Goal: Task Accomplishment & Management: Manage account settings

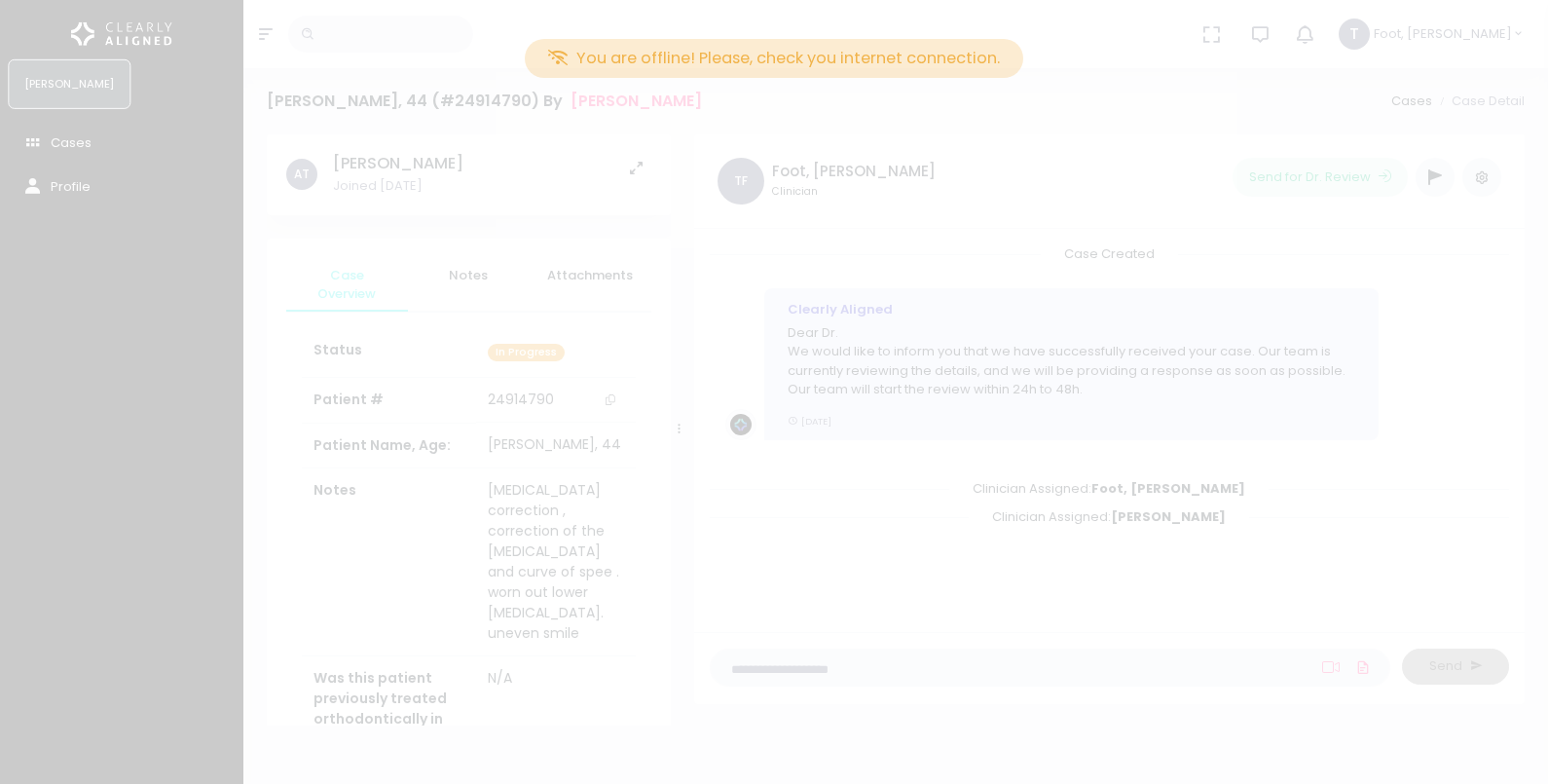
scroll to position [59, 0]
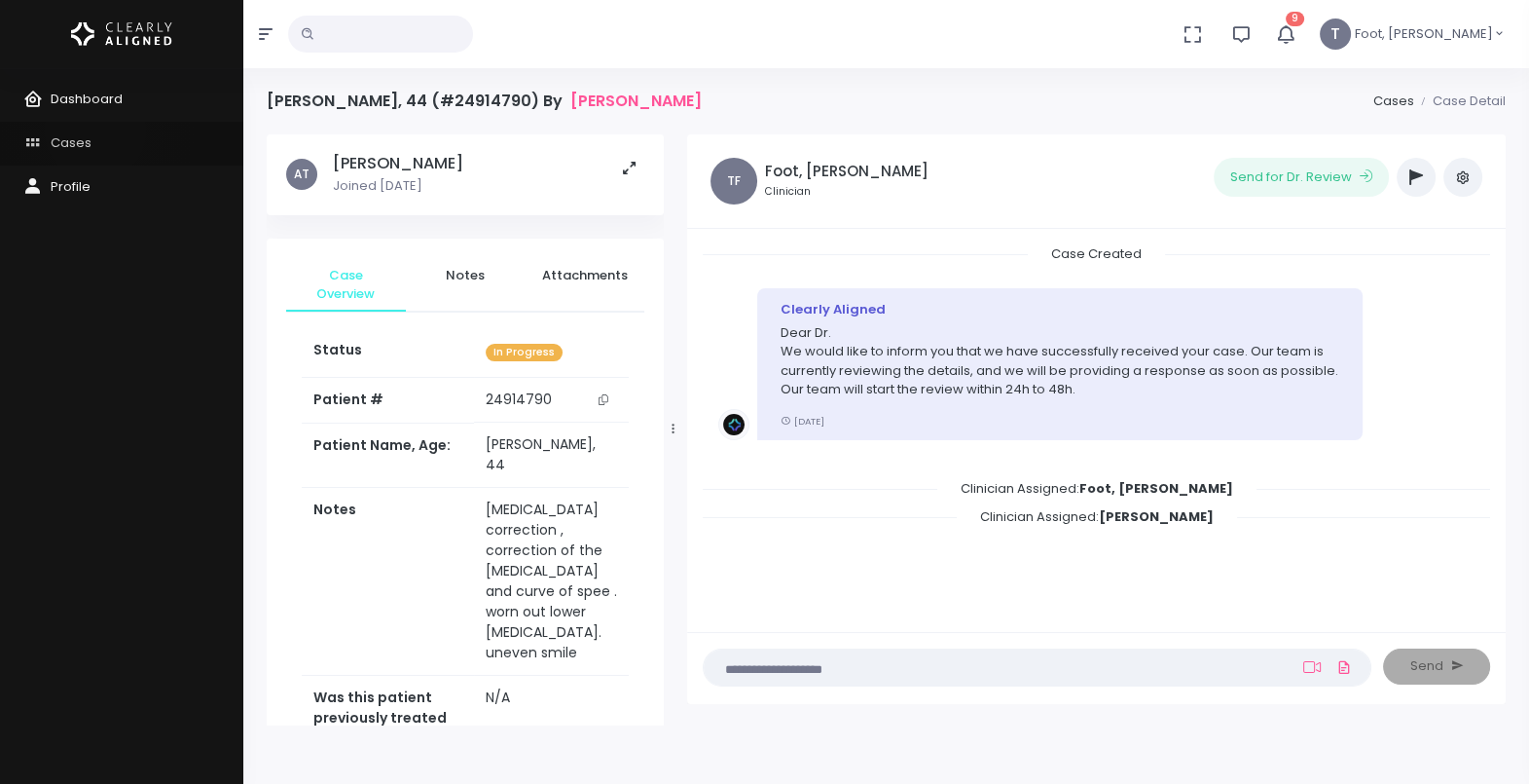
click at [96, 131] on link "Cases" at bounding box center [122, 143] width 244 height 44
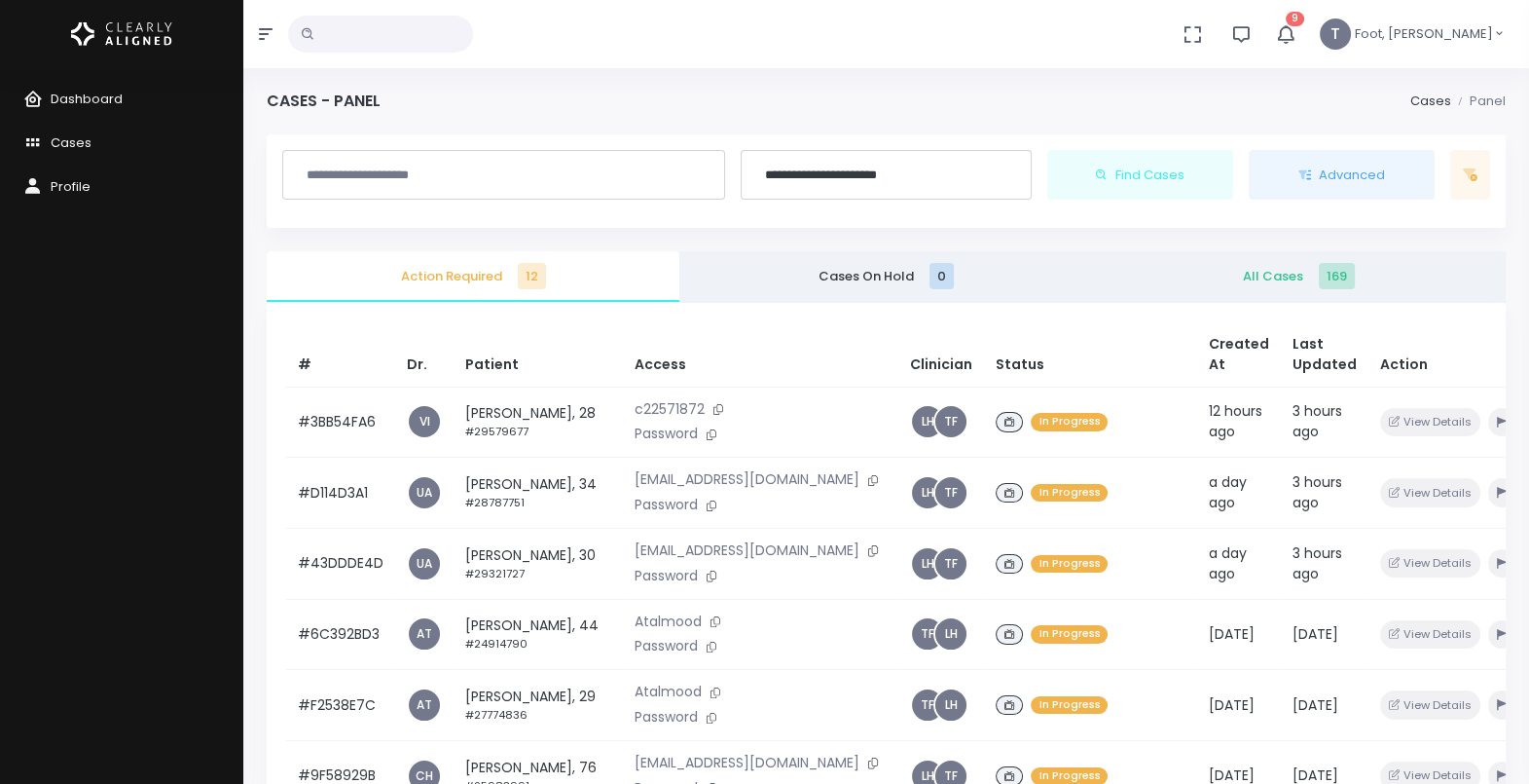
click at [1297, 34] on icon "button" at bounding box center [1285, 33] width 22 height 22
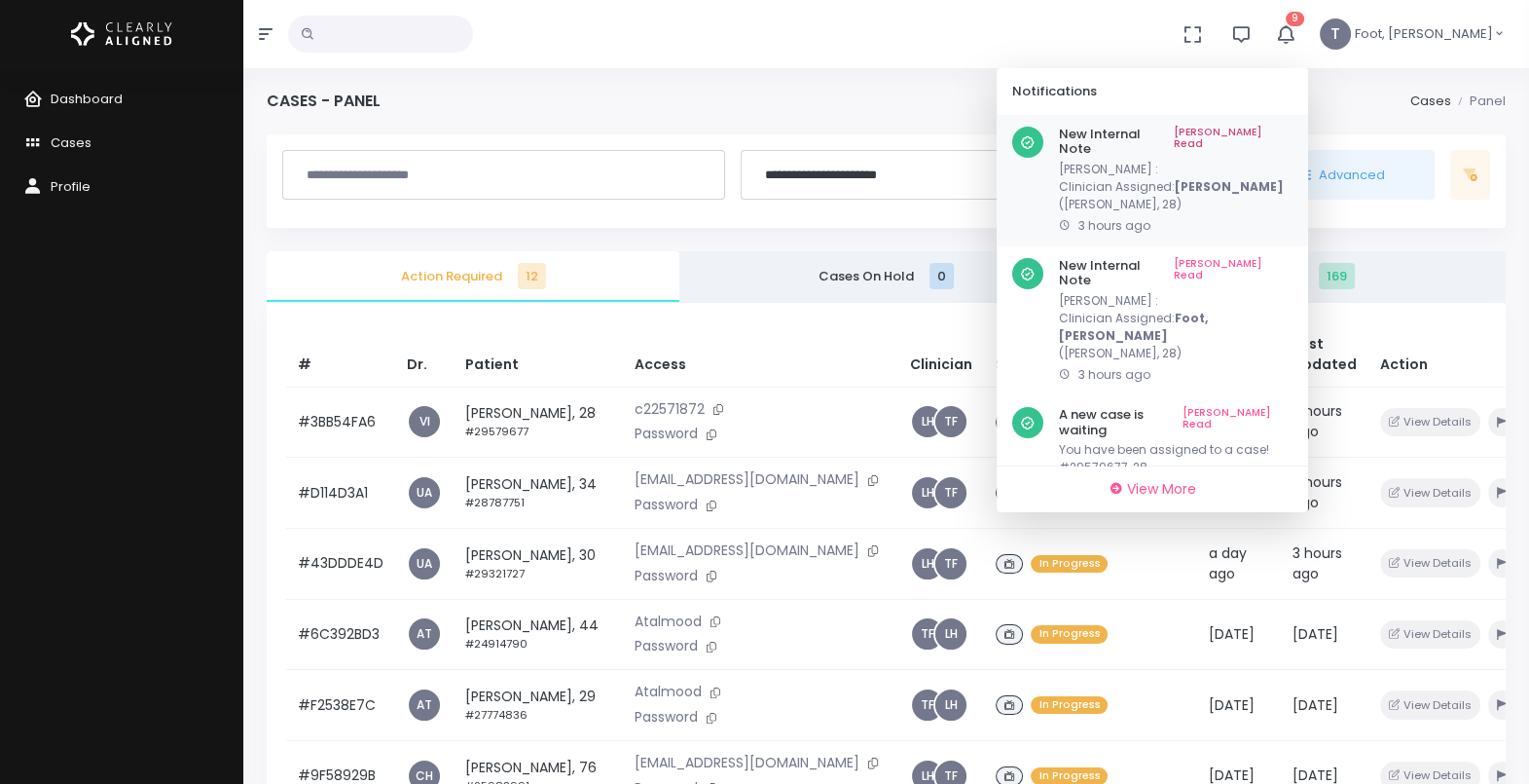
click at [1300, 122] on div "New Internal Note Mark As Read [PERSON_NAME] : Clinician Assigned: [PERSON_NAME…" at bounding box center [1152, 180] width 311 height 132
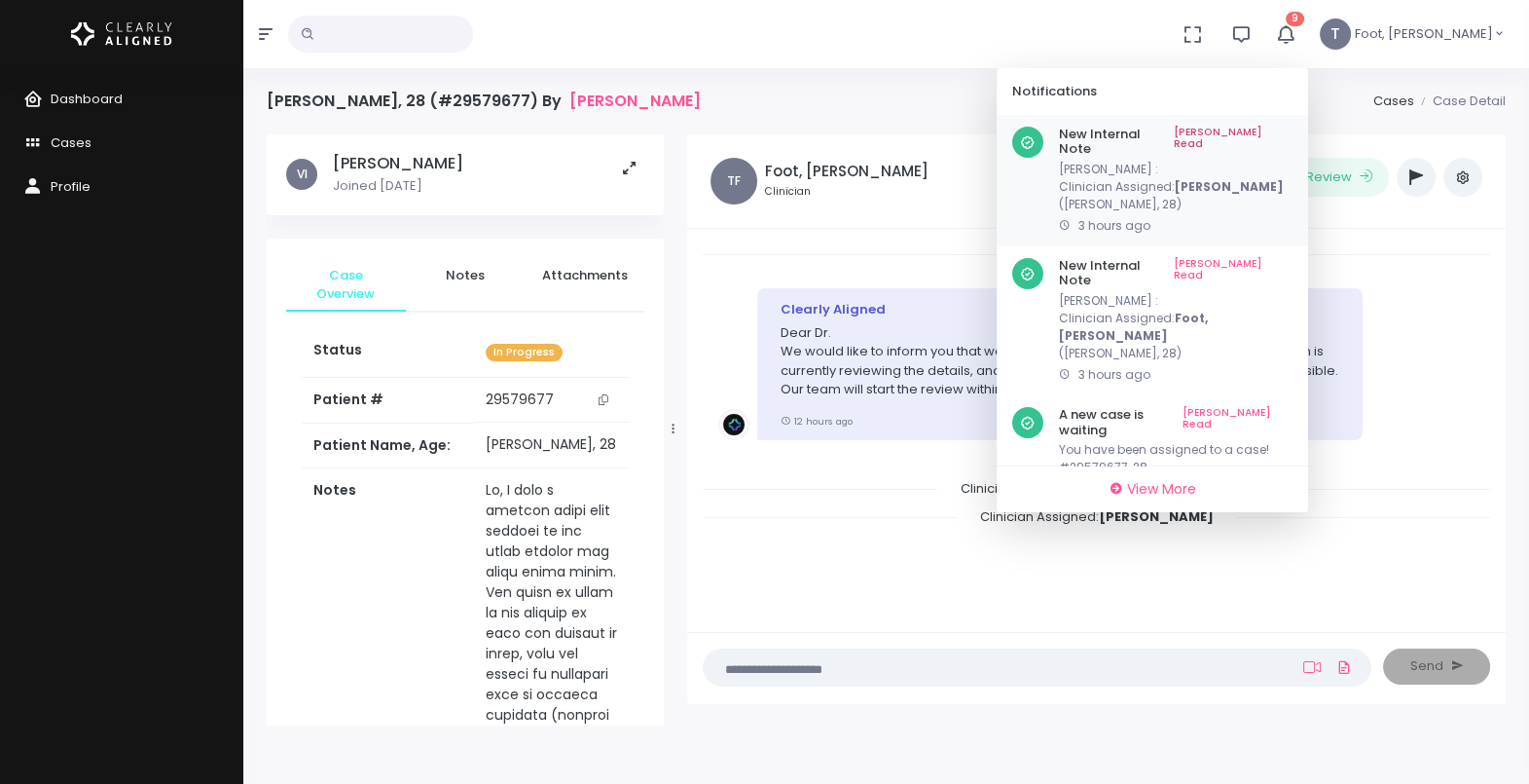
click at [1293, 127] on link "[PERSON_NAME] Read" at bounding box center [1234, 141] width 119 height 30
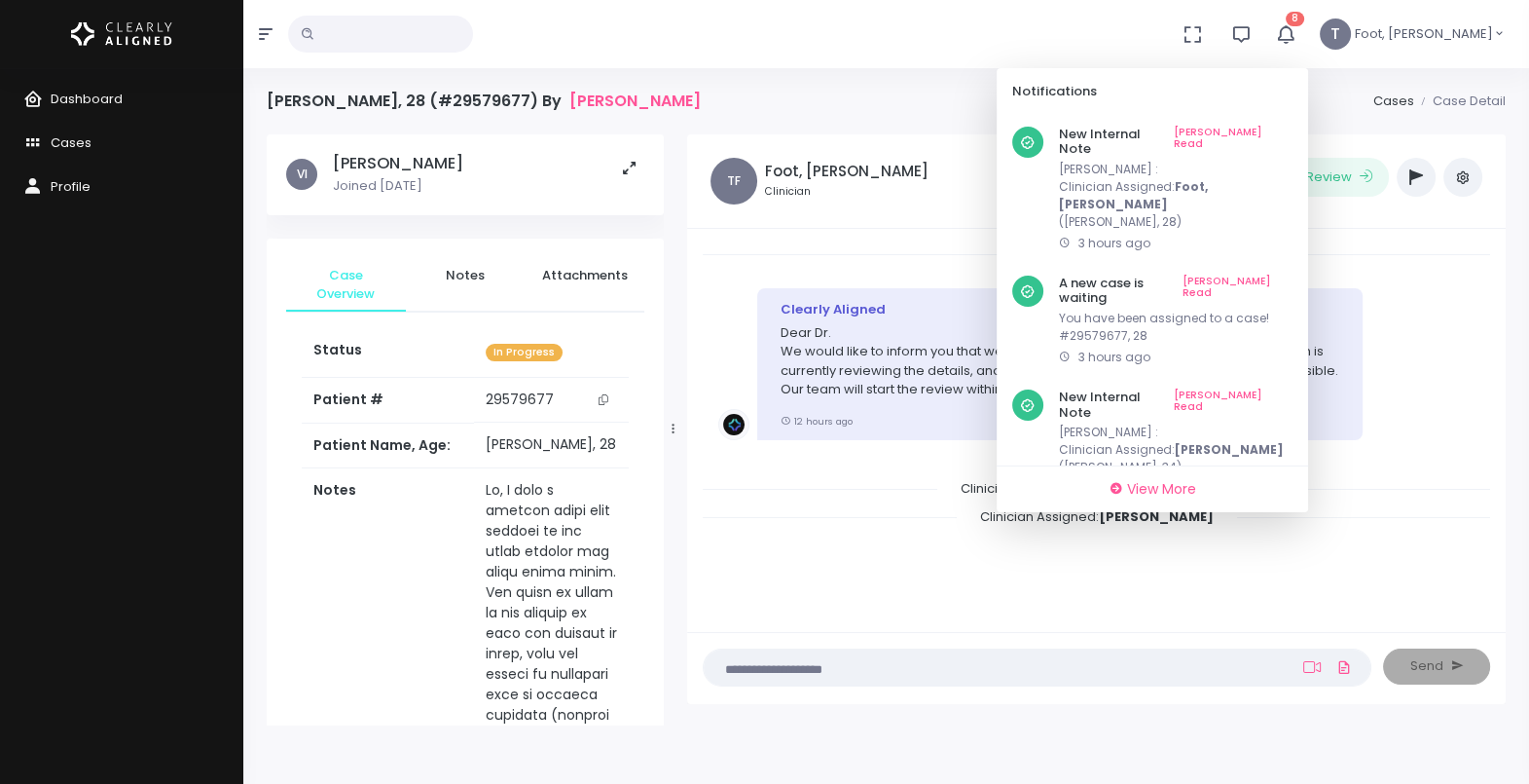
click at [1293, 127] on link "[PERSON_NAME] Read" at bounding box center [1234, 141] width 119 height 30
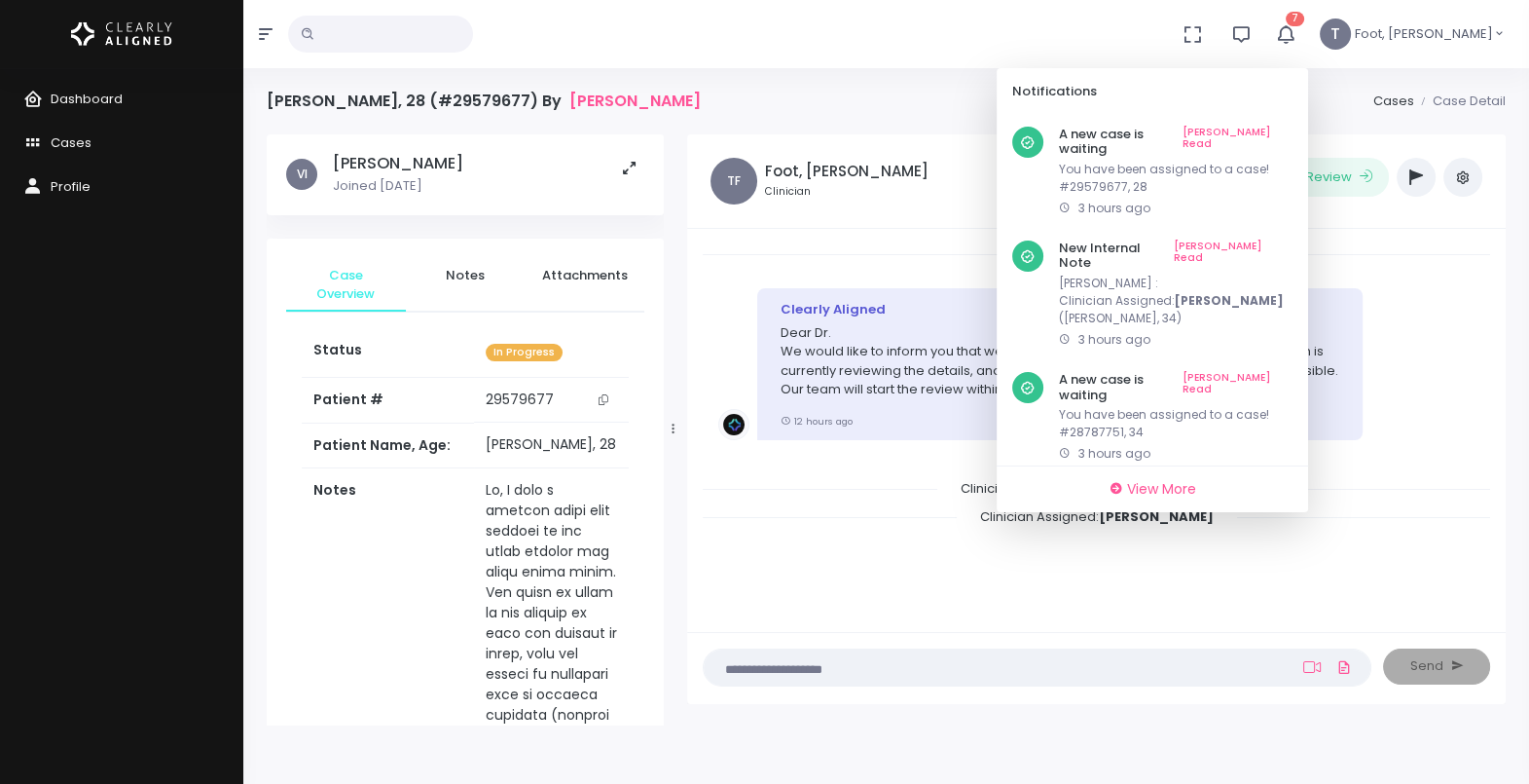
click at [1293, 127] on link "[PERSON_NAME] Read" at bounding box center [1237, 141] width 110 height 30
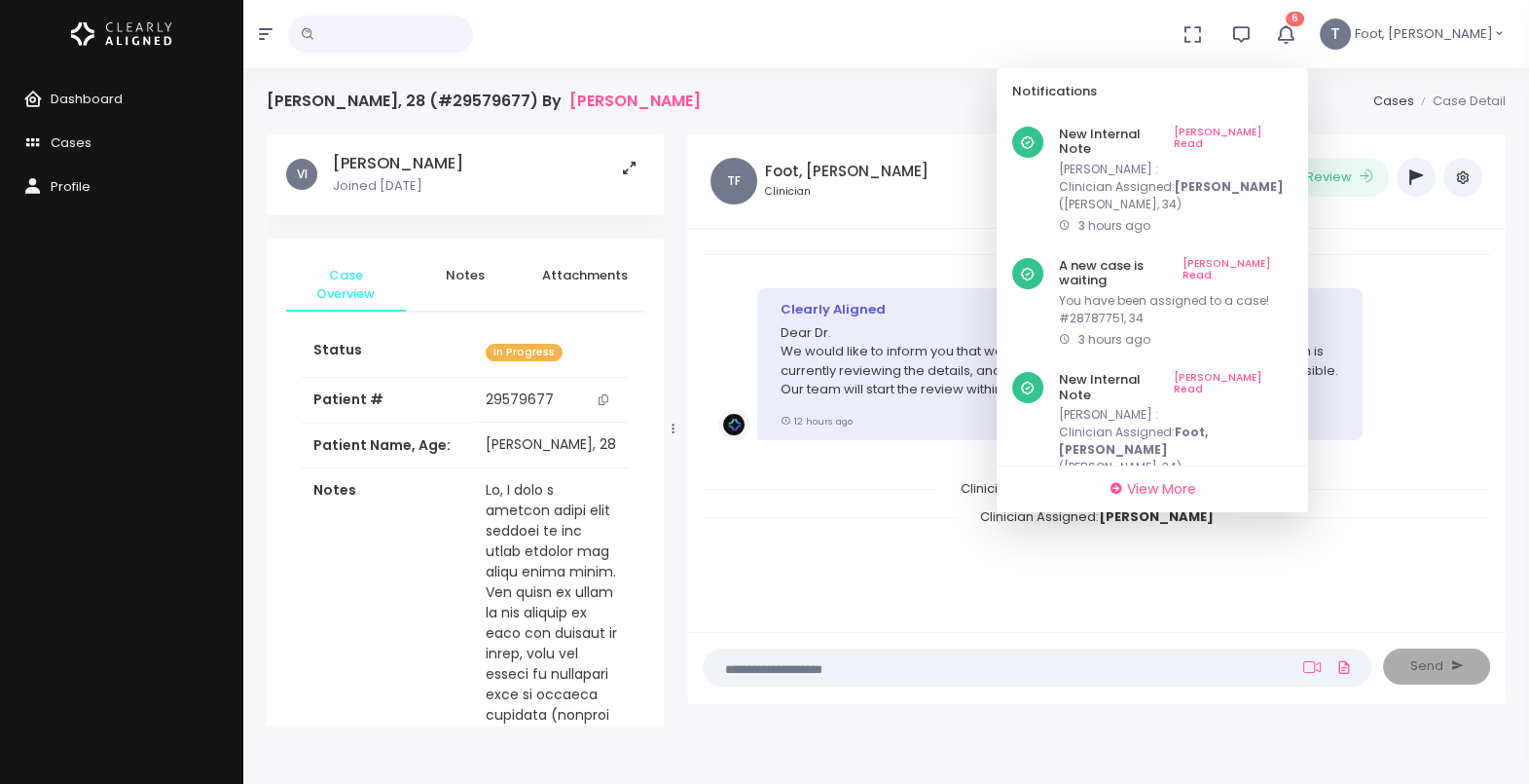
click at [1293, 127] on link "[PERSON_NAME] Read" at bounding box center [1234, 141] width 119 height 30
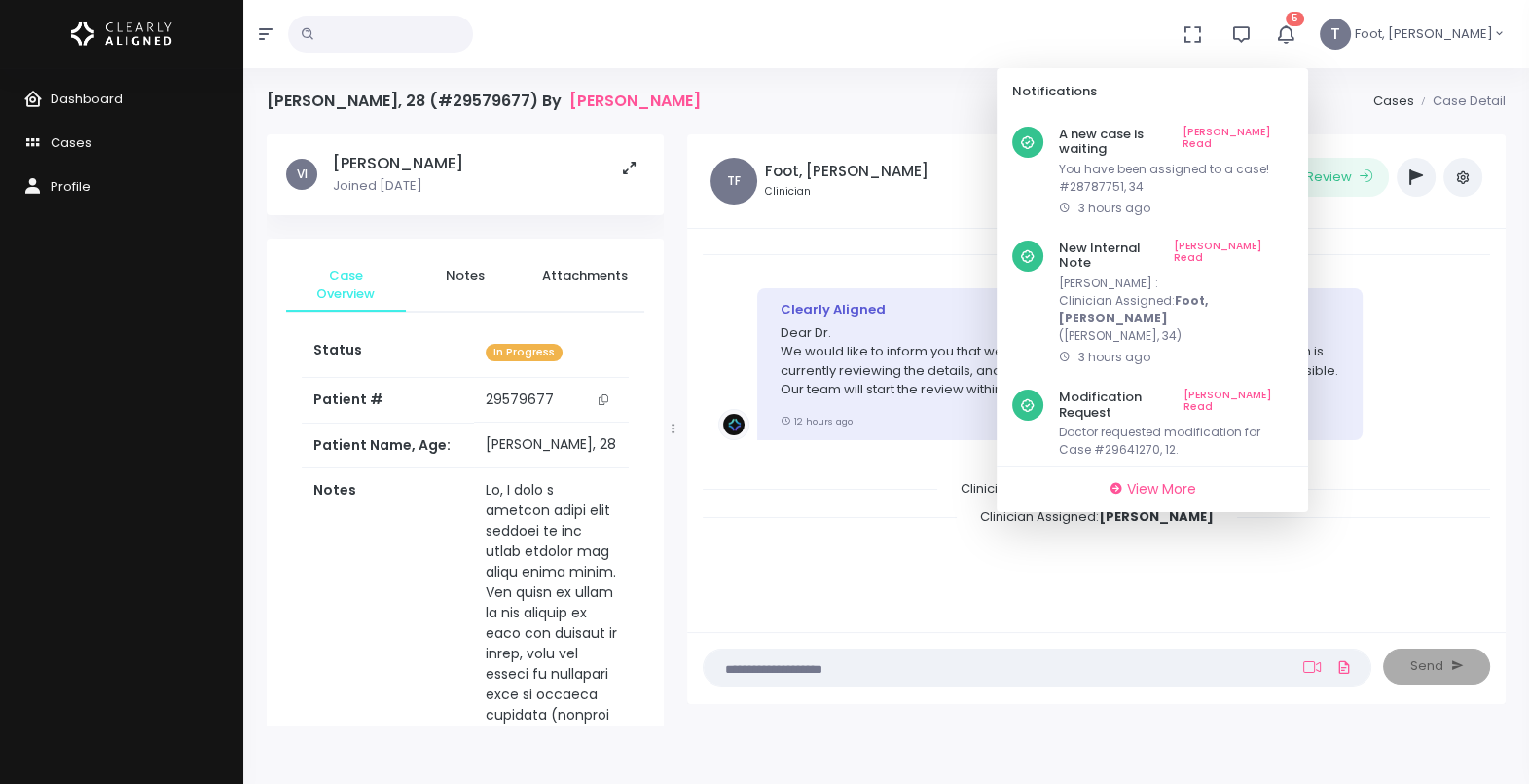
click at [1293, 127] on link "[PERSON_NAME] Read" at bounding box center [1237, 141] width 110 height 30
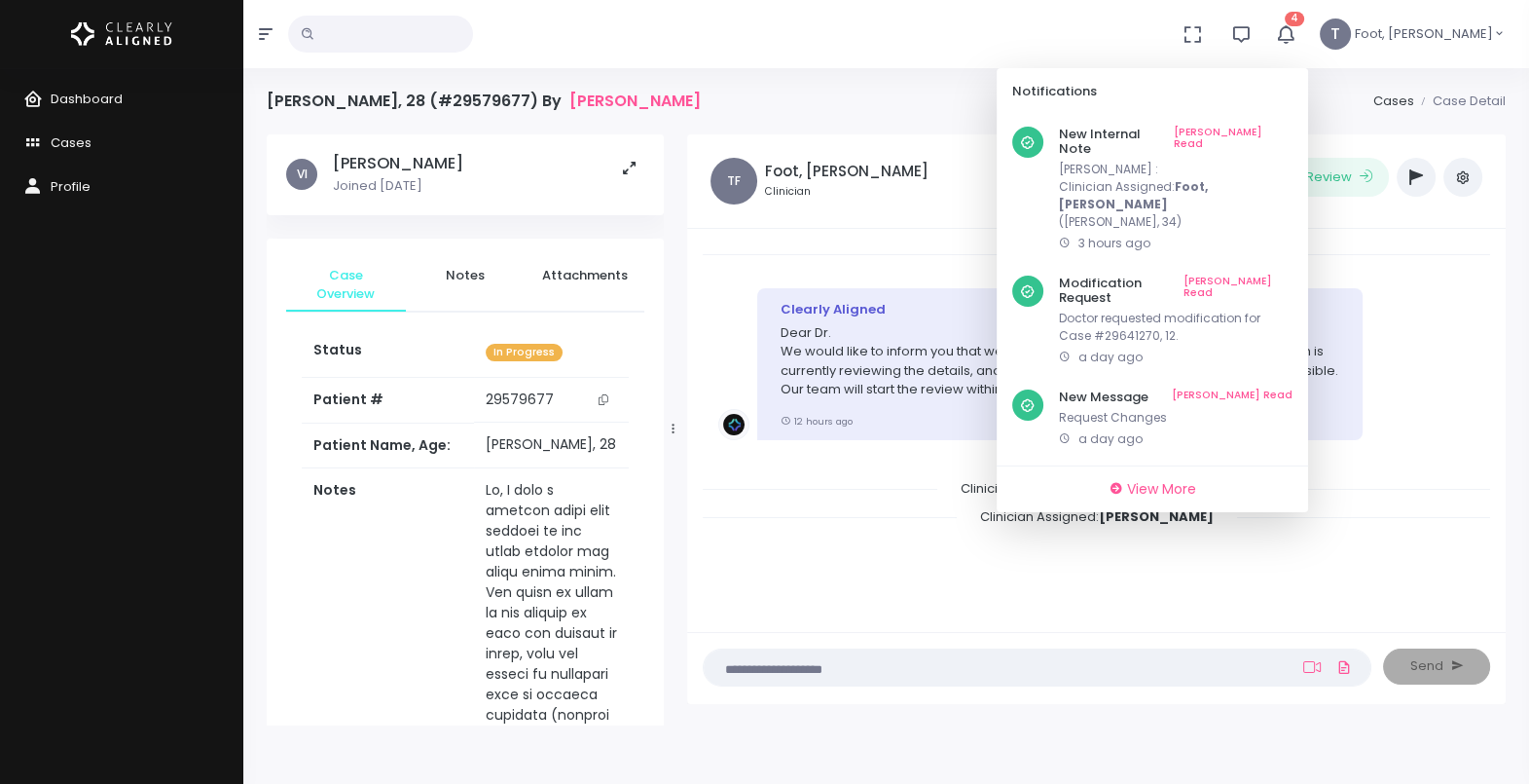
click at [1293, 127] on link "[PERSON_NAME] Read" at bounding box center [1234, 141] width 119 height 30
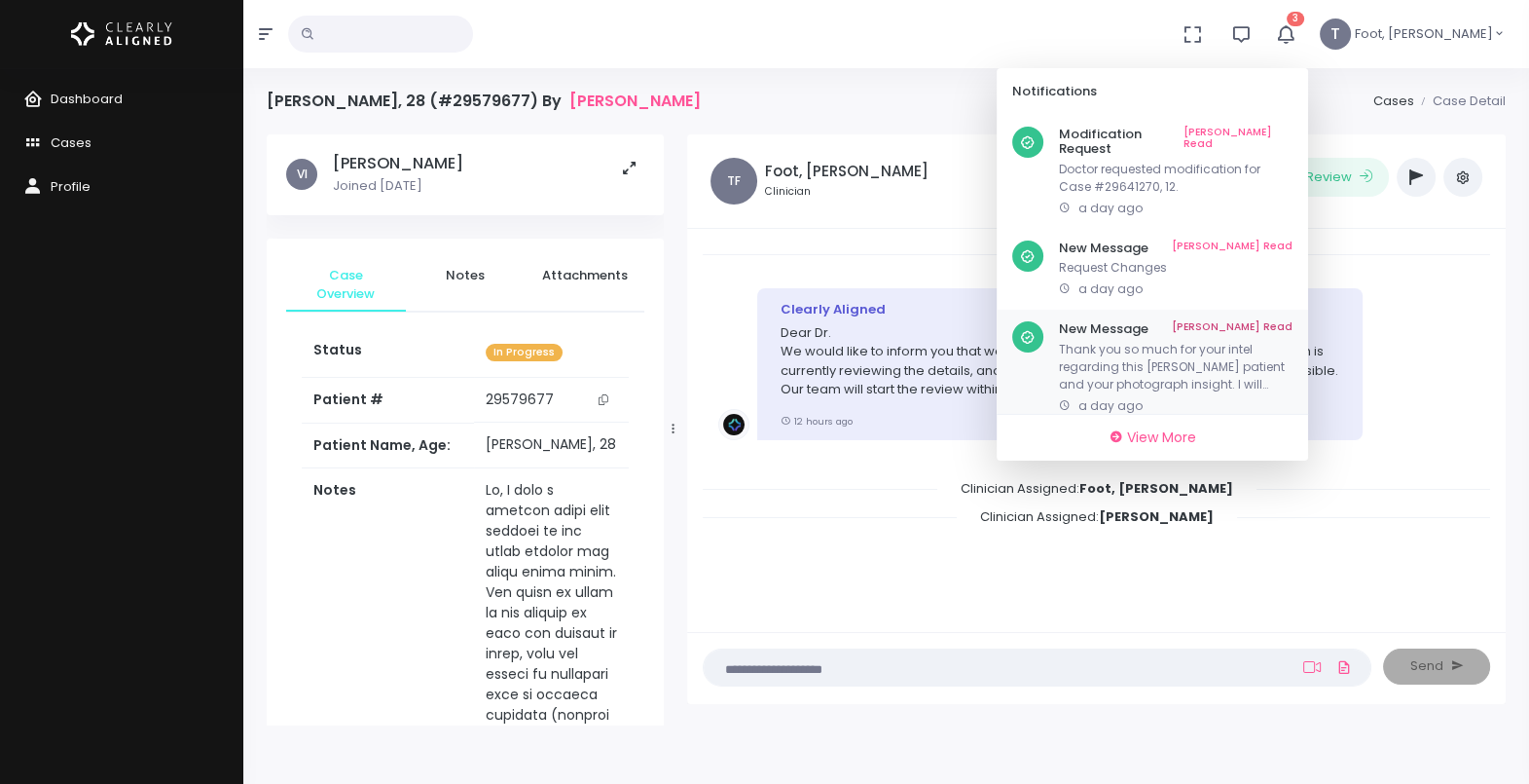
click at [1208, 340] on p "Thank you so much for your intel regarding this [PERSON_NAME] patient and your …" at bounding box center [1176, 367] width 234 height 53
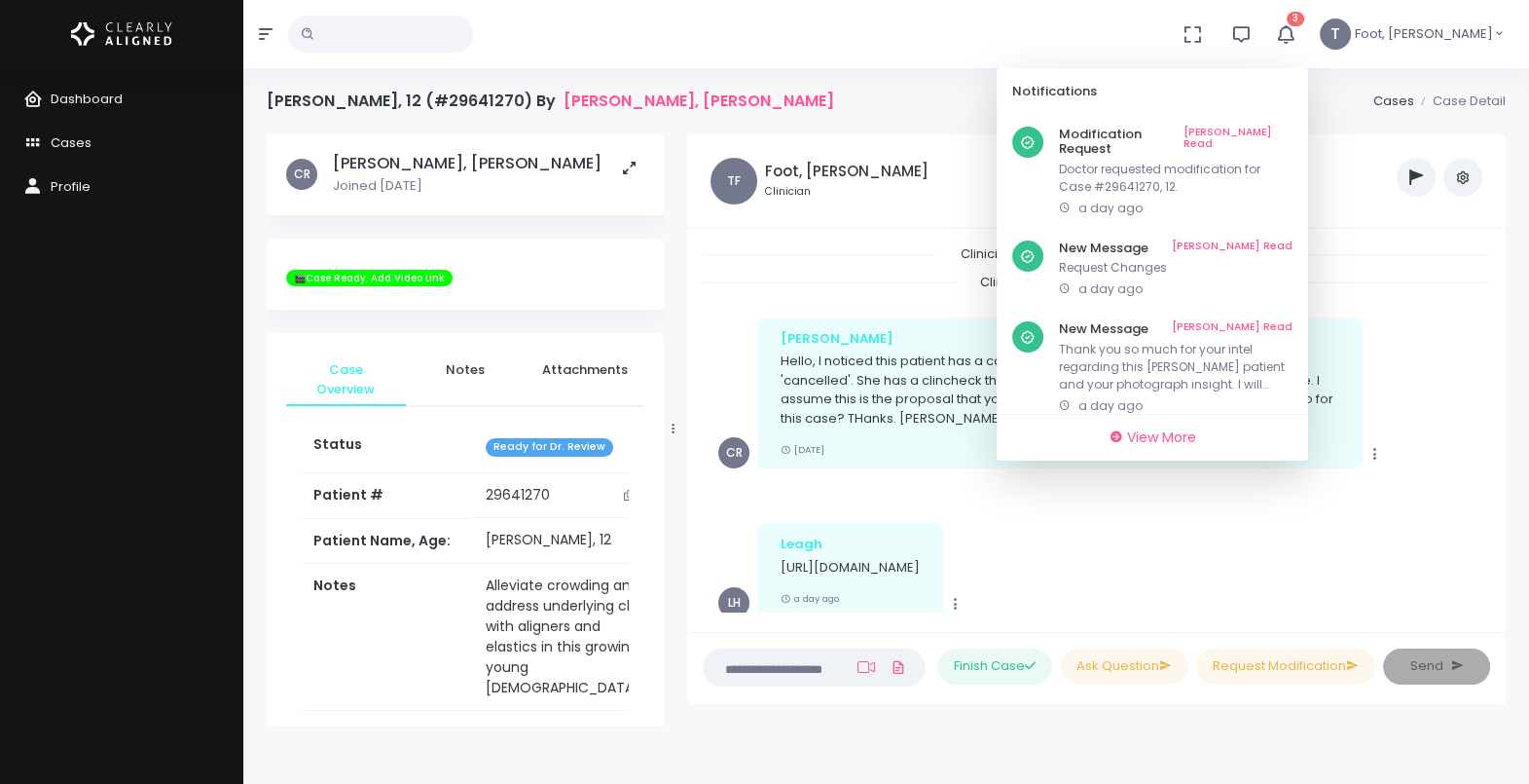
scroll to position [1358, 0]
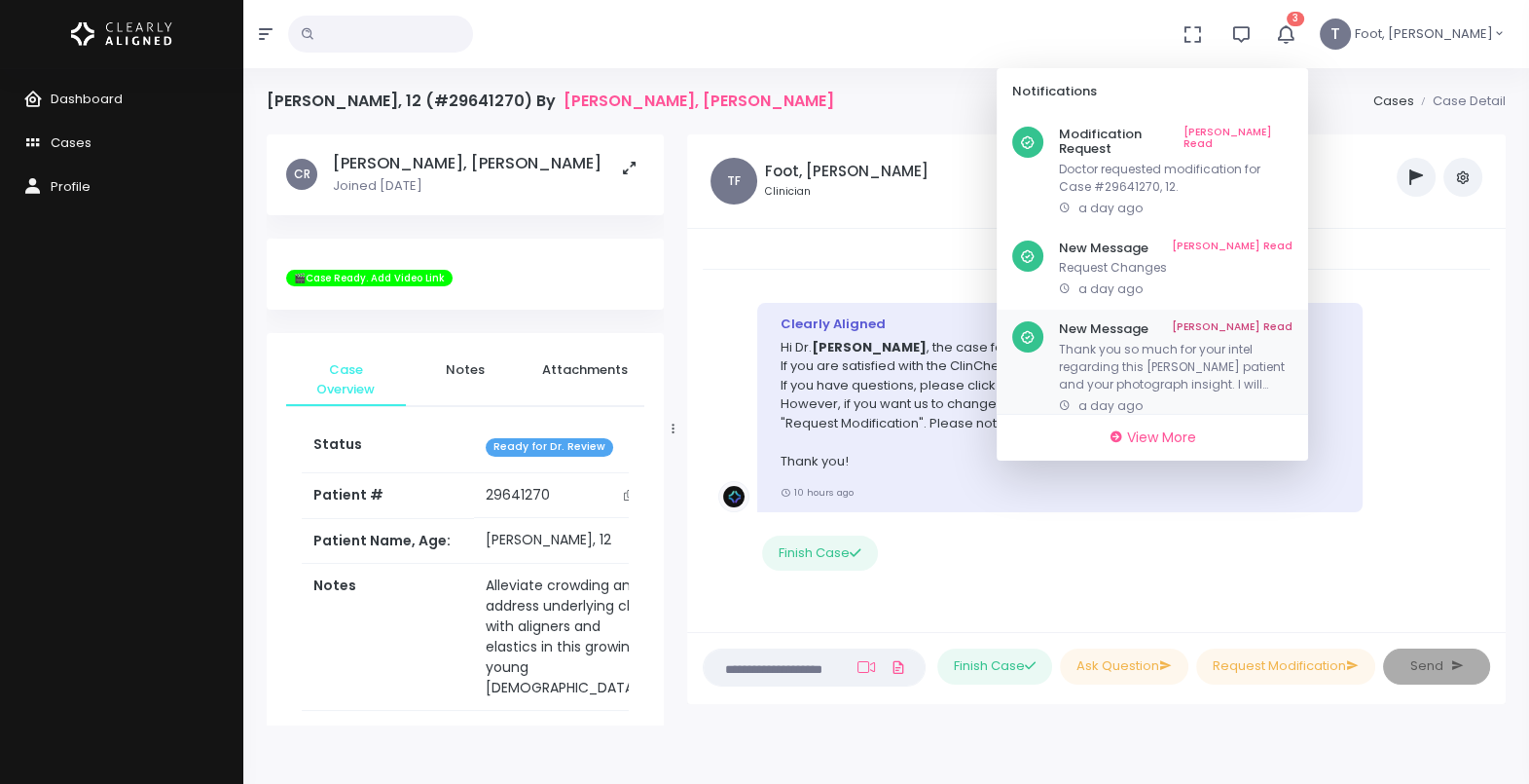
click at [1293, 323] on div "New Message Mark As Read Thank you so much for your intel regarding this [PERSO…" at bounding box center [1176, 368] width 234 height 94
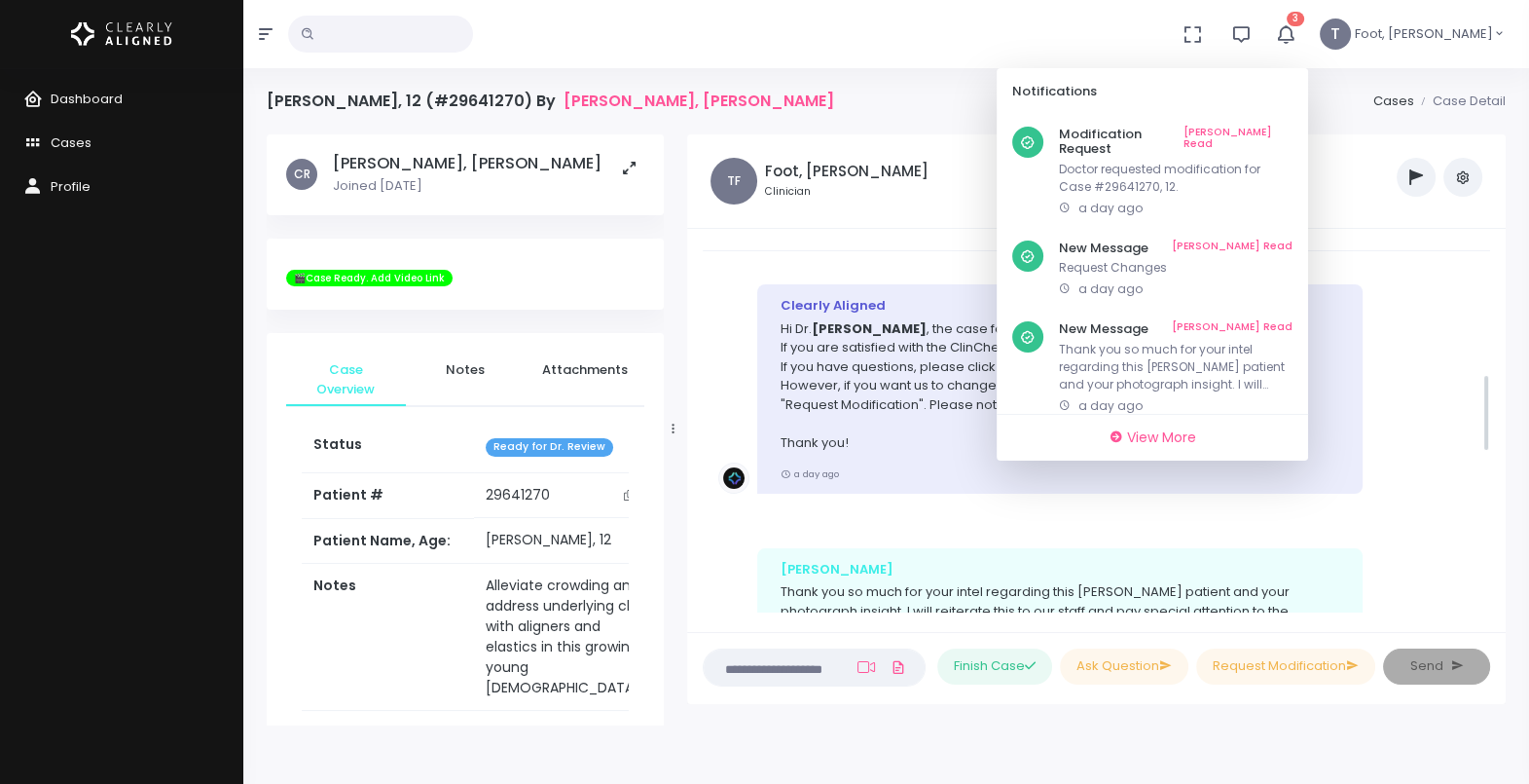
scroll to position [606, 0]
drag, startPoint x: 1485, startPoint y: 576, endPoint x: 1472, endPoint y: 415, distance: 161.5
click at [1472, 415] on div "Clinician Assigned: Foot, [PERSON_NAME] Clinician Assigned: [PERSON_NAME] Copy …" at bounding box center [1097, 429] width 788 height 369
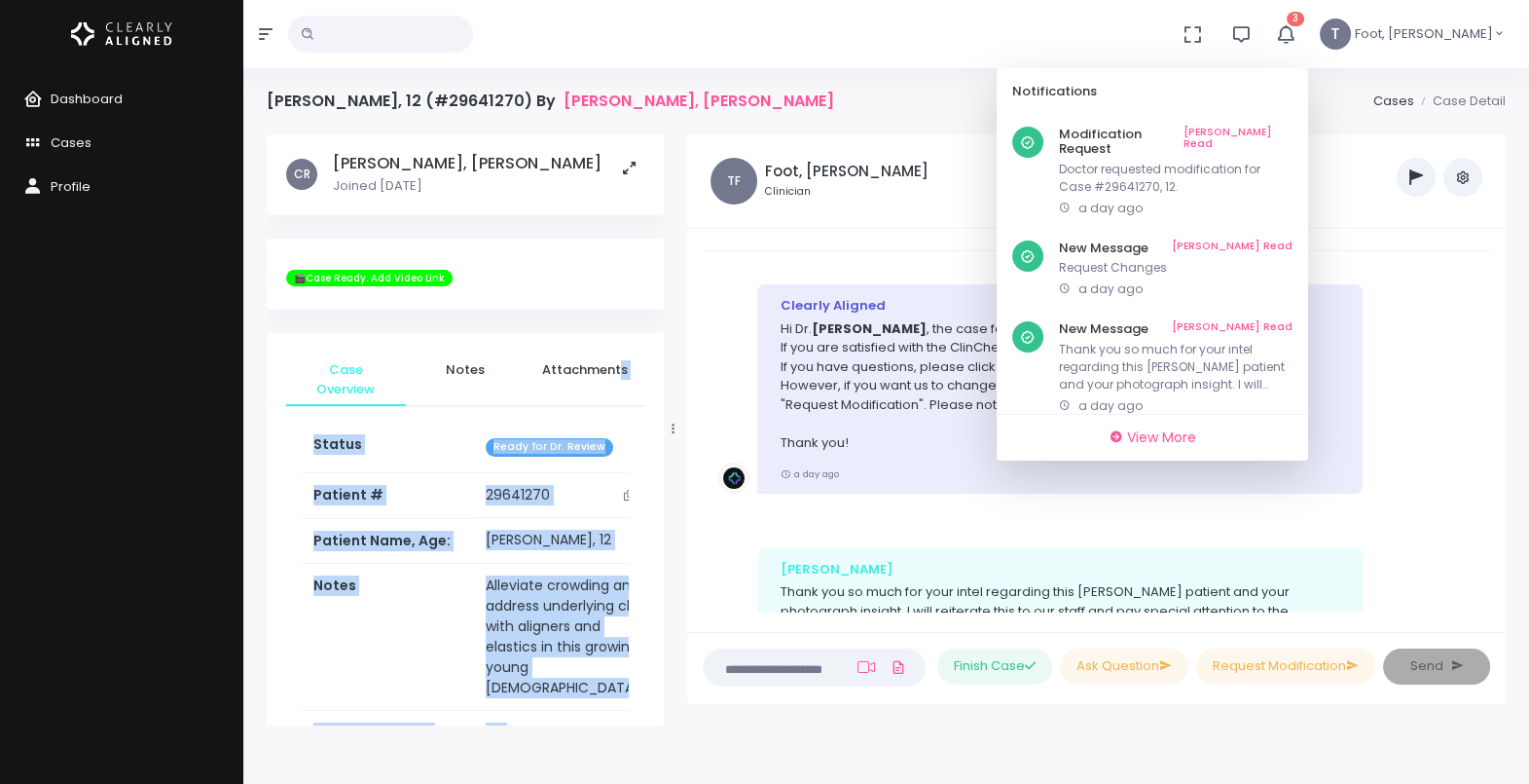
drag, startPoint x: 623, startPoint y: 348, endPoint x: 669, endPoint y: 326, distance: 51.0
click at [669, 326] on div "CR [PERSON_NAME], [PERSON_NAME] Joined [DATE] 🎬Case Ready. Add Video Link Case …" at bounding box center [465, 430] width 420 height 591
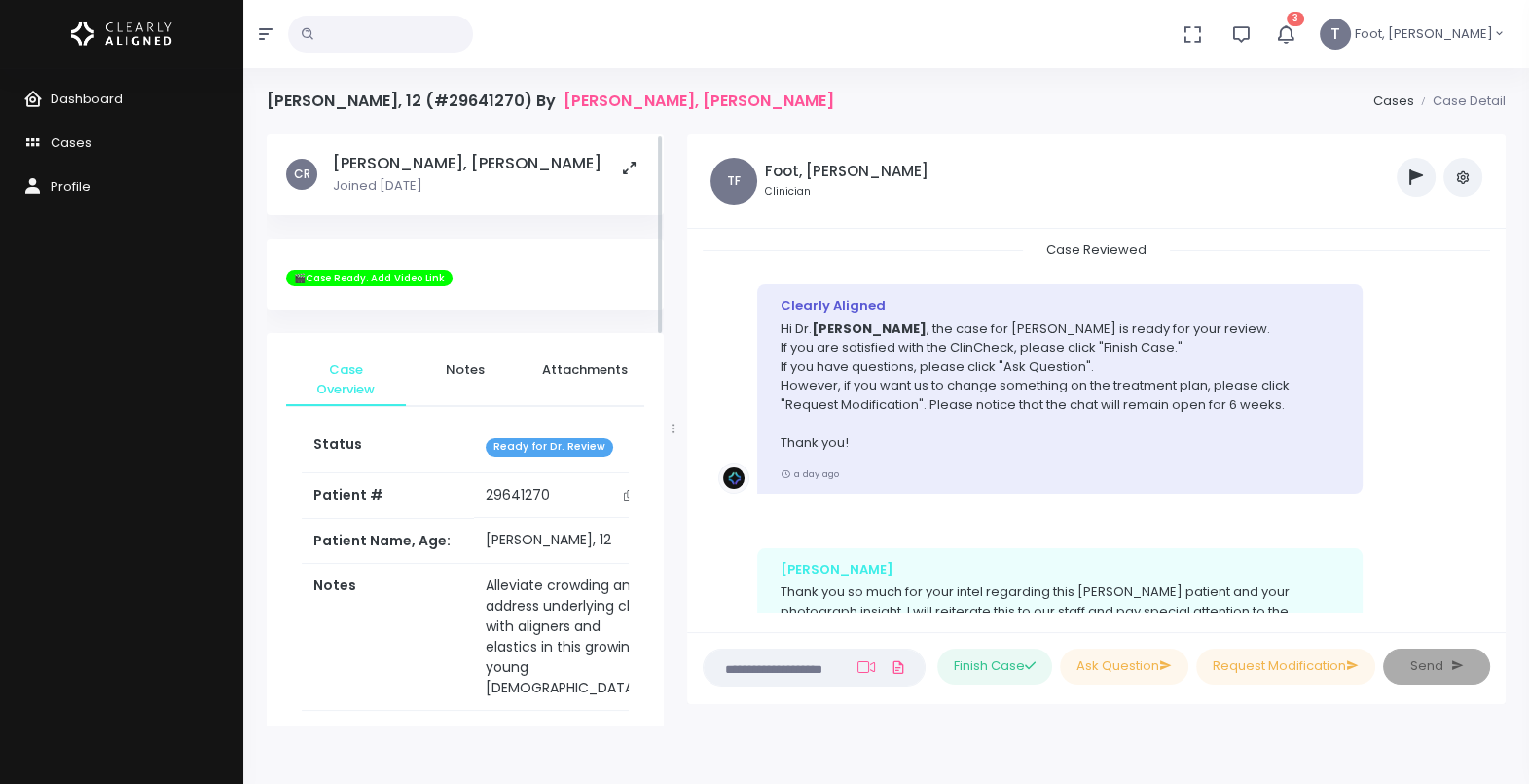
drag, startPoint x: 669, startPoint y: 326, endPoint x: 657, endPoint y: 278, distance: 49.5
click at [657, 278] on div "🎬Case Ready. Add Video Link" at bounding box center [465, 275] width 397 height 72
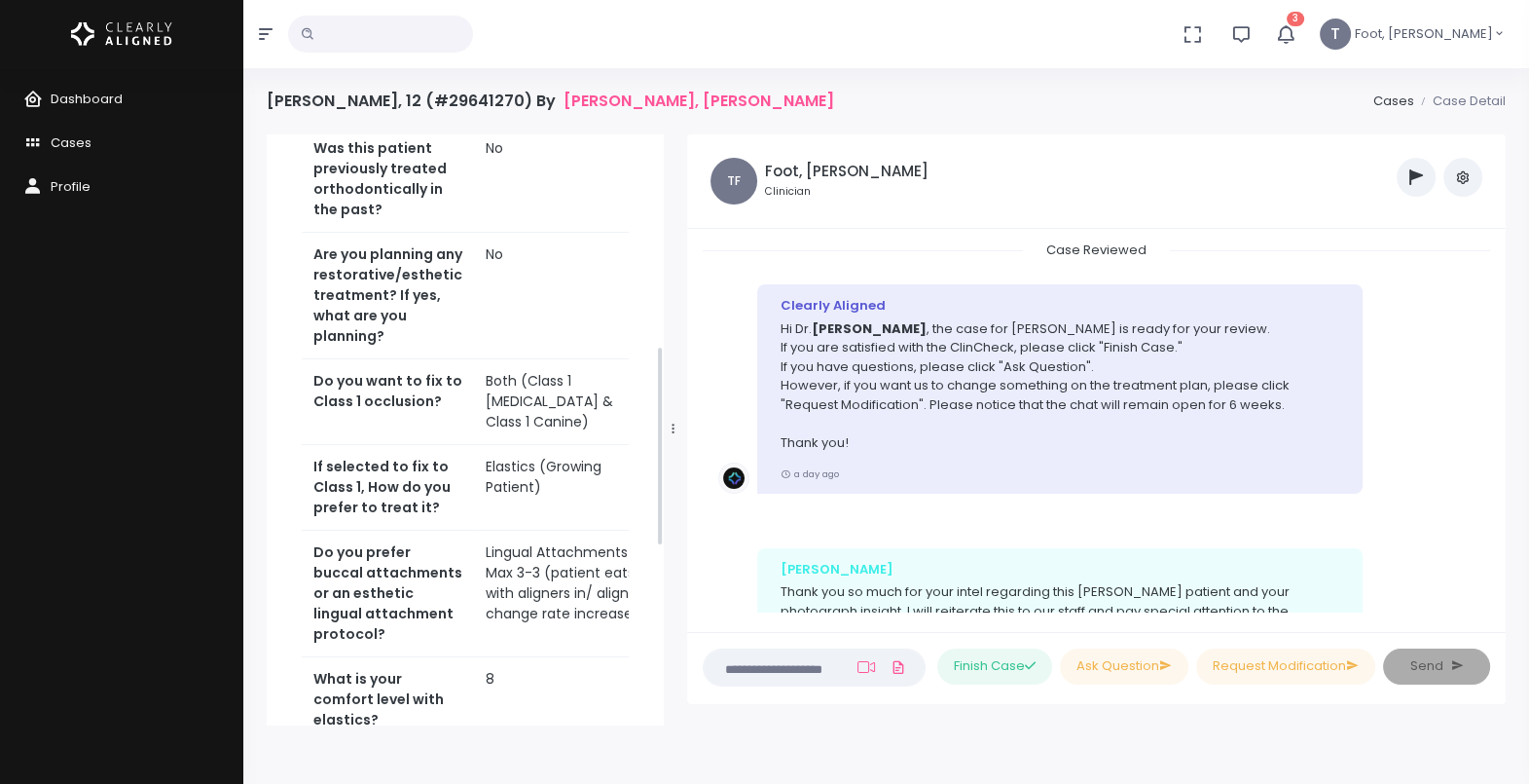
scroll to position [623, 0]
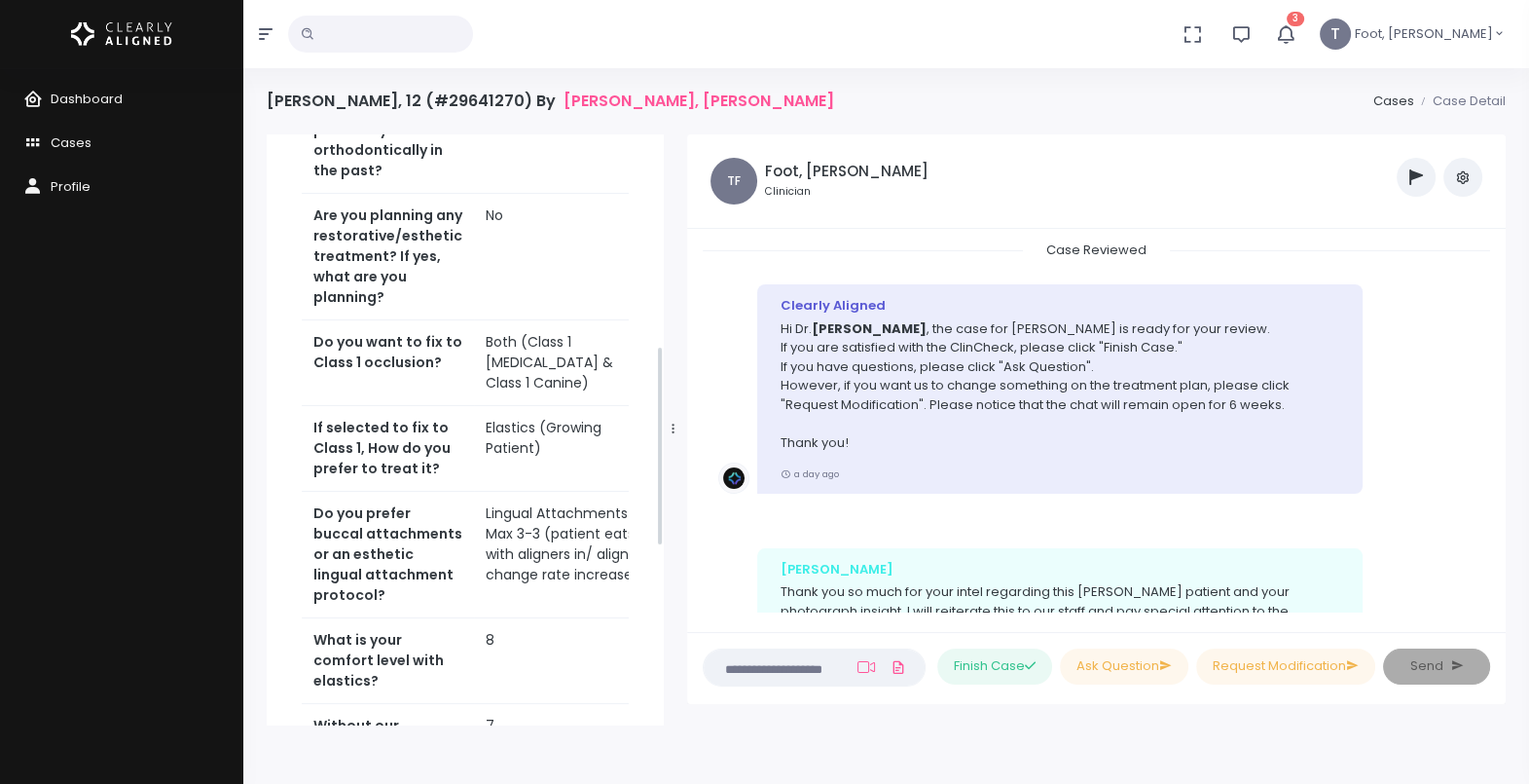
click at [657, 282] on div "CR [PERSON_NAME], [PERSON_NAME] Joined [DATE] 🎬Case Ready. Add Video Link Case …" at bounding box center [465, 367] width 397 height 1711
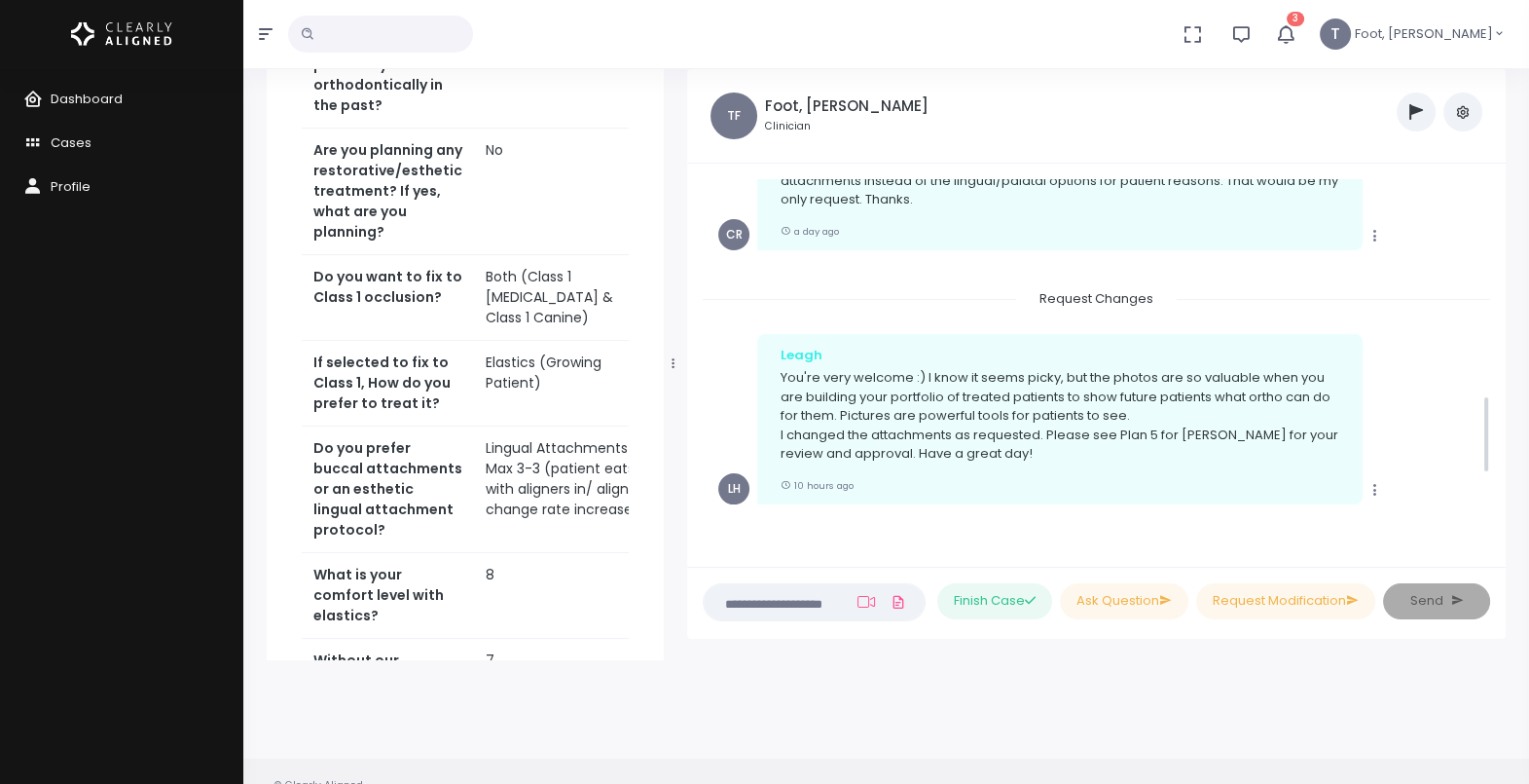
scroll to position [1000, 0]
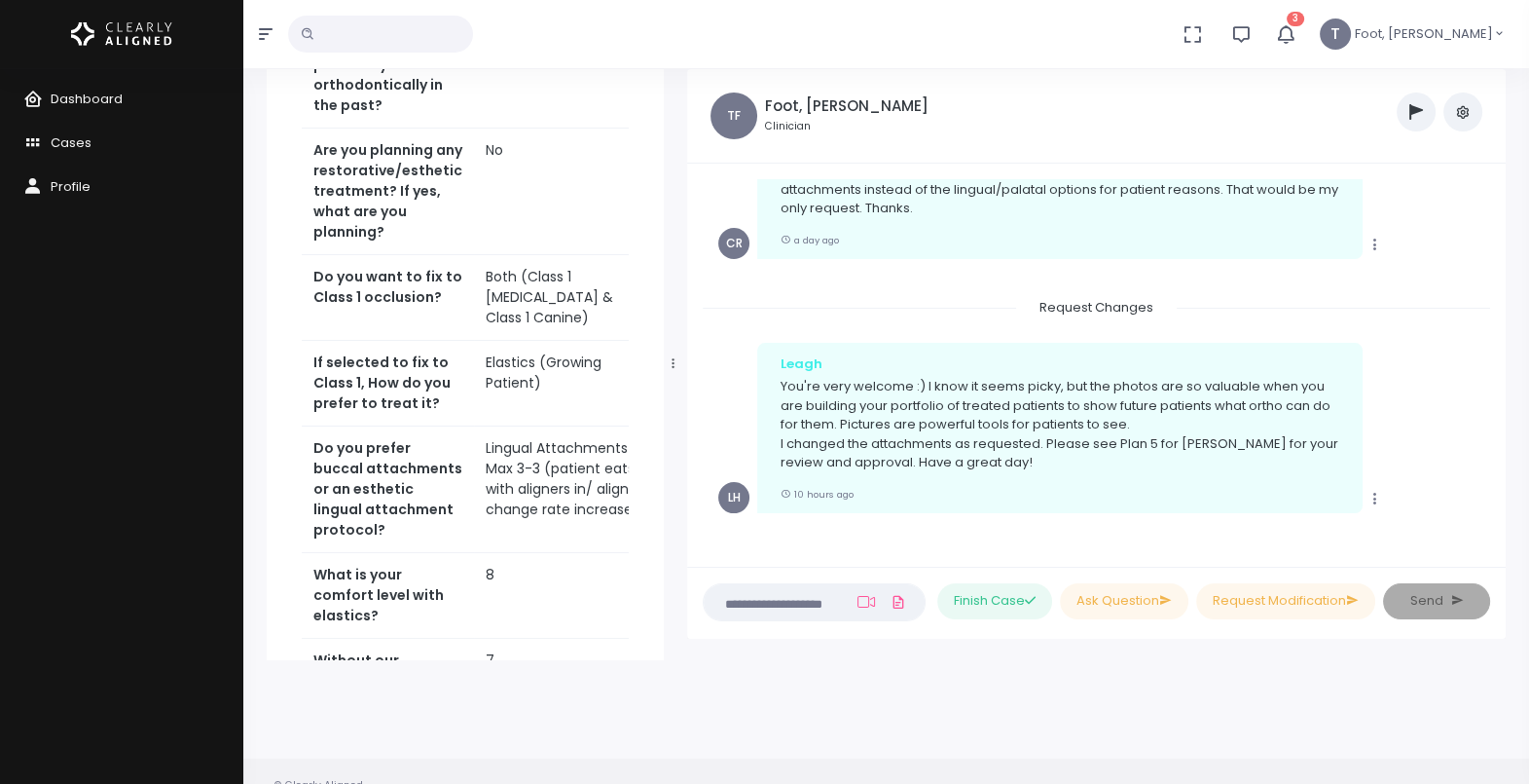
drag, startPoint x: 1485, startPoint y: 331, endPoint x: 1479, endPoint y: 415, distance: 84.2
click at [1479, 415] on ul "Clinician Assigned: Foot, [PERSON_NAME] Clinician Assigned: [PERSON_NAME] Copy …" at bounding box center [1097, 364] width 788 height 369
click at [82, 136] on span "Cases" at bounding box center [71, 142] width 41 height 19
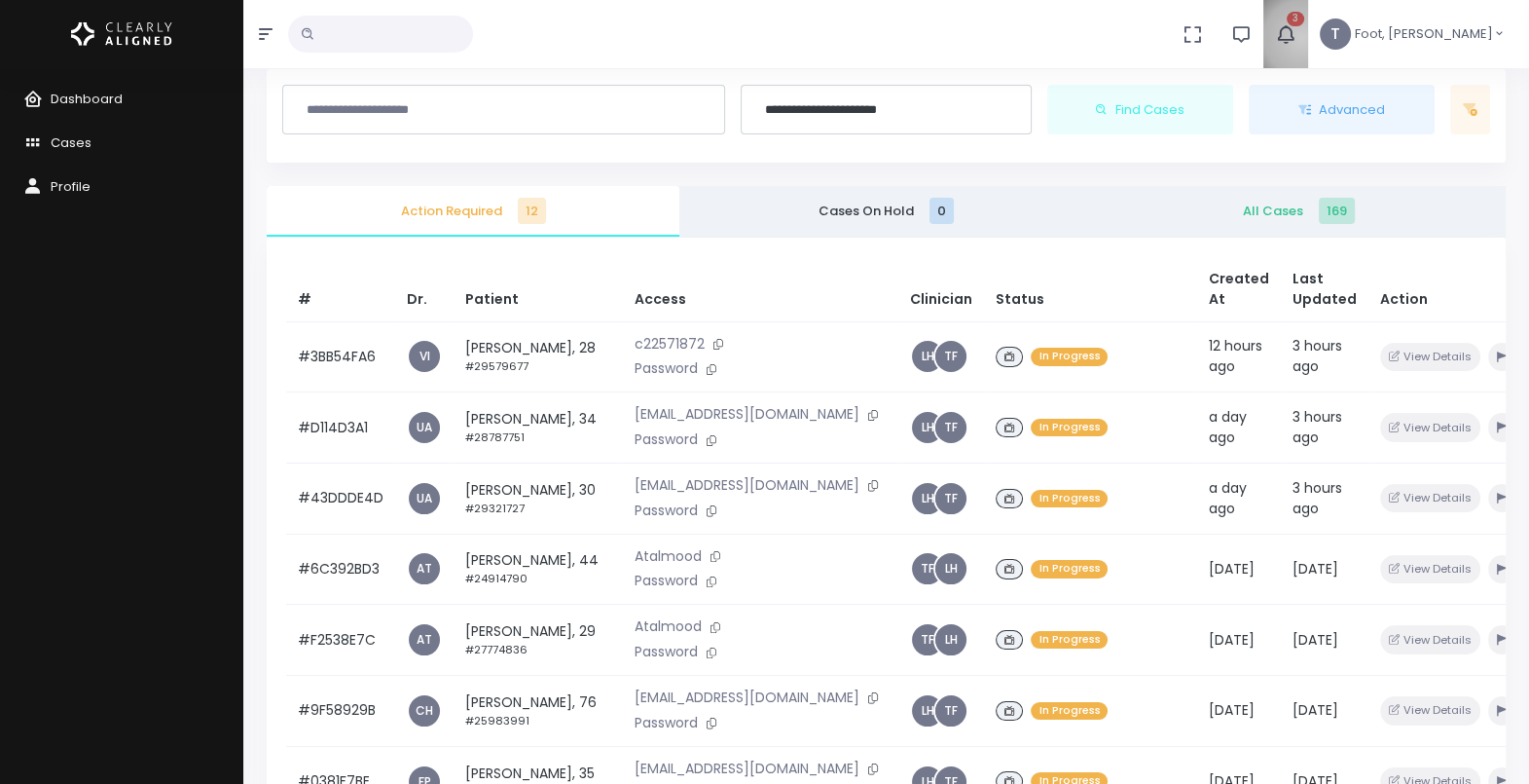
click at [1309, 38] on button "3" at bounding box center [1286, 34] width 45 height 68
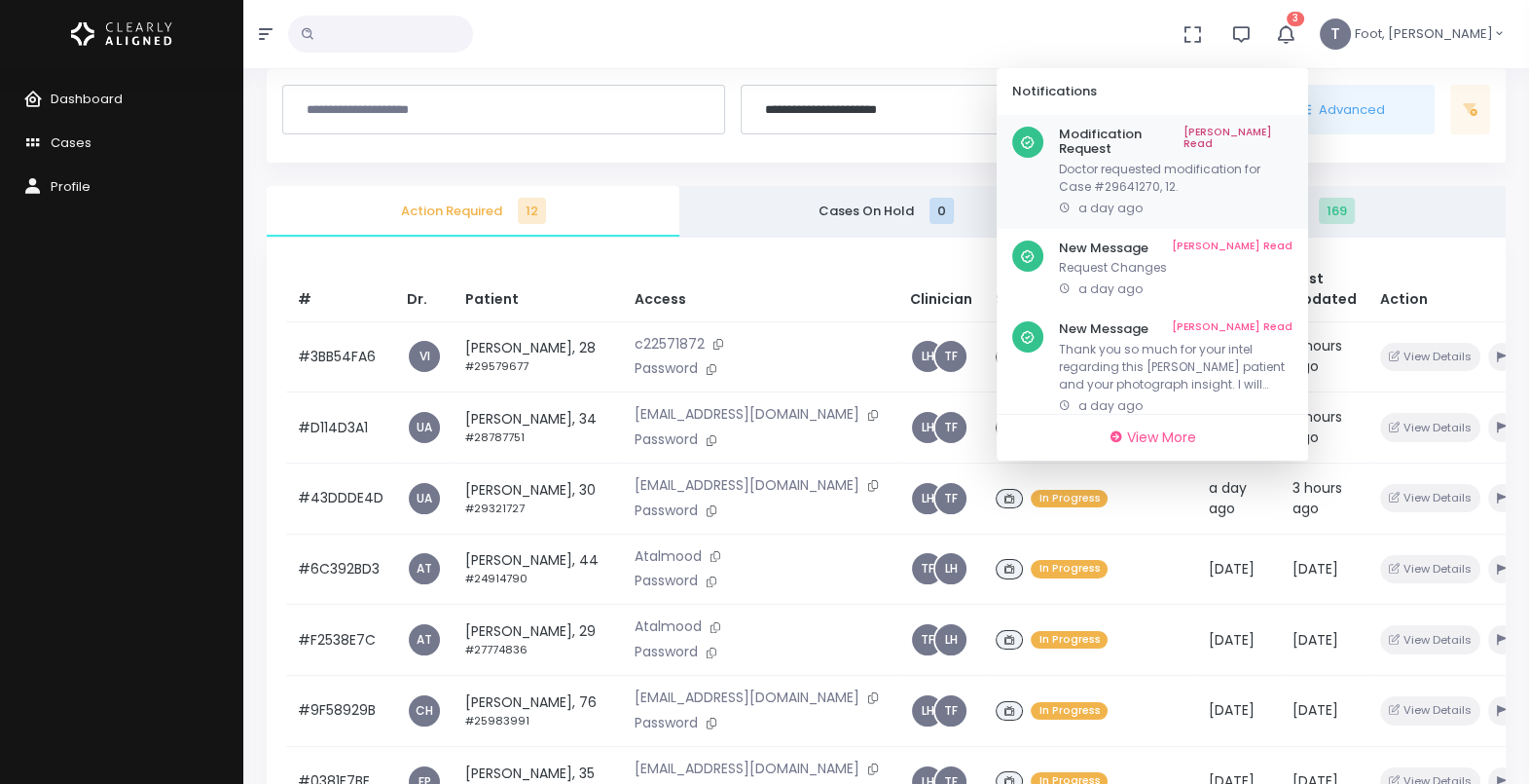
click at [1241, 161] on p "Doctor requested modification for Case #29641270, 12." at bounding box center [1176, 178] width 234 height 35
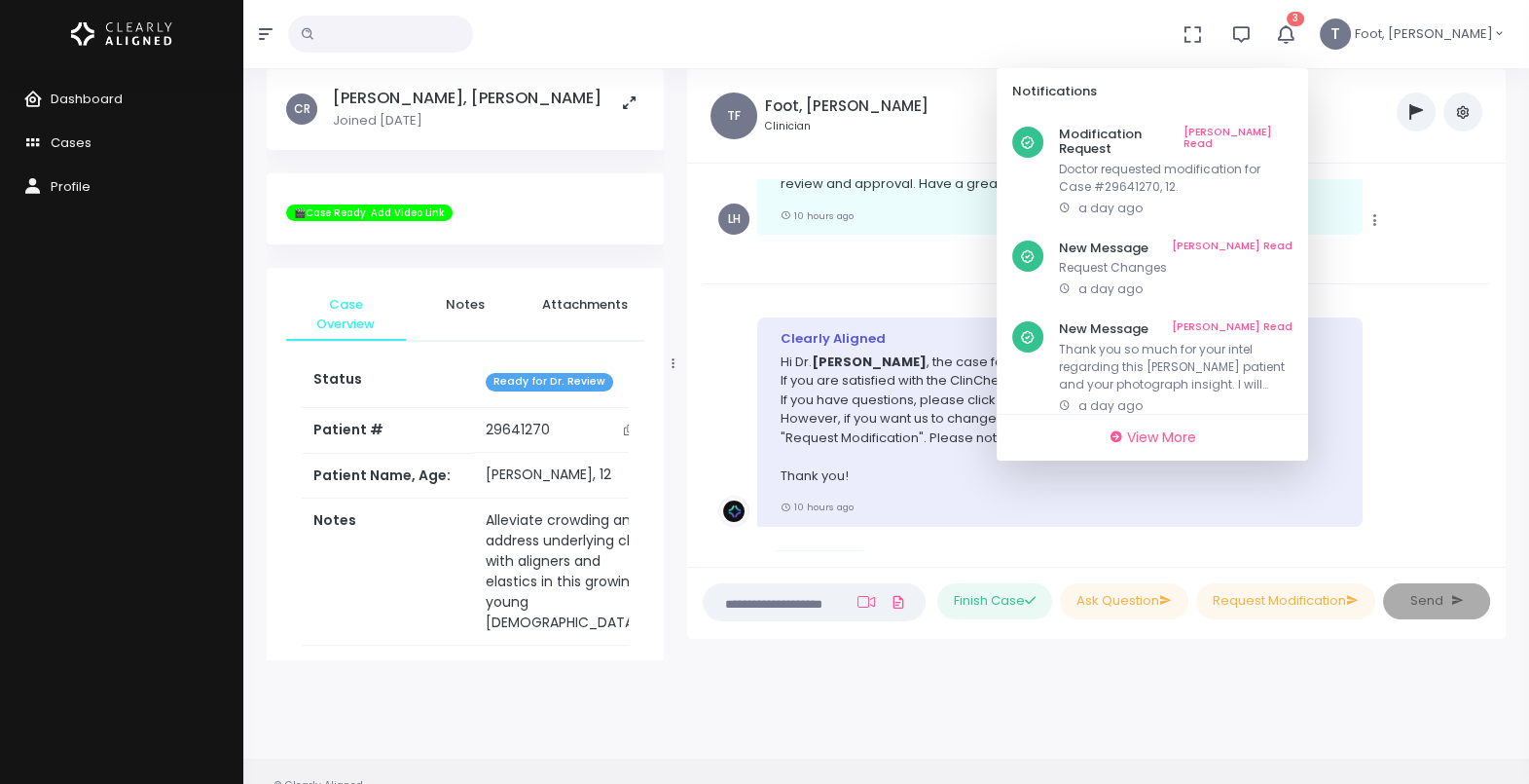
scroll to position [1373, 0]
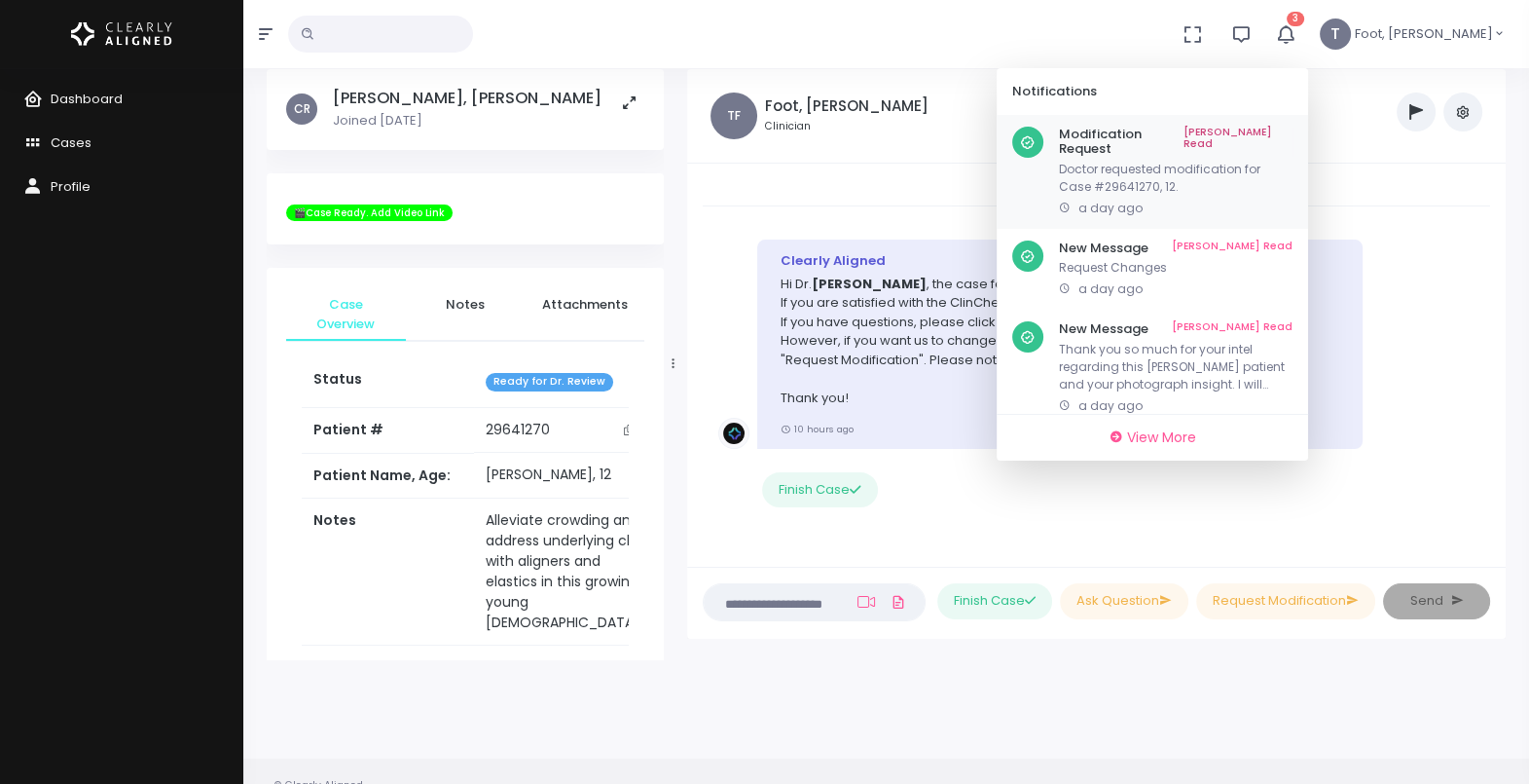
click at [1293, 130] on link "[PERSON_NAME] Read" at bounding box center [1238, 141] width 109 height 30
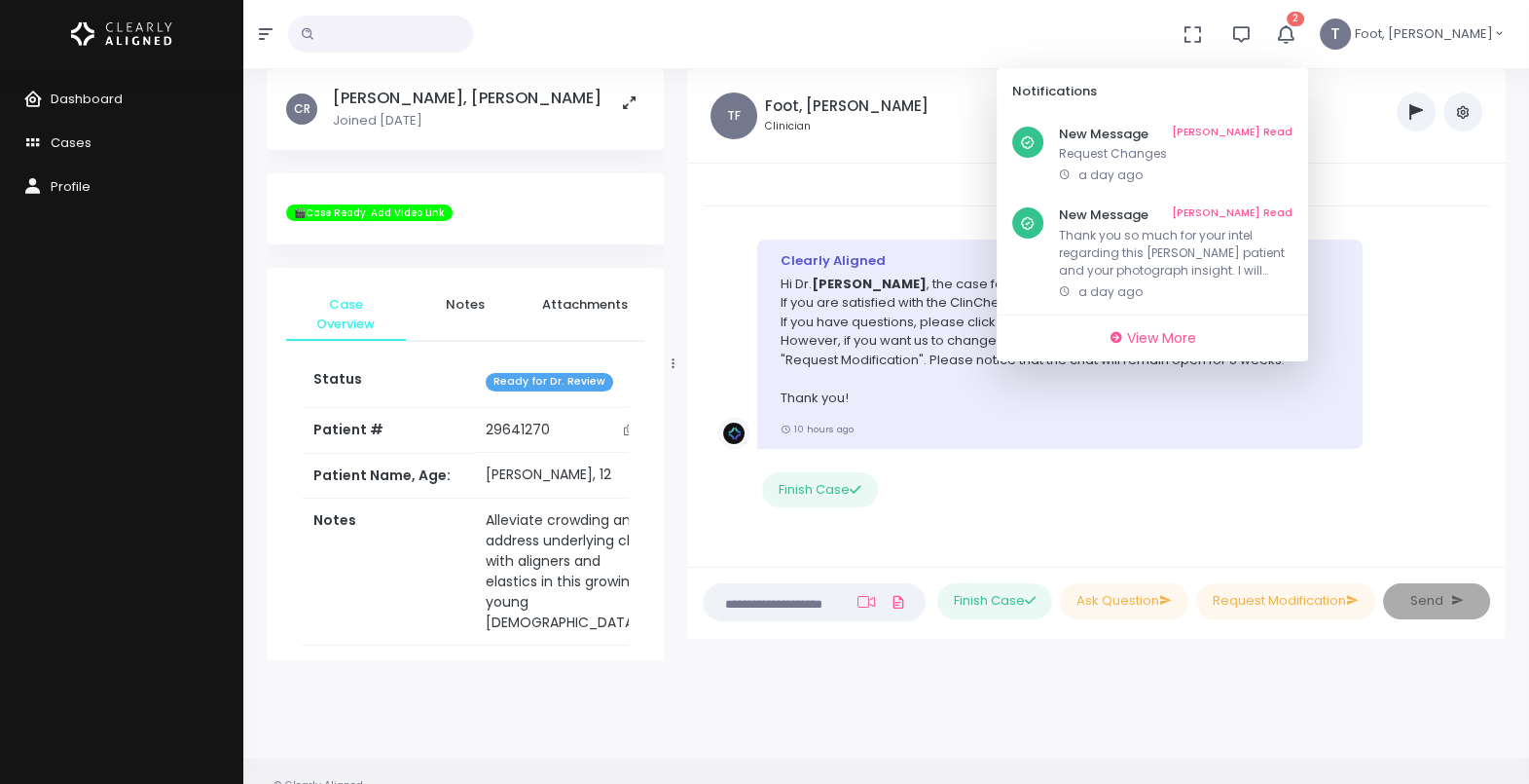
click at [1293, 130] on link "[PERSON_NAME] Read" at bounding box center [1233, 135] width 121 height 16
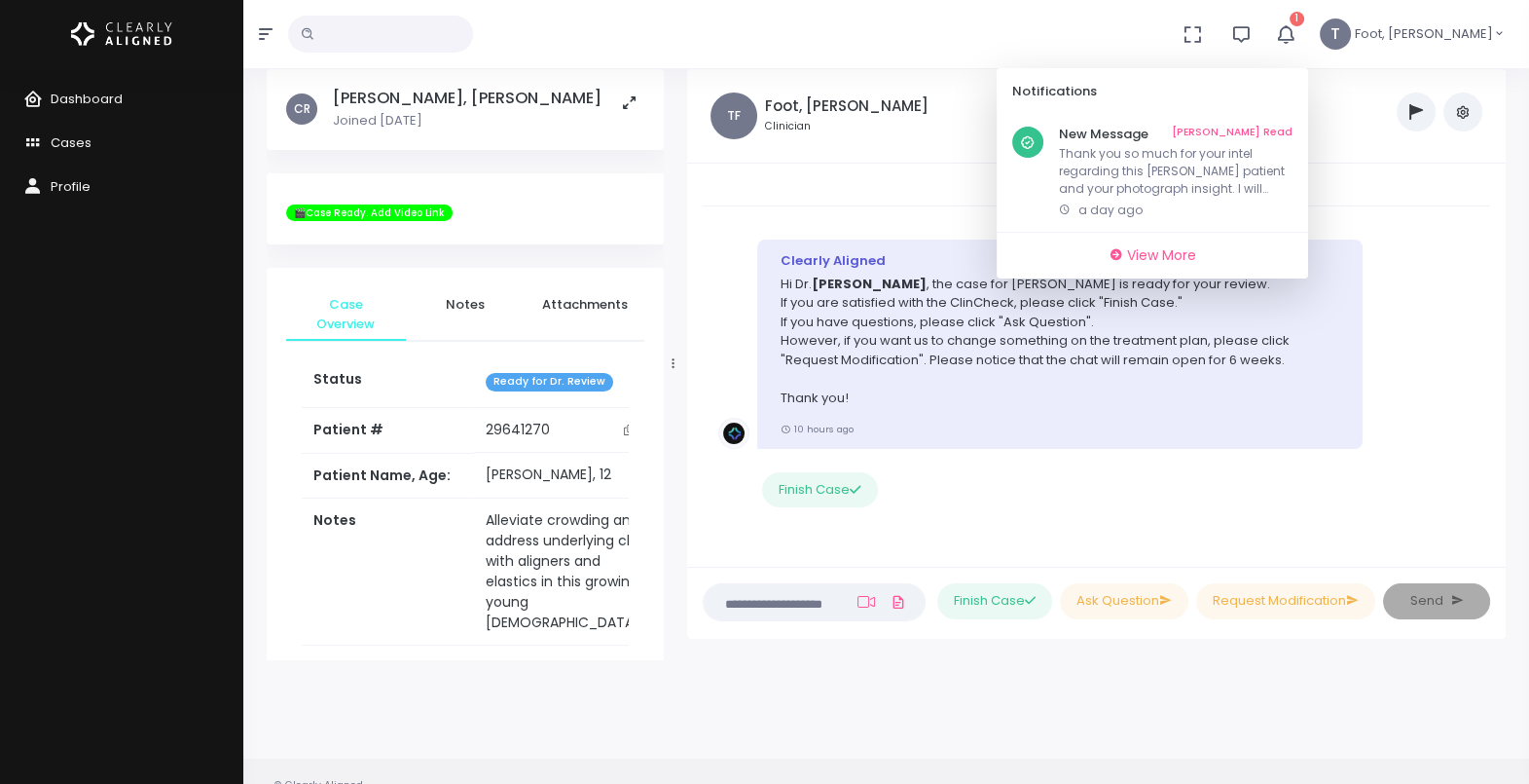
click at [1293, 130] on link "[PERSON_NAME] Read" at bounding box center [1233, 135] width 121 height 16
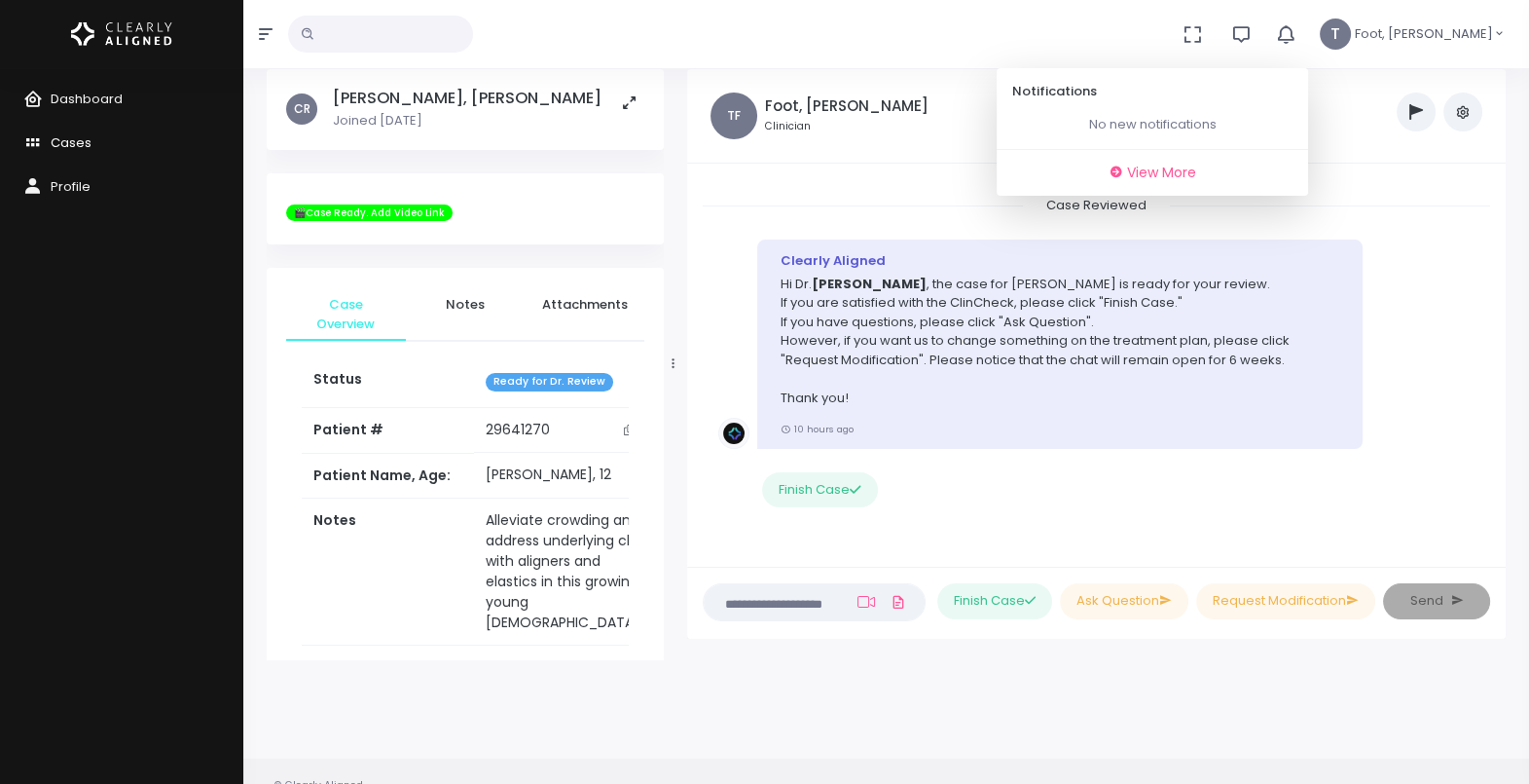
click at [23, 153] on icon "scrollable content" at bounding box center [37, 143] width 27 height 24
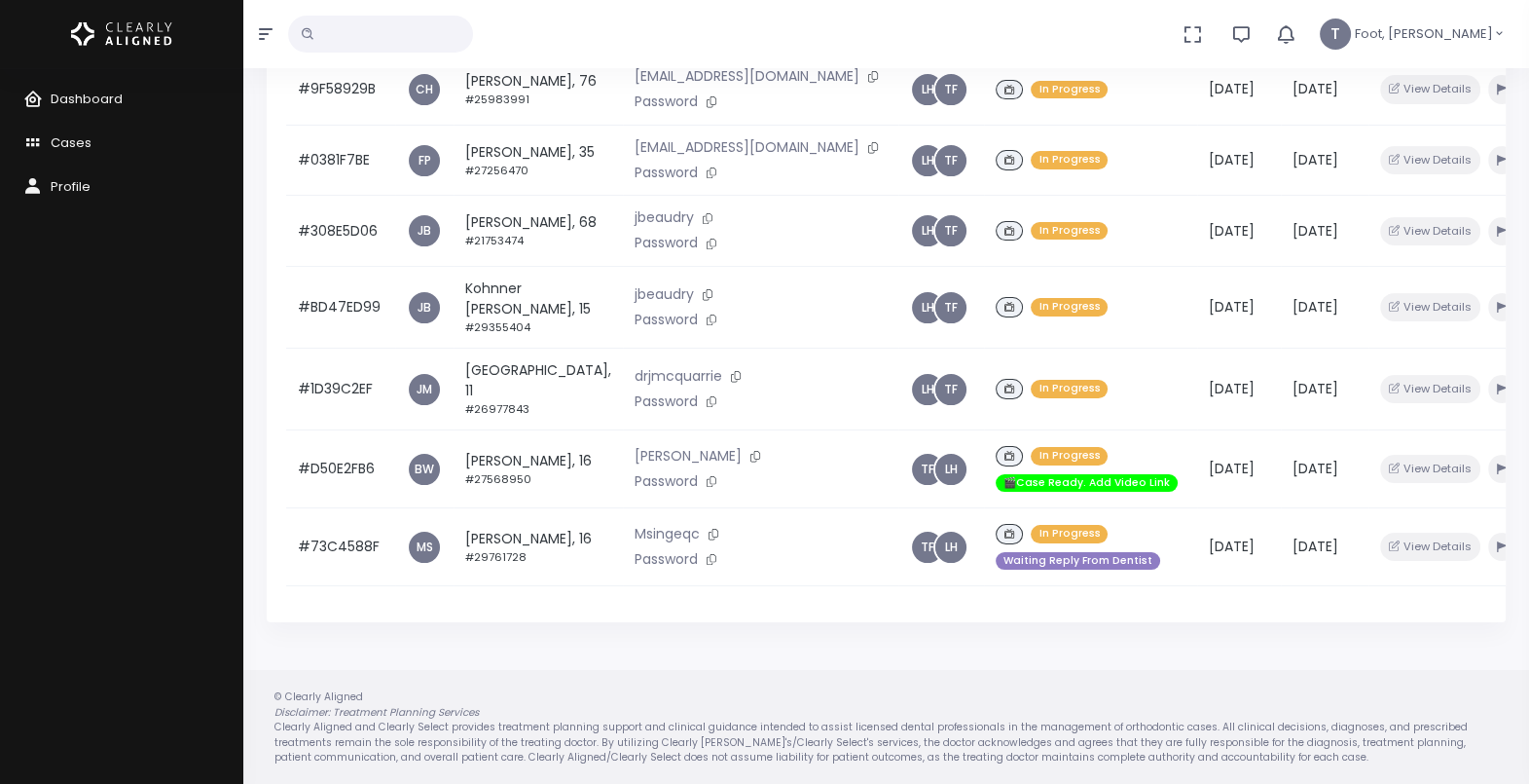
scroll to position [390, 0]
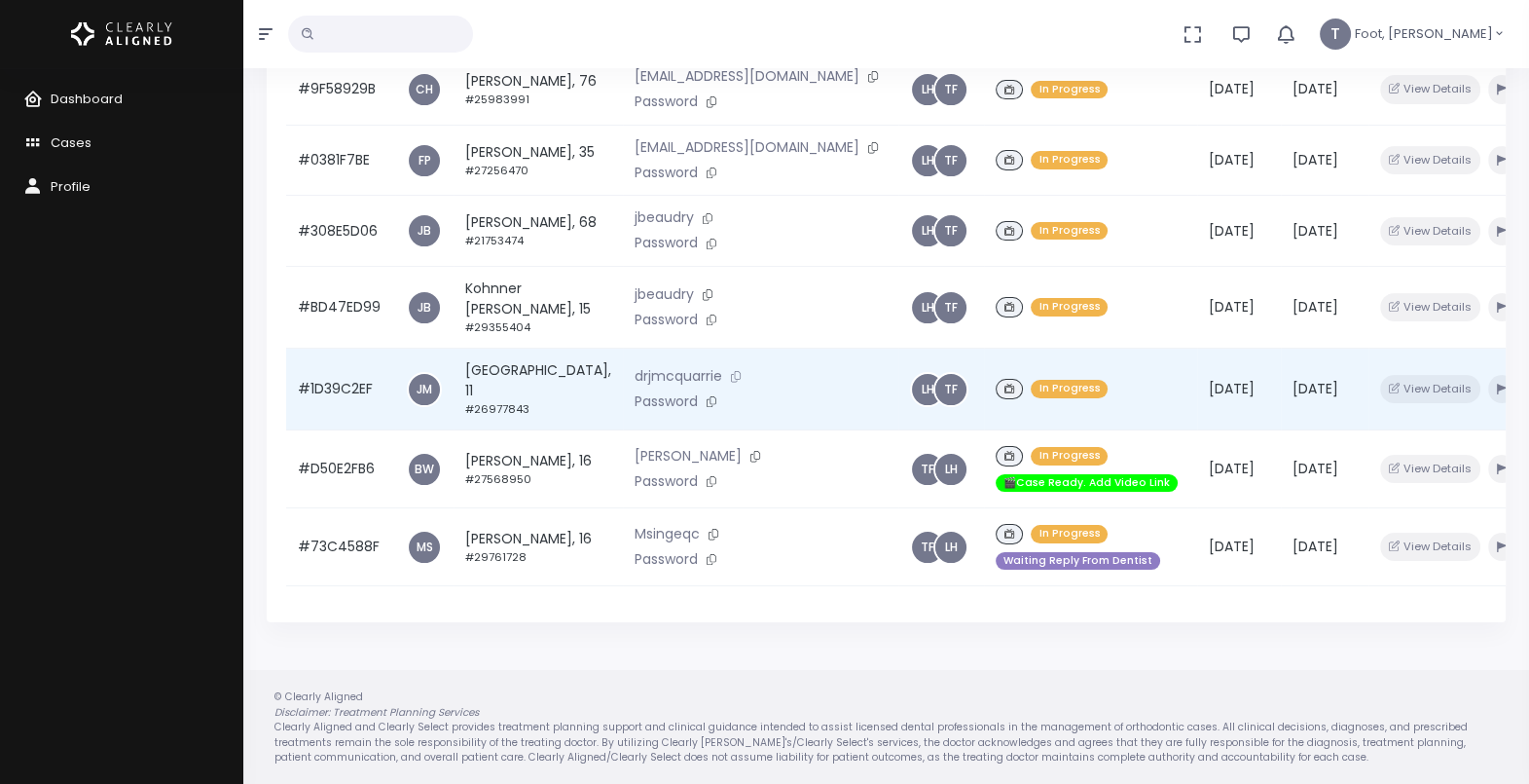
click at [723, 366] on button at bounding box center [736, 375] width 27 height 20
click at [516, 361] on td "[GEOGRAPHIC_DATA], 11 #26977843" at bounding box center [538, 389] width 170 height 82
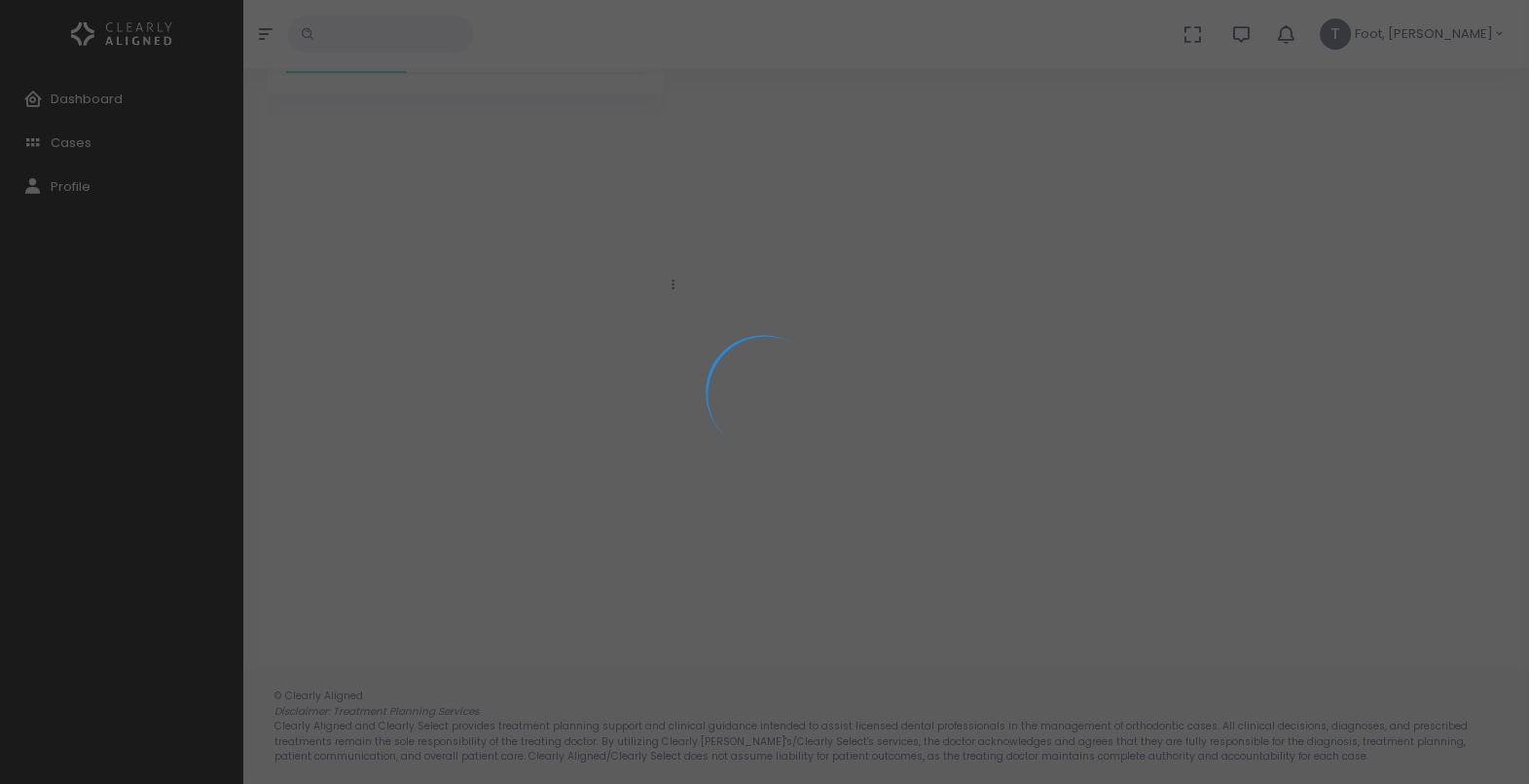
scroll to position [155, 0]
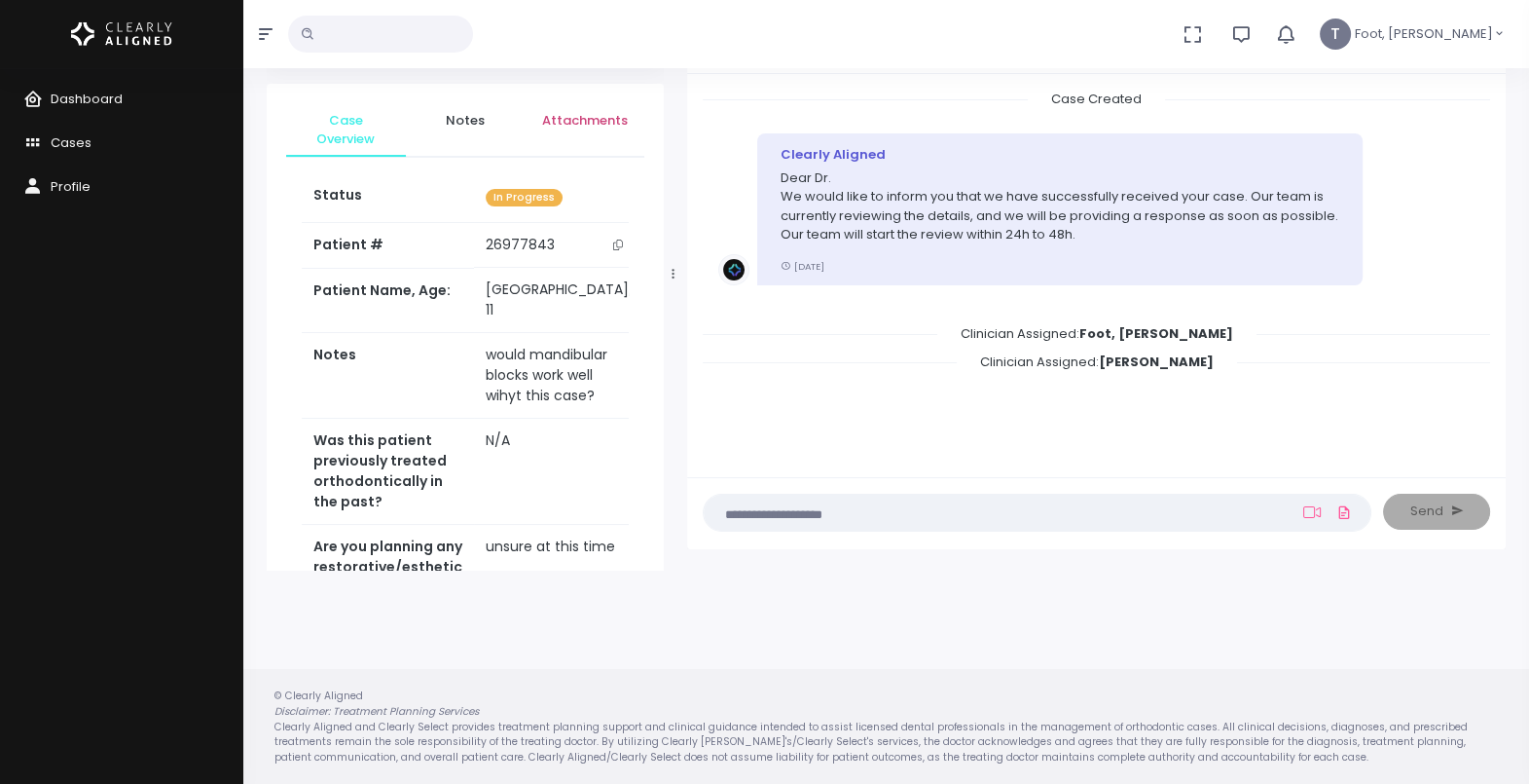
click at [637, 119] on link "Attachments" at bounding box center [585, 121] width 120 height 35
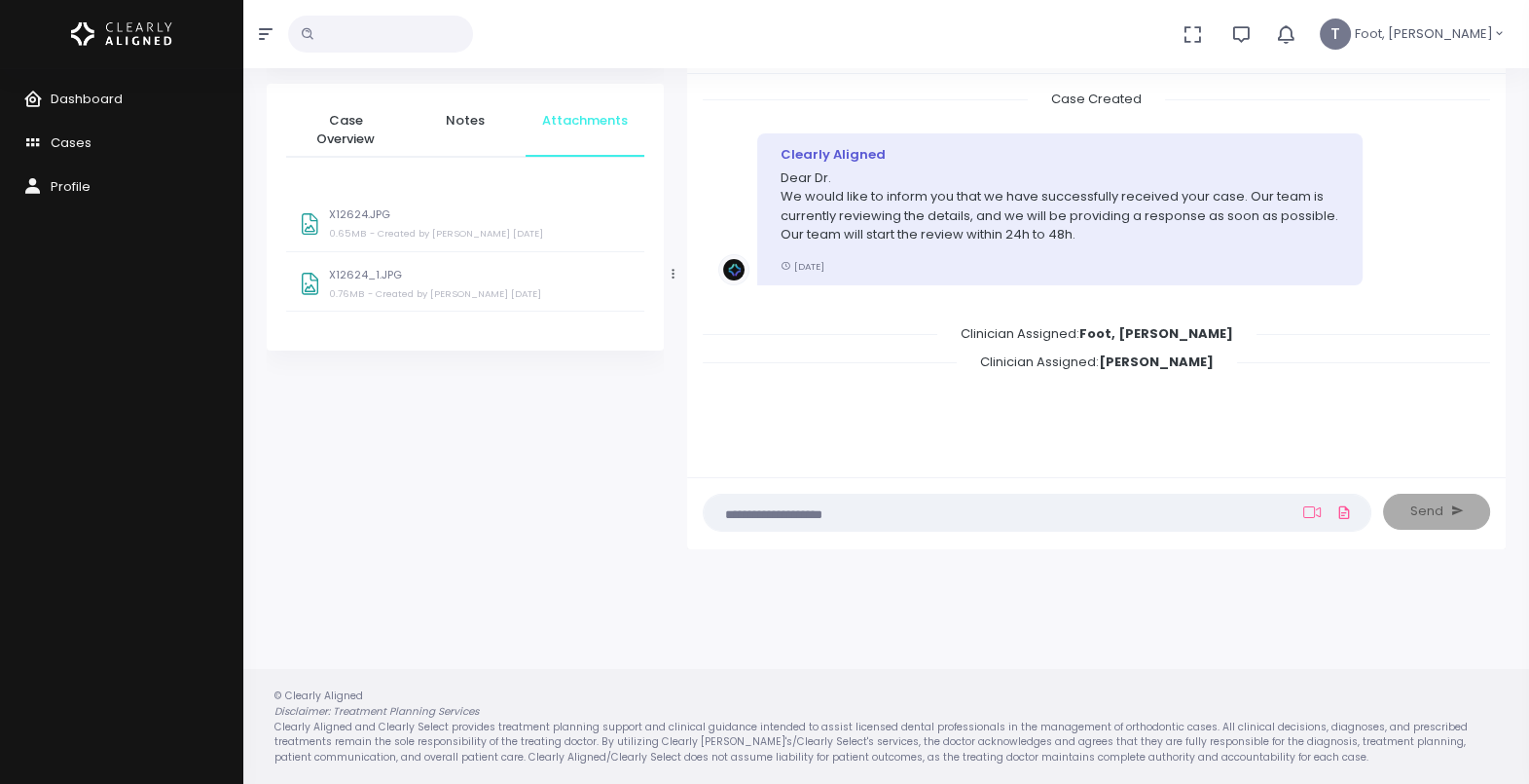
scroll to position [134, 0]
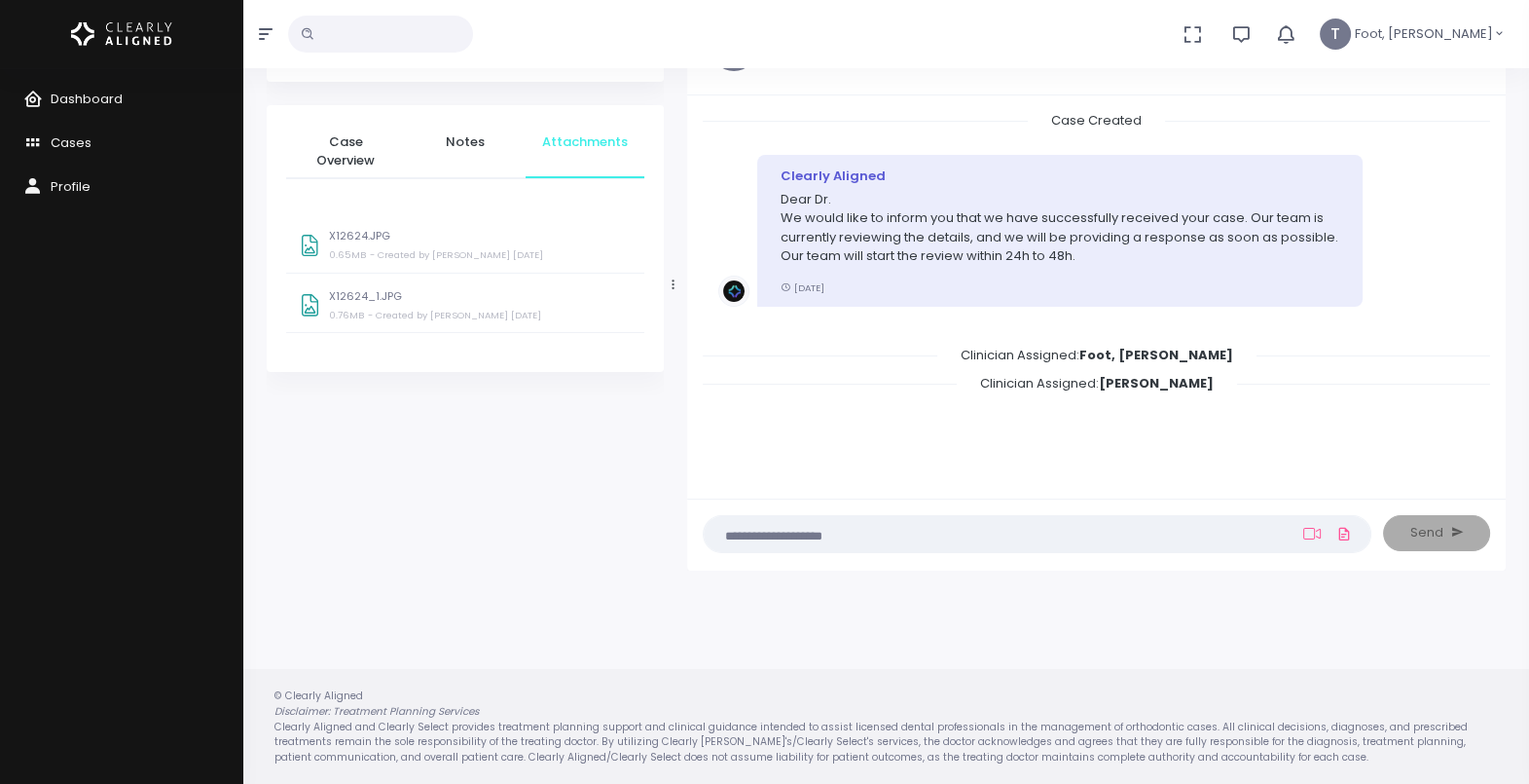
click at [461, 244] on div "X12624.JPG 0.65MB - Created by [PERSON_NAME] [DATE]" at bounding box center [480, 249] width 302 height 37
click at [107, 136] on link "Cases" at bounding box center [122, 143] width 244 height 44
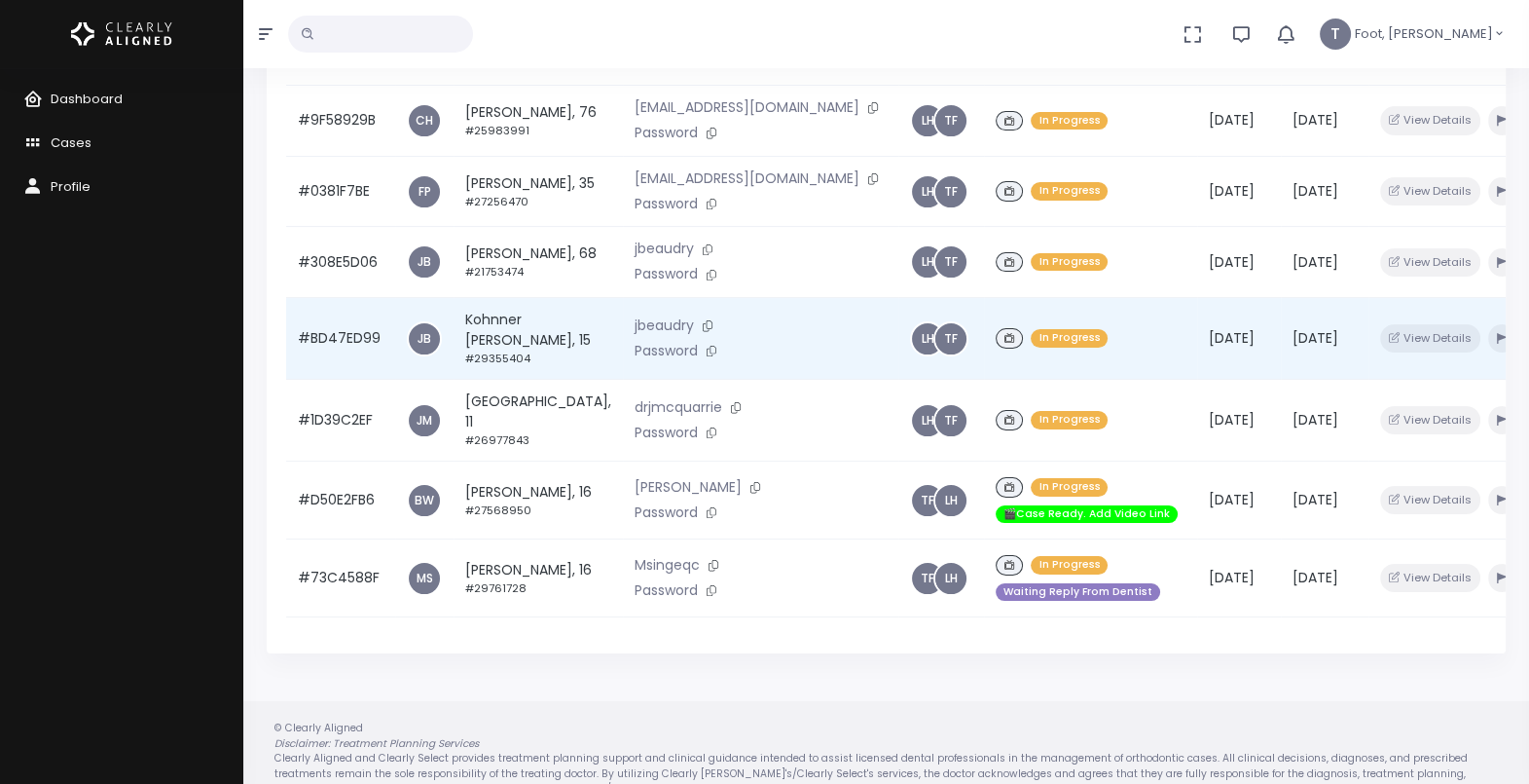
scroll to position [464, 0]
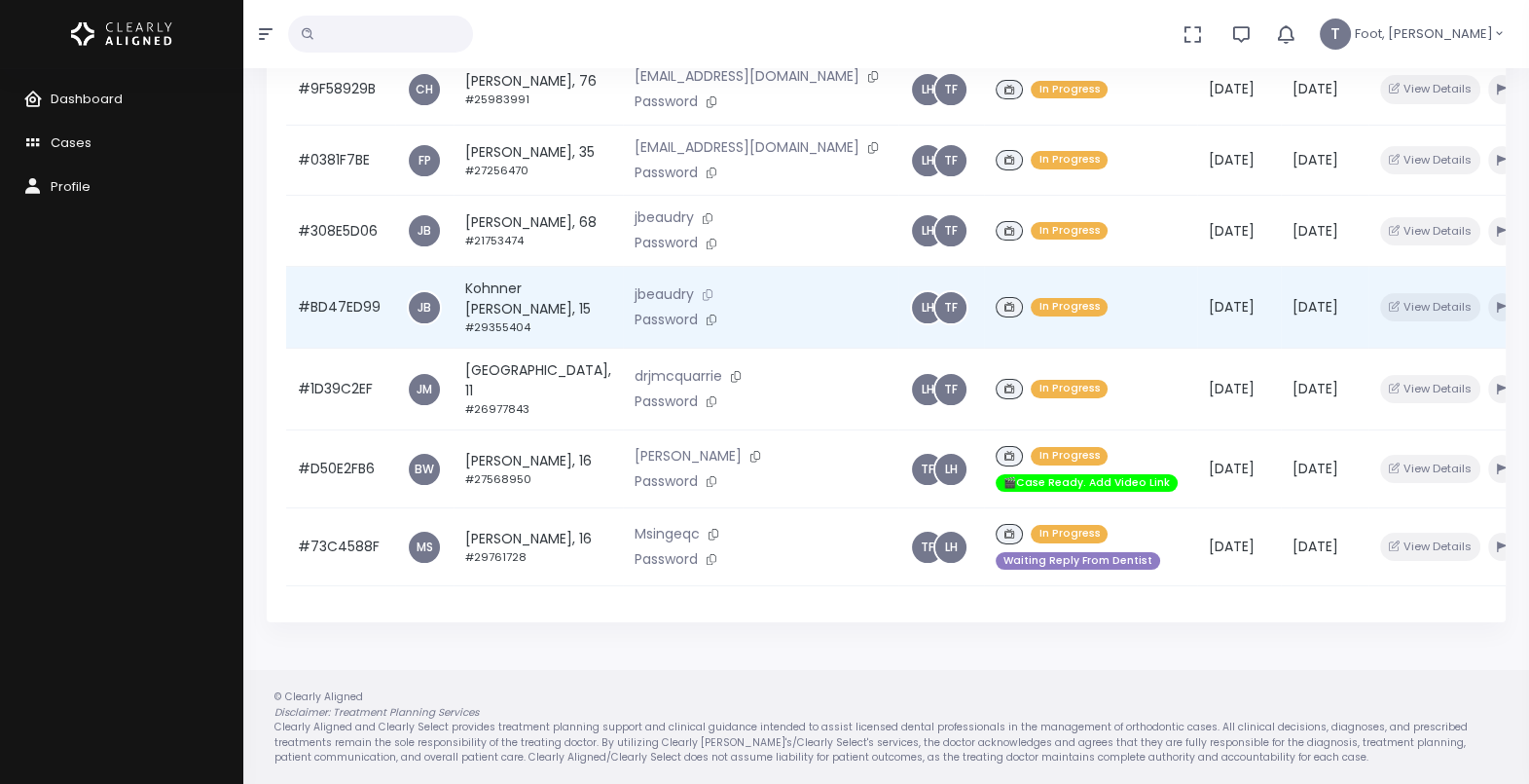
click at [703, 290] on icon at bounding box center [708, 294] width 10 height 11
click at [518, 267] on td "Kohnner [PERSON_NAME], 15 #29355404" at bounding box center [538, 308] width 170 height 82
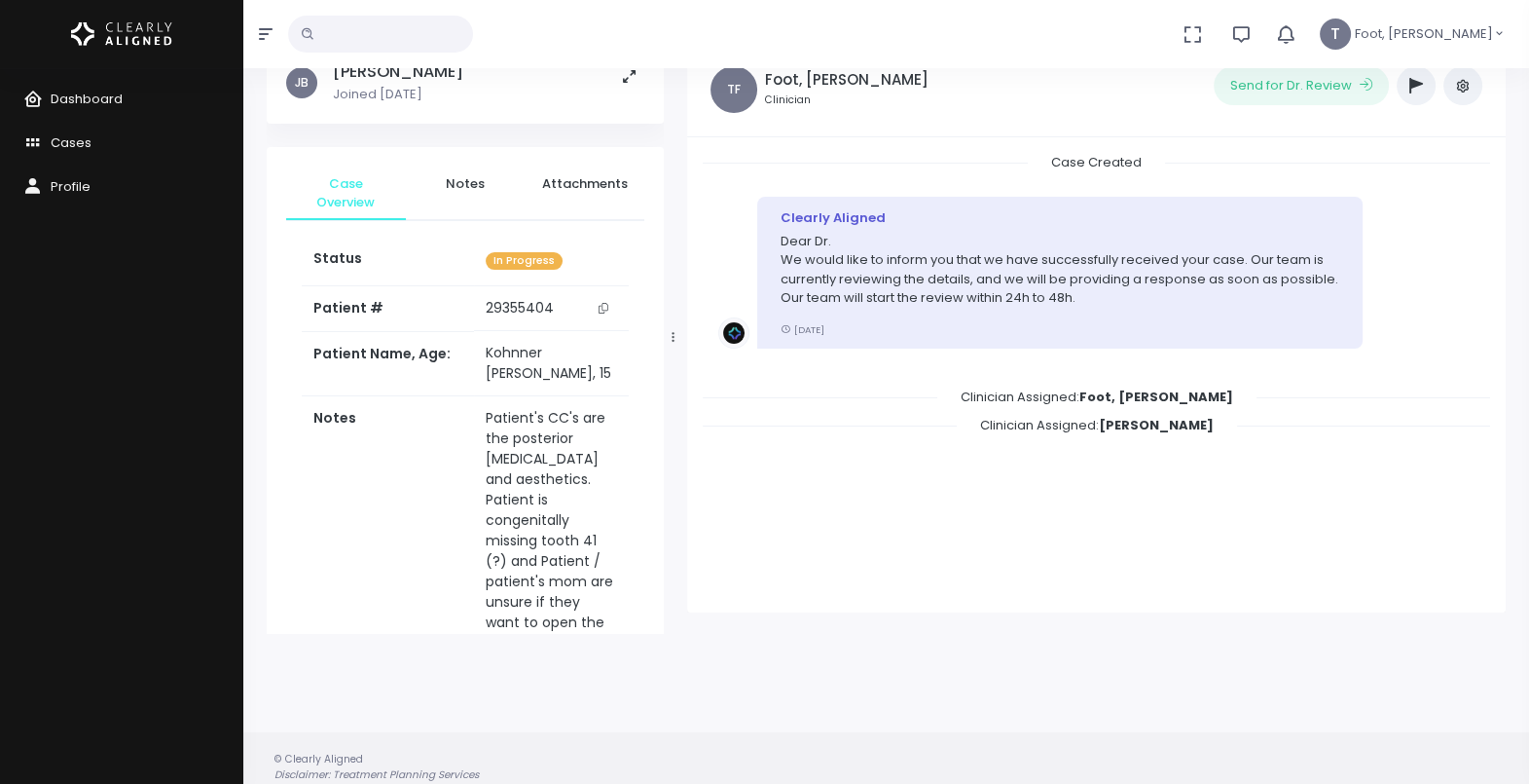
scroll to position [155, 0]
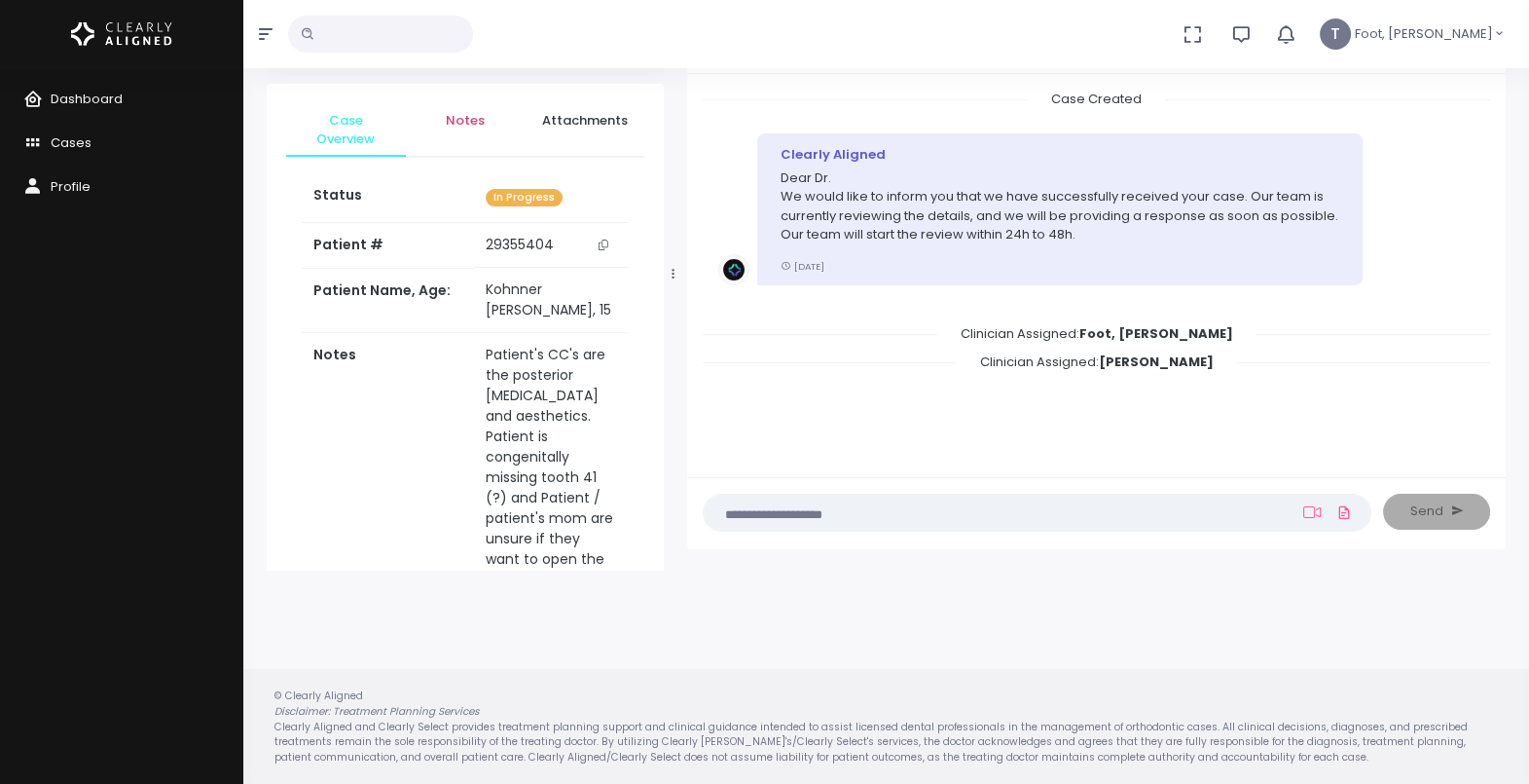
click at [477, 126] on span "Notes" at bounding box center [465, 121] width 89 height 20
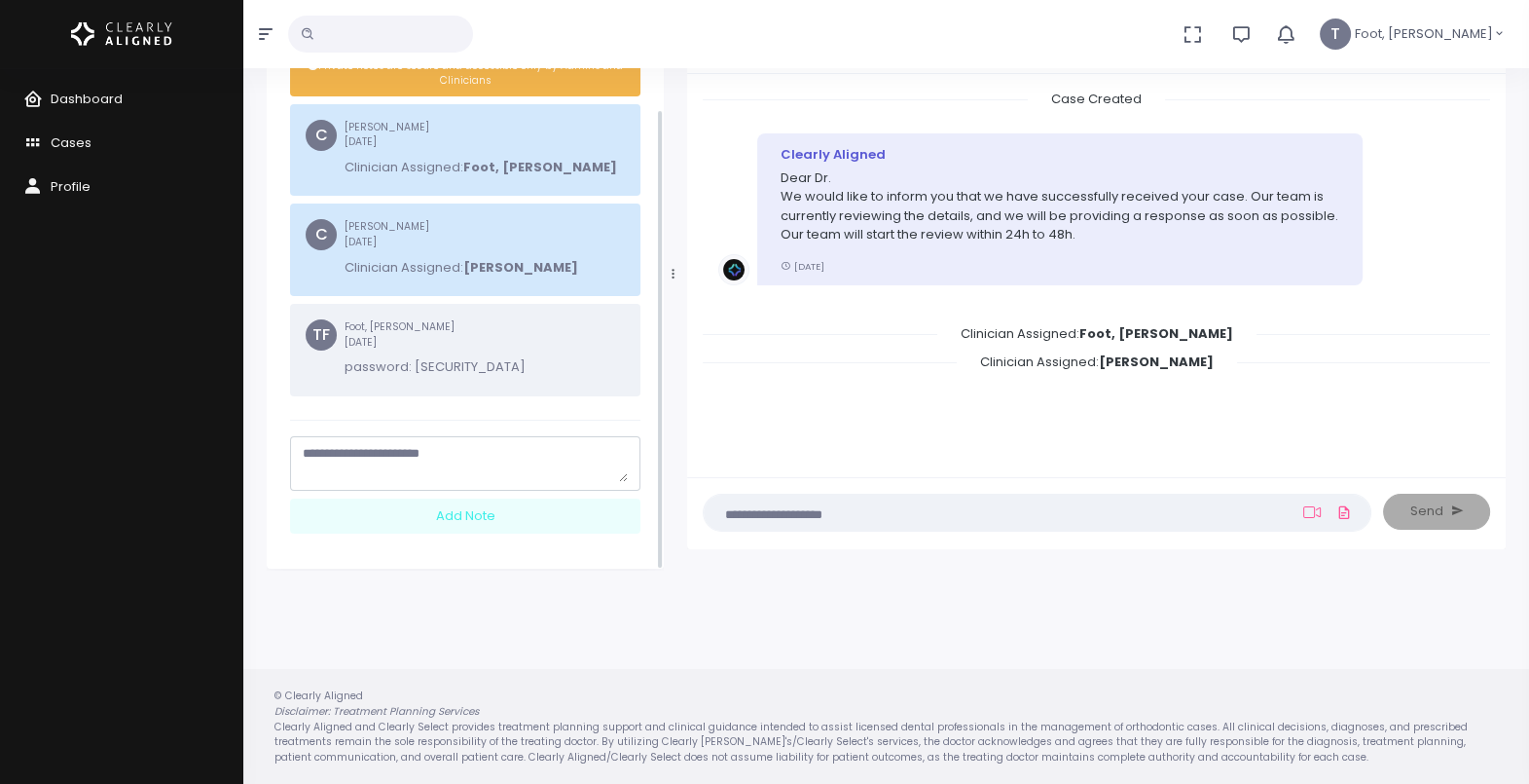
scroll to position [167, 0]
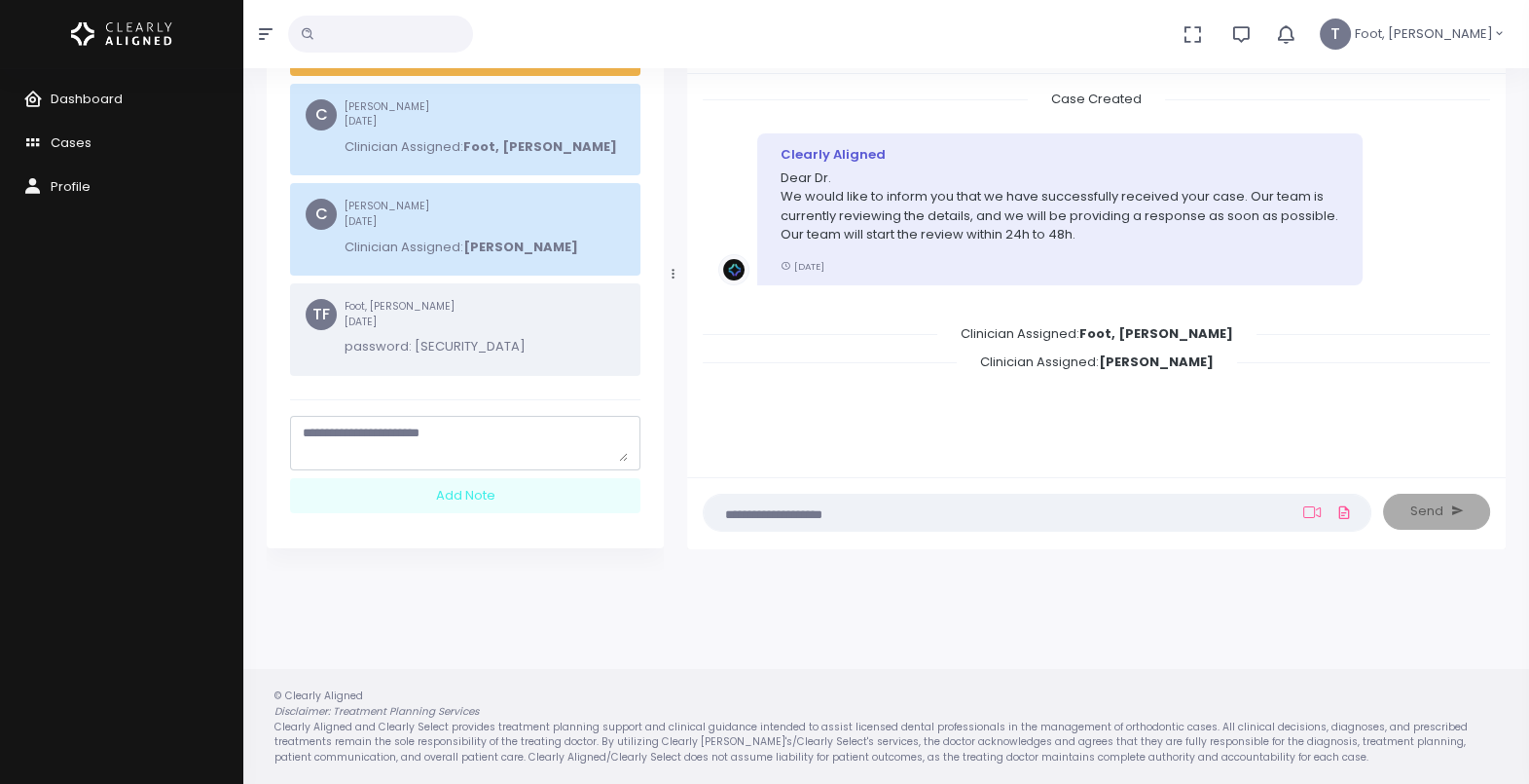
click at [472, 442] on textarea "scrollable content" at bounding box center [464, 442] width 325 height 38
click at [299, 428] on nick-textarea "**********" at bounding box center [465, 443] width 350 height 55
click at [305, 433] on textarea "**********" at bounding box center [465, 442] width 326 height 38
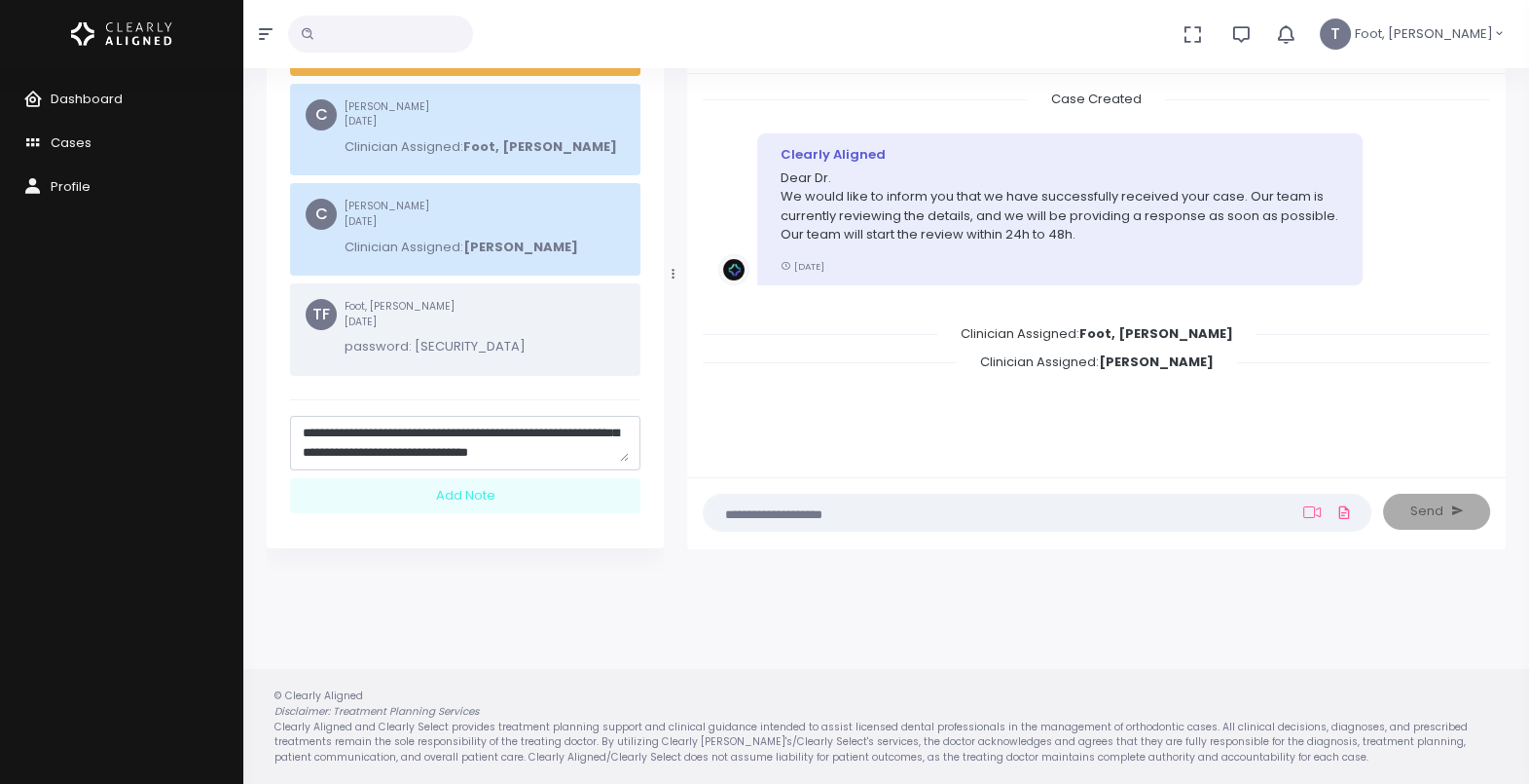
click at [472, 431] on textarea "**********" at bounding box center [465, 442] width 326 height 38
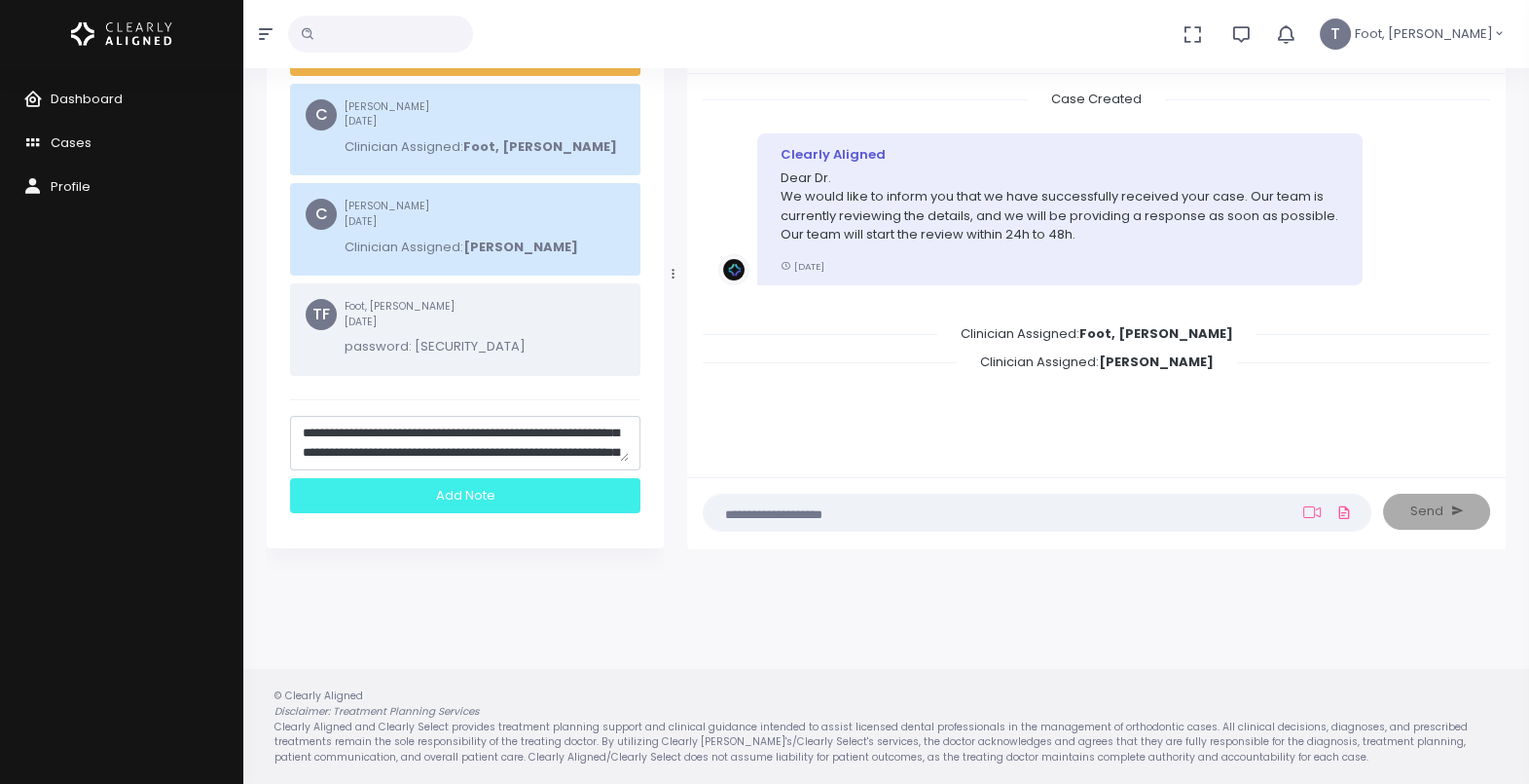
type textarea "**********"
click at [540, 487] on div "Add Note" at bounding box center [465, 495] width 350 height 36
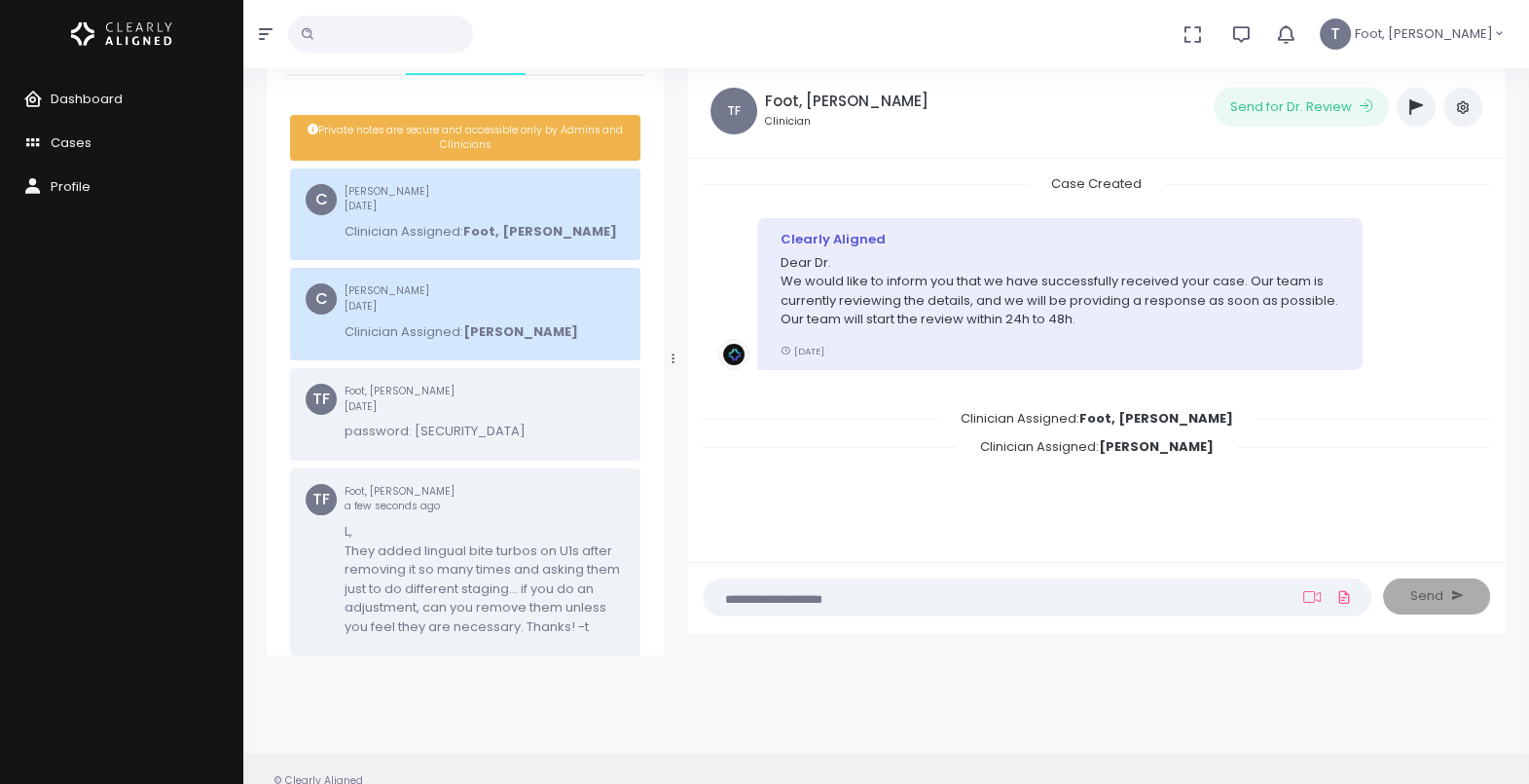
scroll to position [0, 0]
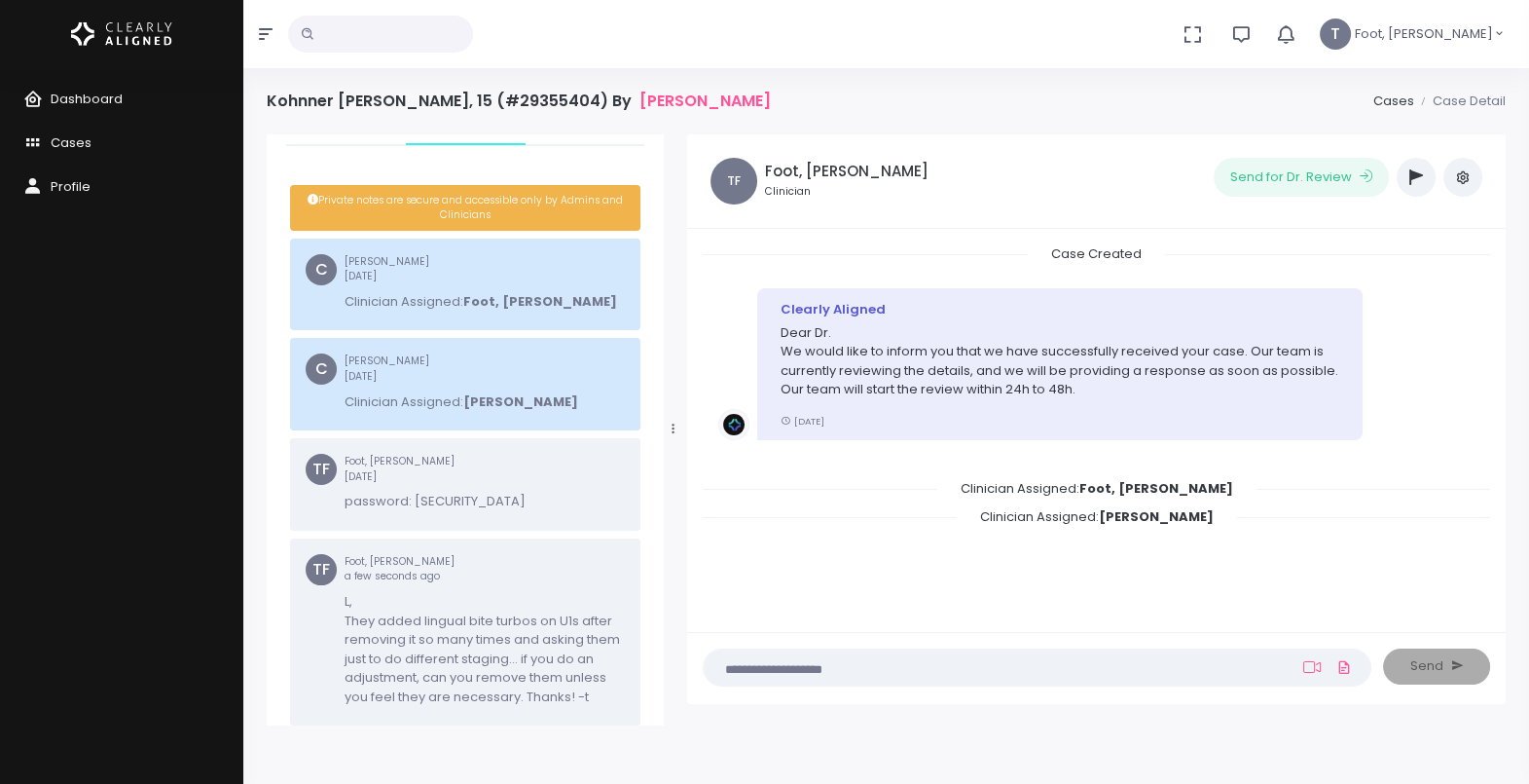
click at [1412, 166] on button "button" at bounding box center [1417, 177] width 39 height 39
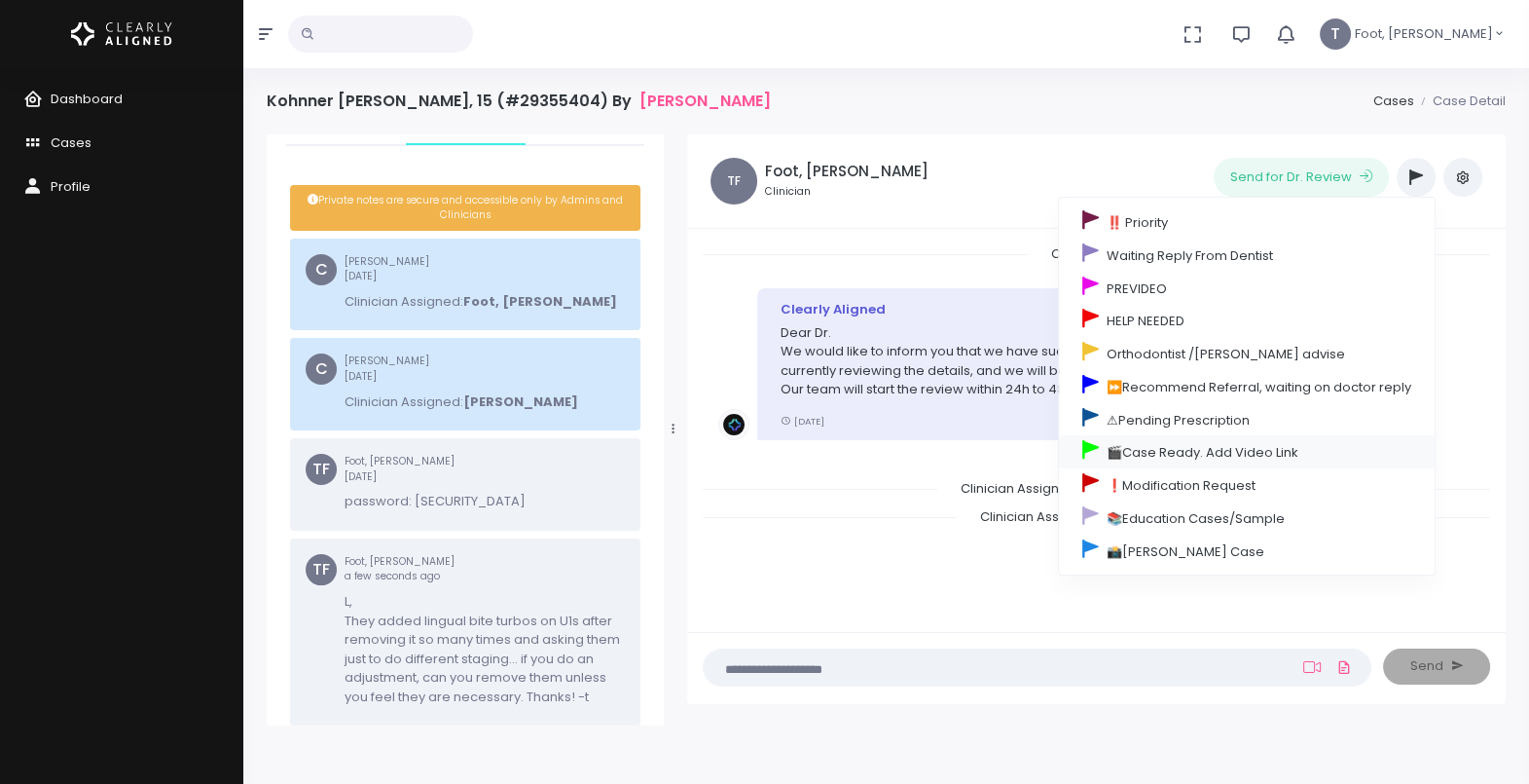
click at [1240, 437] on link "🎬Case Ready. Add Video Link" at bounding box center [1246, 451] width 375 height 33
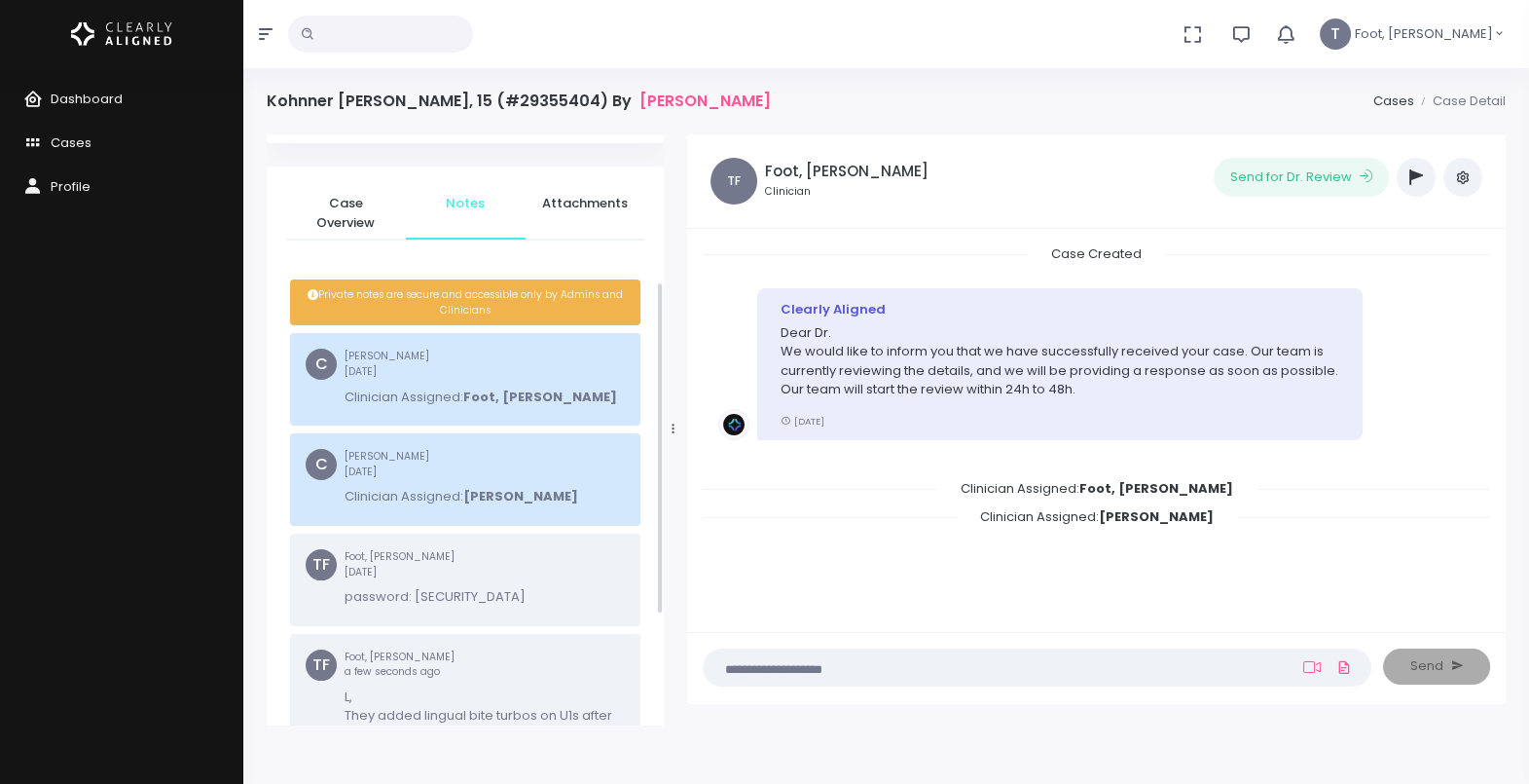
scroll to position [262, 0]
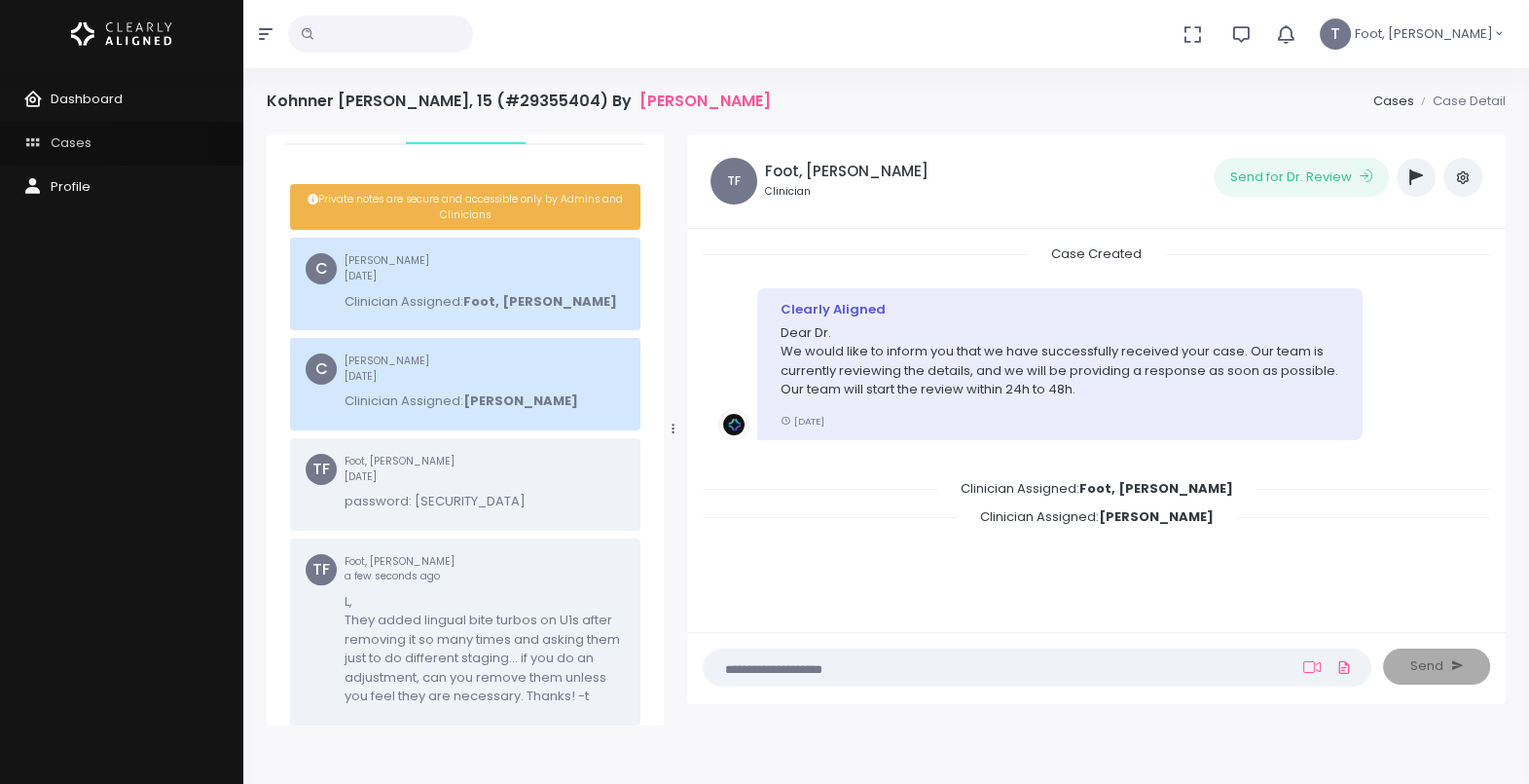
click at [57, 138] on span "Cases" at bounding box center [71, 142] width 41 height 19
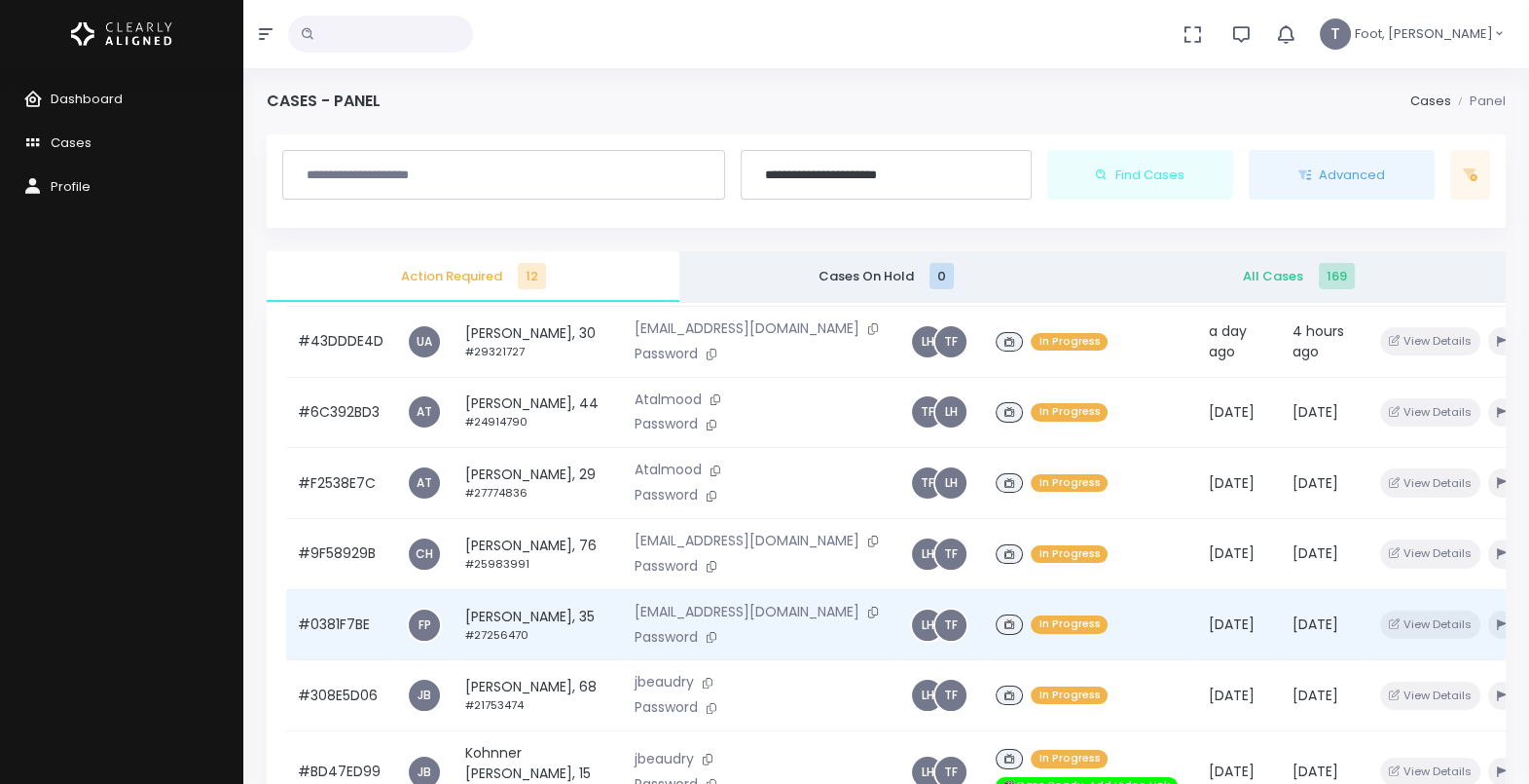
scroll to position [390, 0]
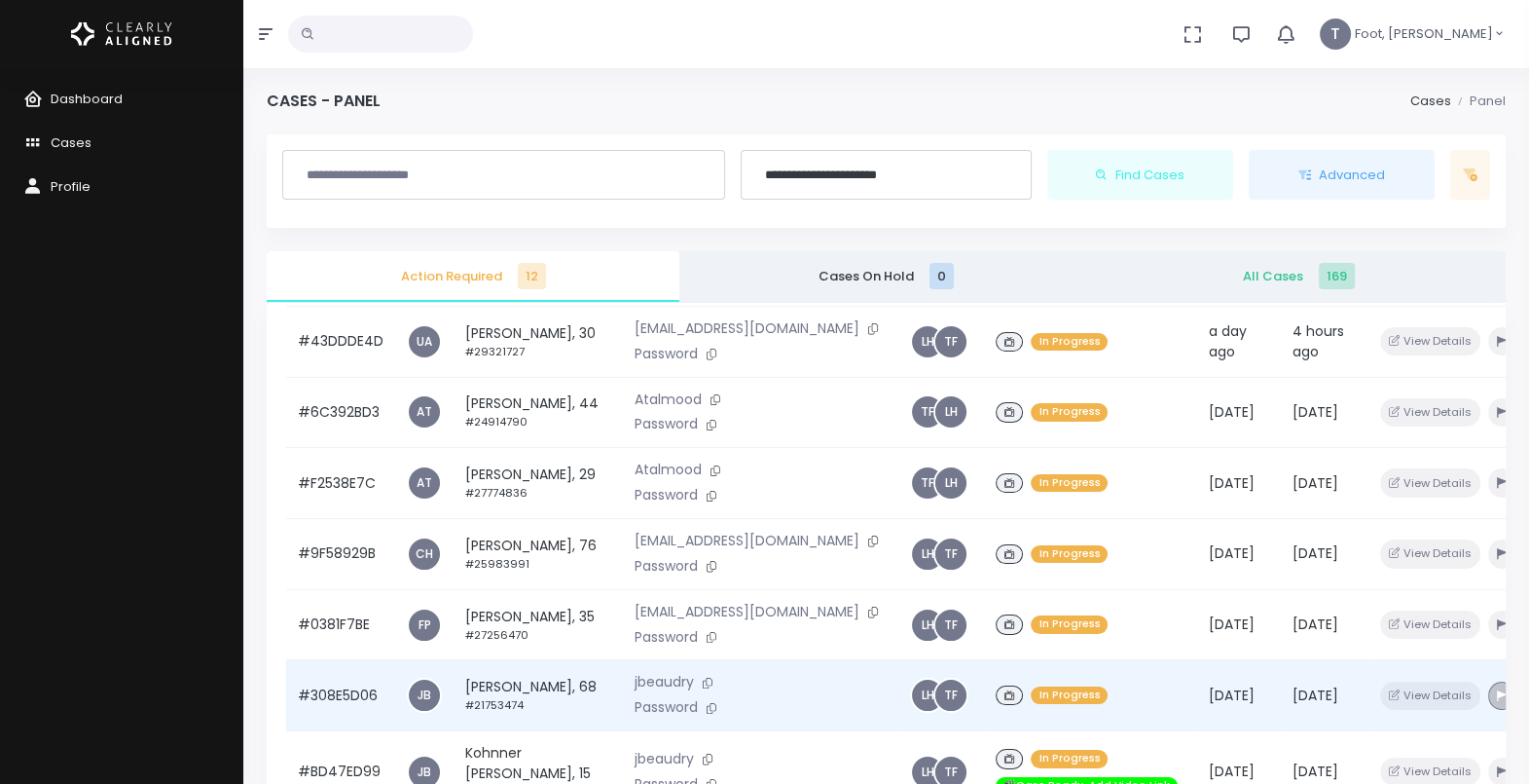
click at [1497, 690] on icon "button" at bounding box center [1502, 695] width 10 height 11
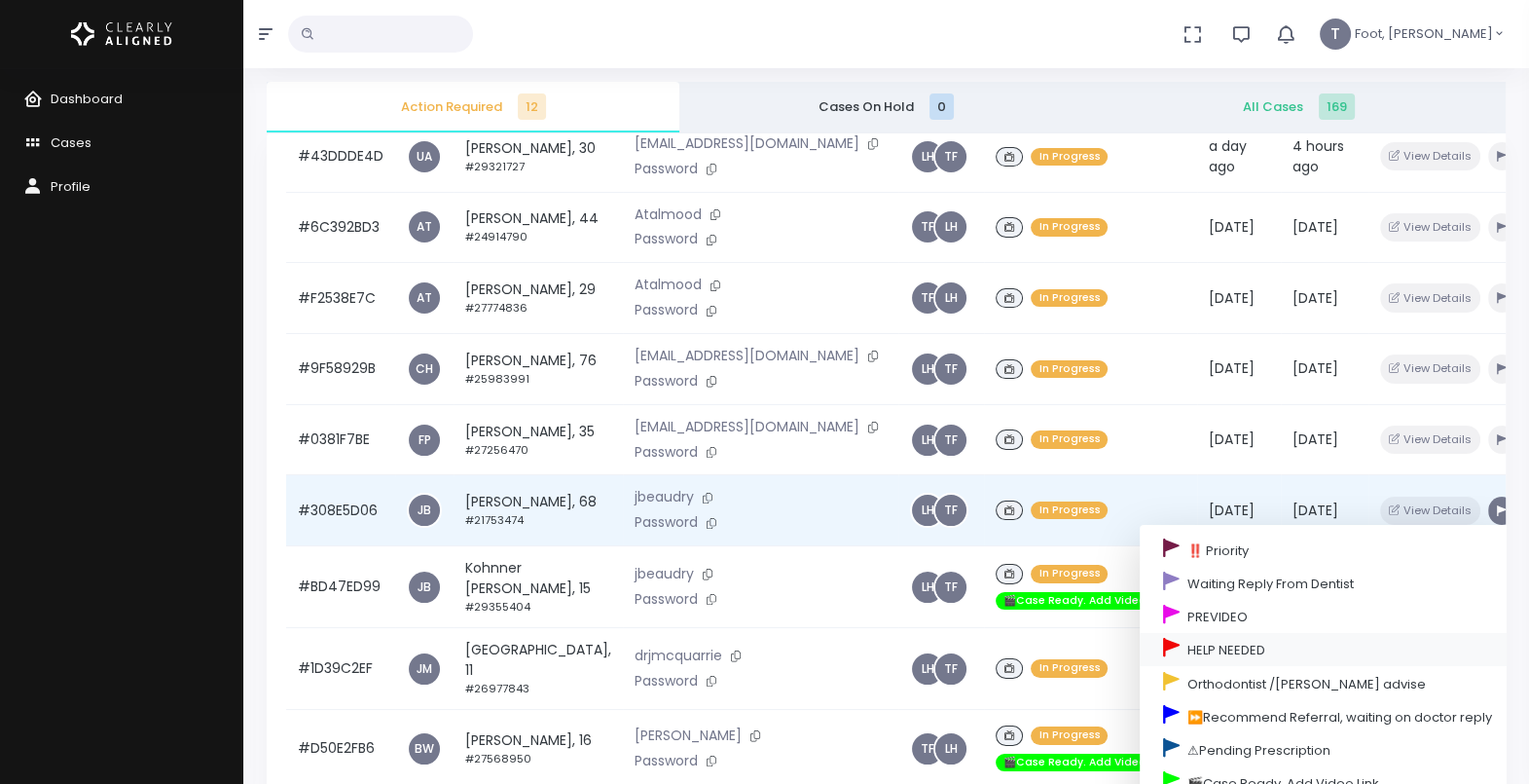
scroll to position [243, 0]
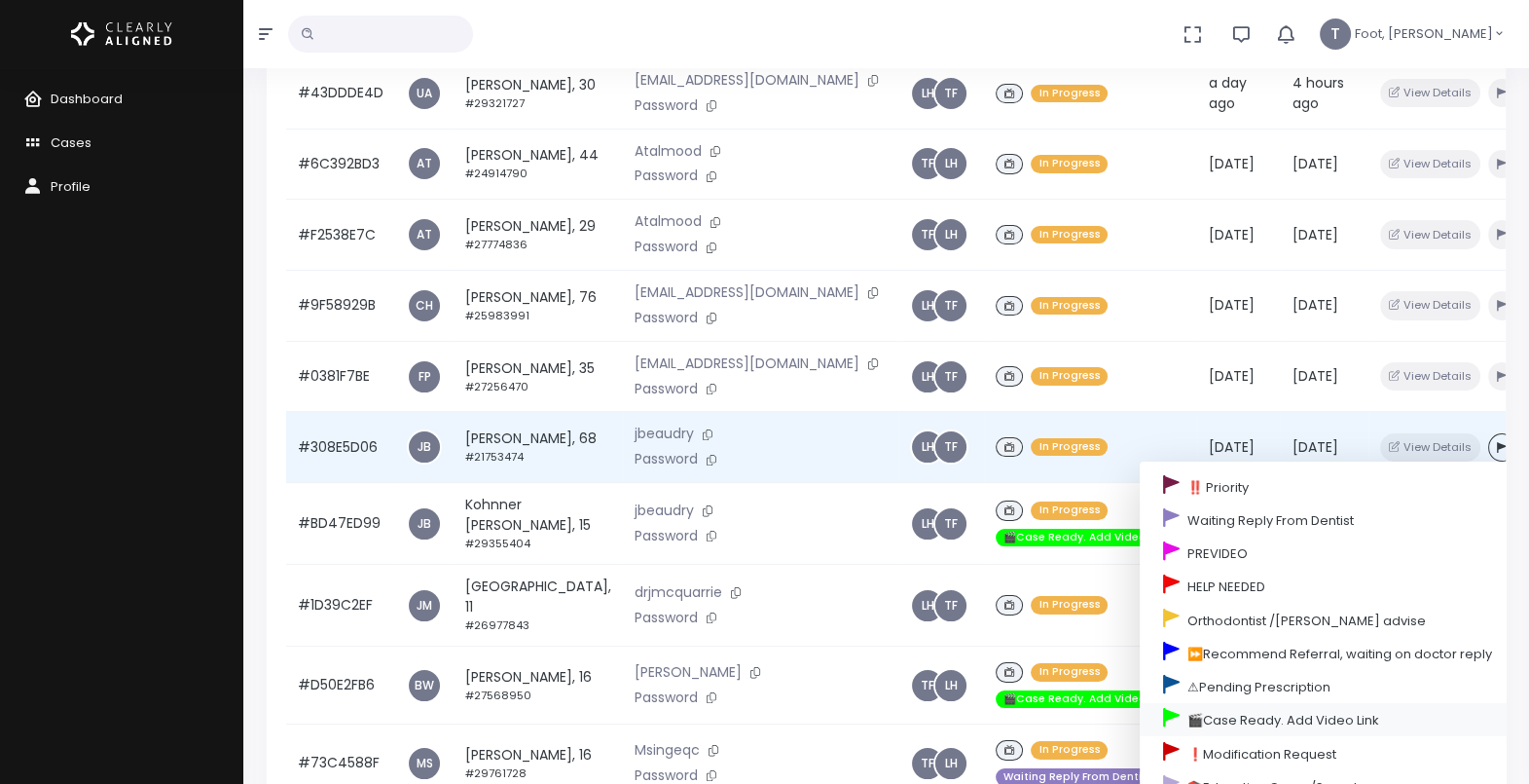
click at [1257, 703] on link "🎬Case Ready. Add Video Link" at bounding box center [1327, 720] width 375 height 33
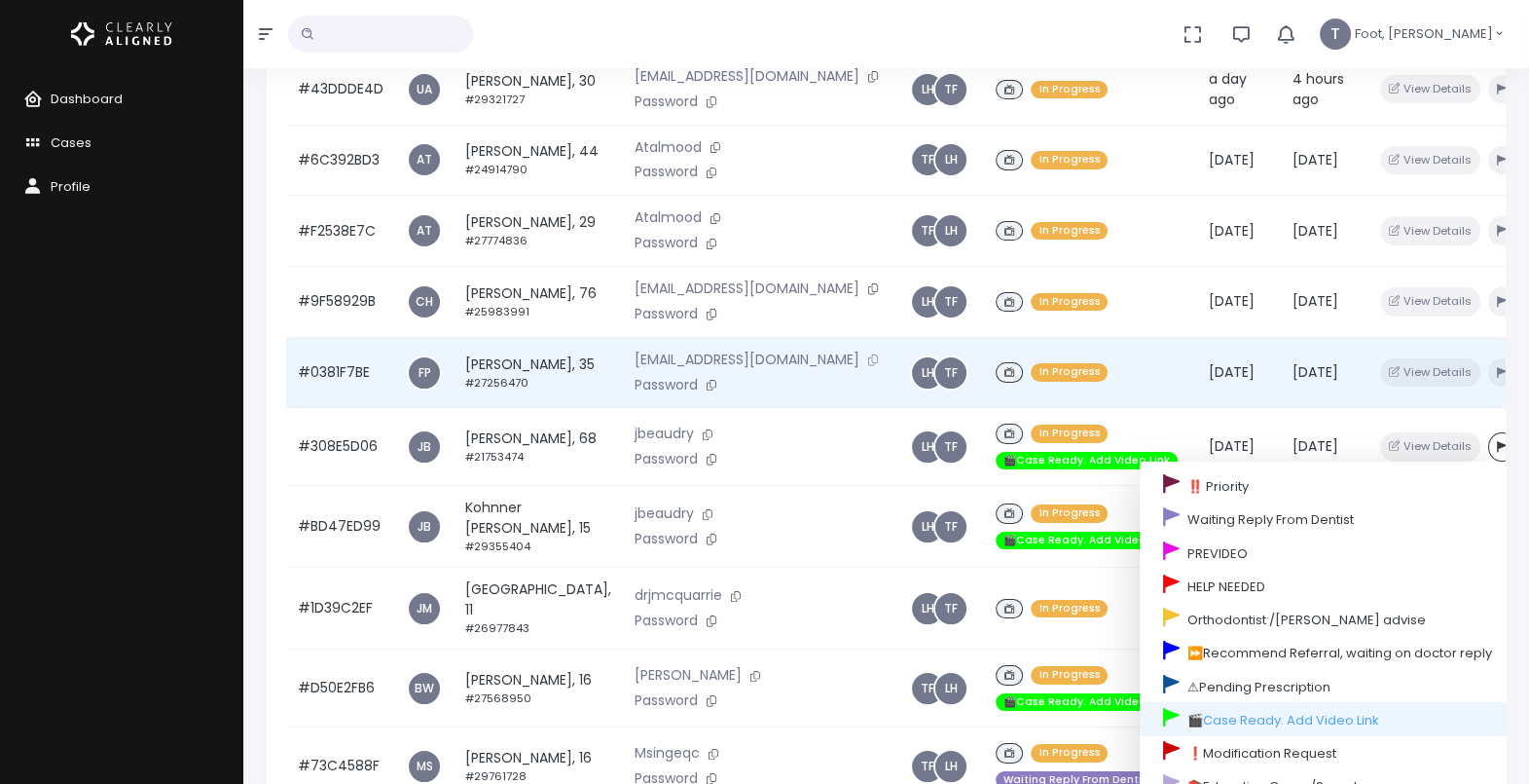
click at [869, 354] on icon at bounding box center [874, 359] width 10 height 11
click at [508, 336] on td "[PERSON_NAME], 35 #27256470" at bounding box center [538, 372] width 170 height 71
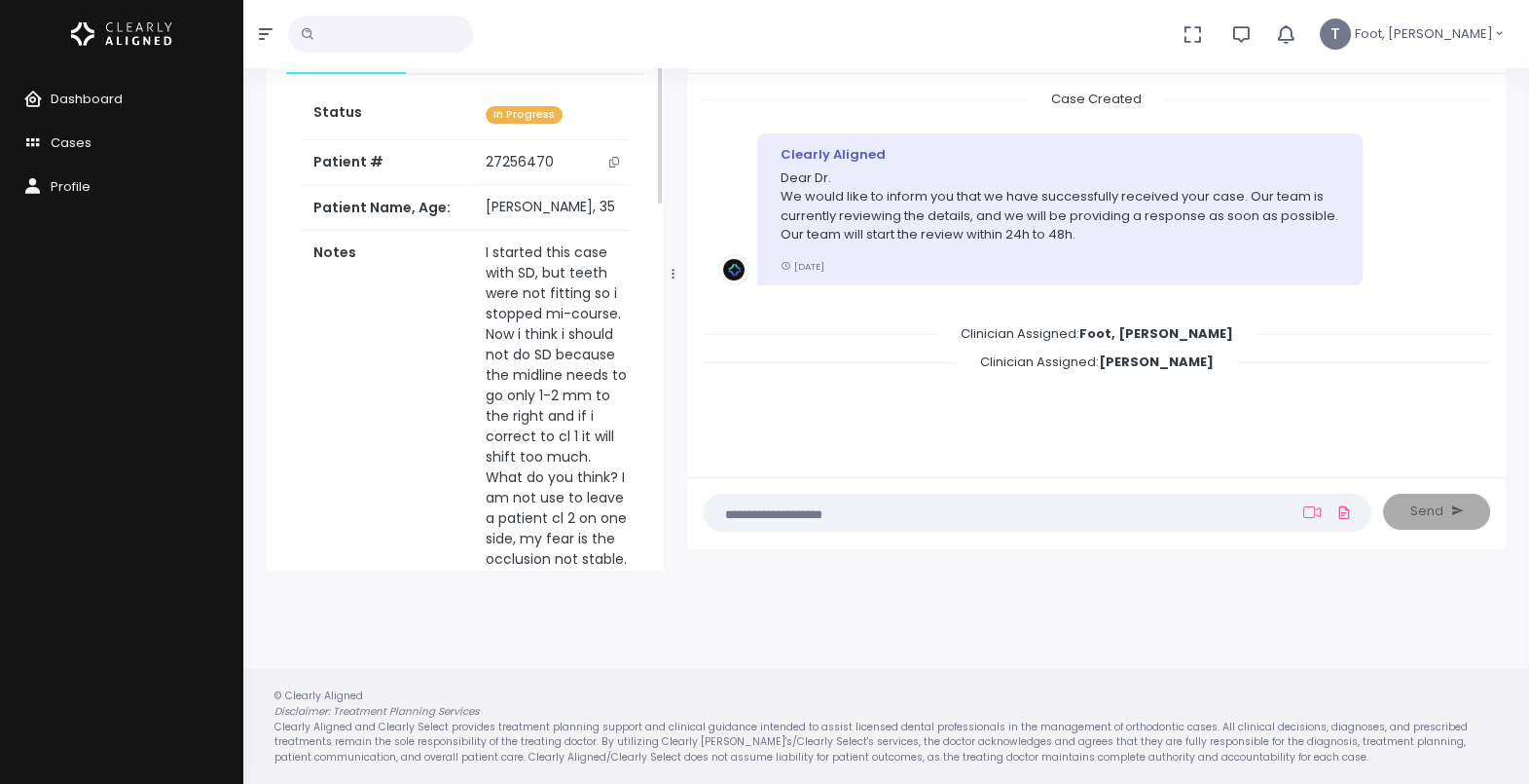
scroll to position [121, 0]
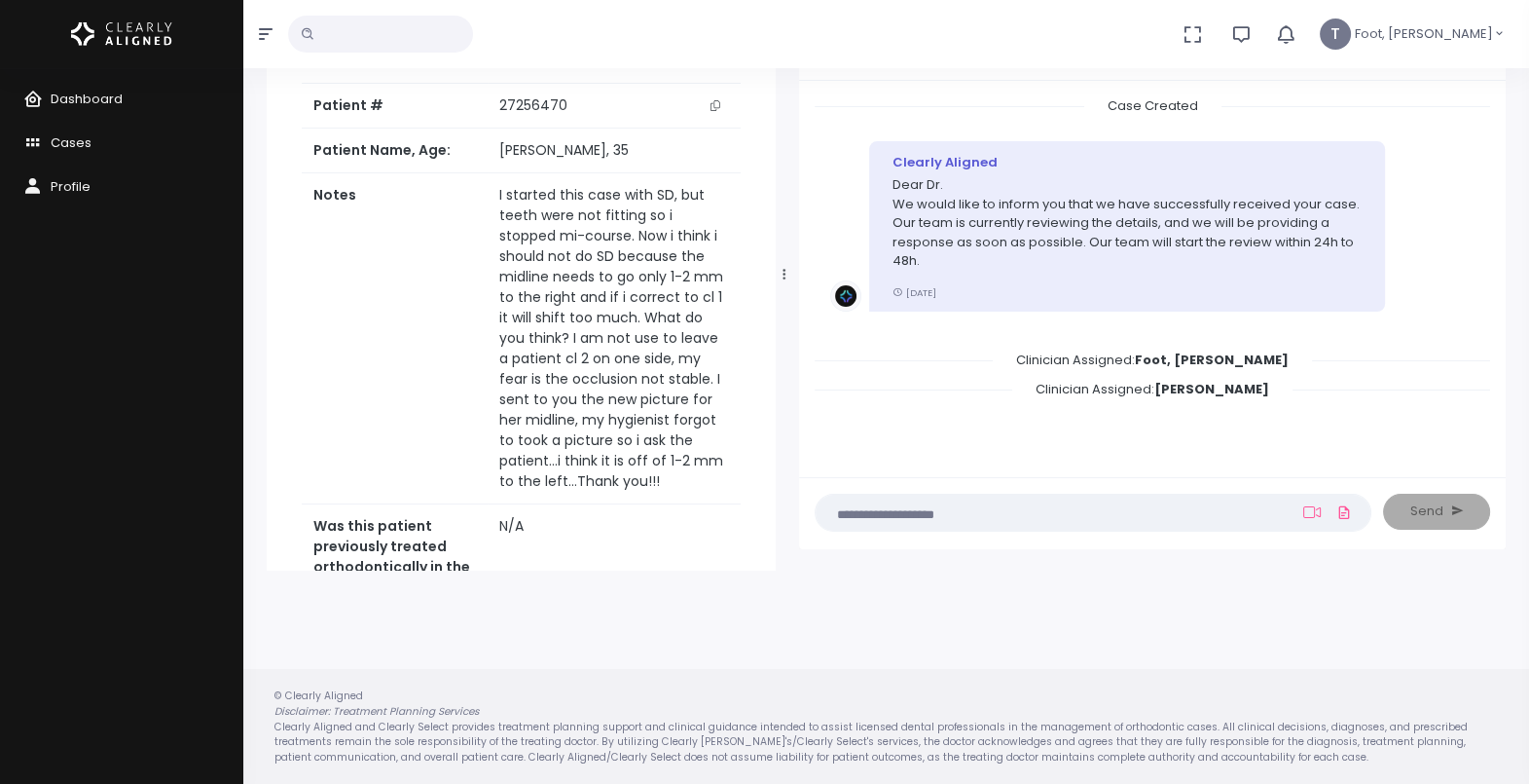
drag, startPoint x: 667, startPoint y: 283, endPoint x: 779, endPoint y: 271, distance: 112.6
click at [780, 271] on div at bounding box center [785, 275] width 10 height 579
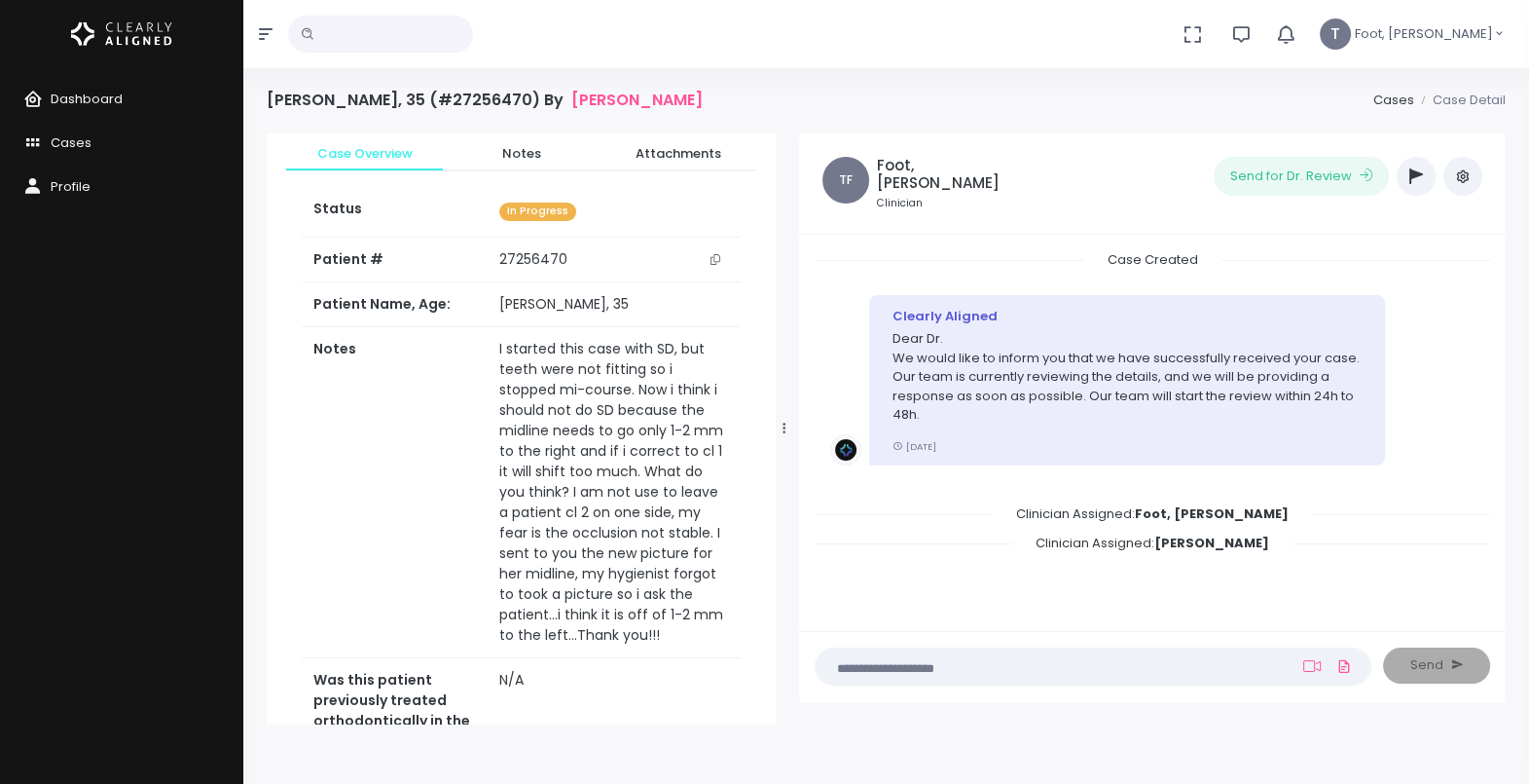
scroll to position [0, 0]
click at [1414, 182] on icon "button" at bounding box center [1417, 177] width 14 height 16
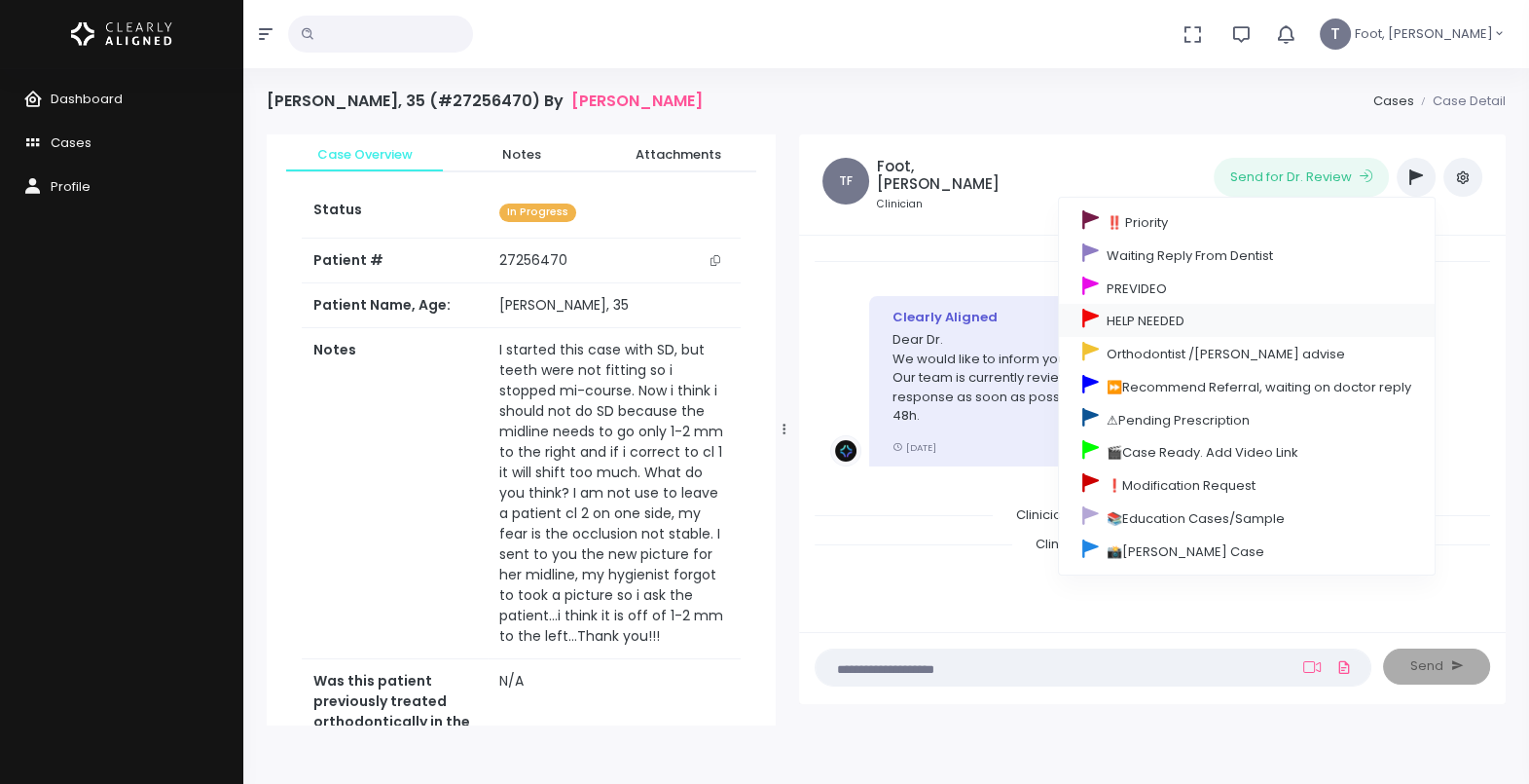
click at [1198, 321] on link "HELP NEEDED" at bounding box center [1246, 320] width 375 height 33
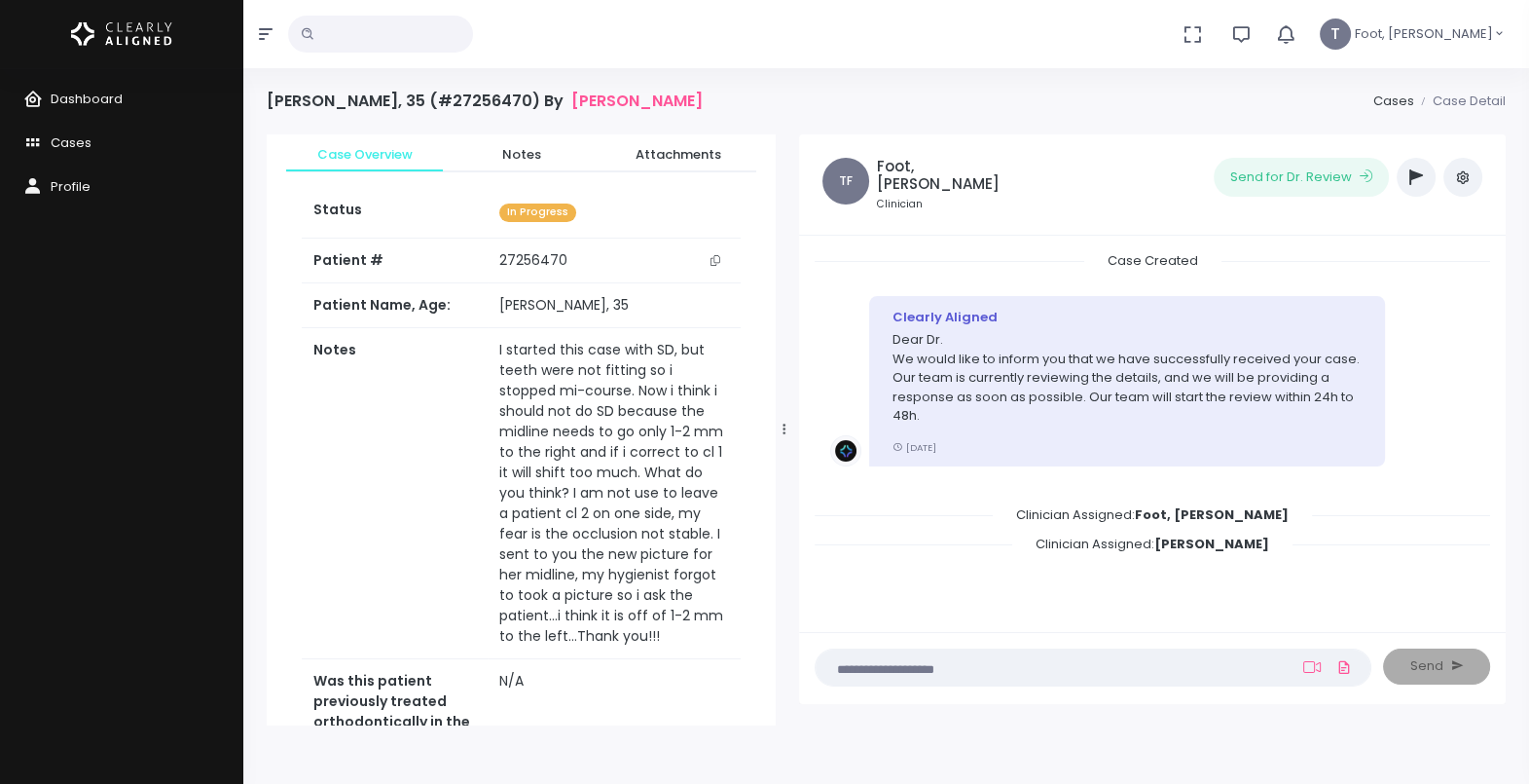
scroll to position [217, 0]
click at [1410, 189] on button "button" at bounding box center [1417, 177] width 39 height 39
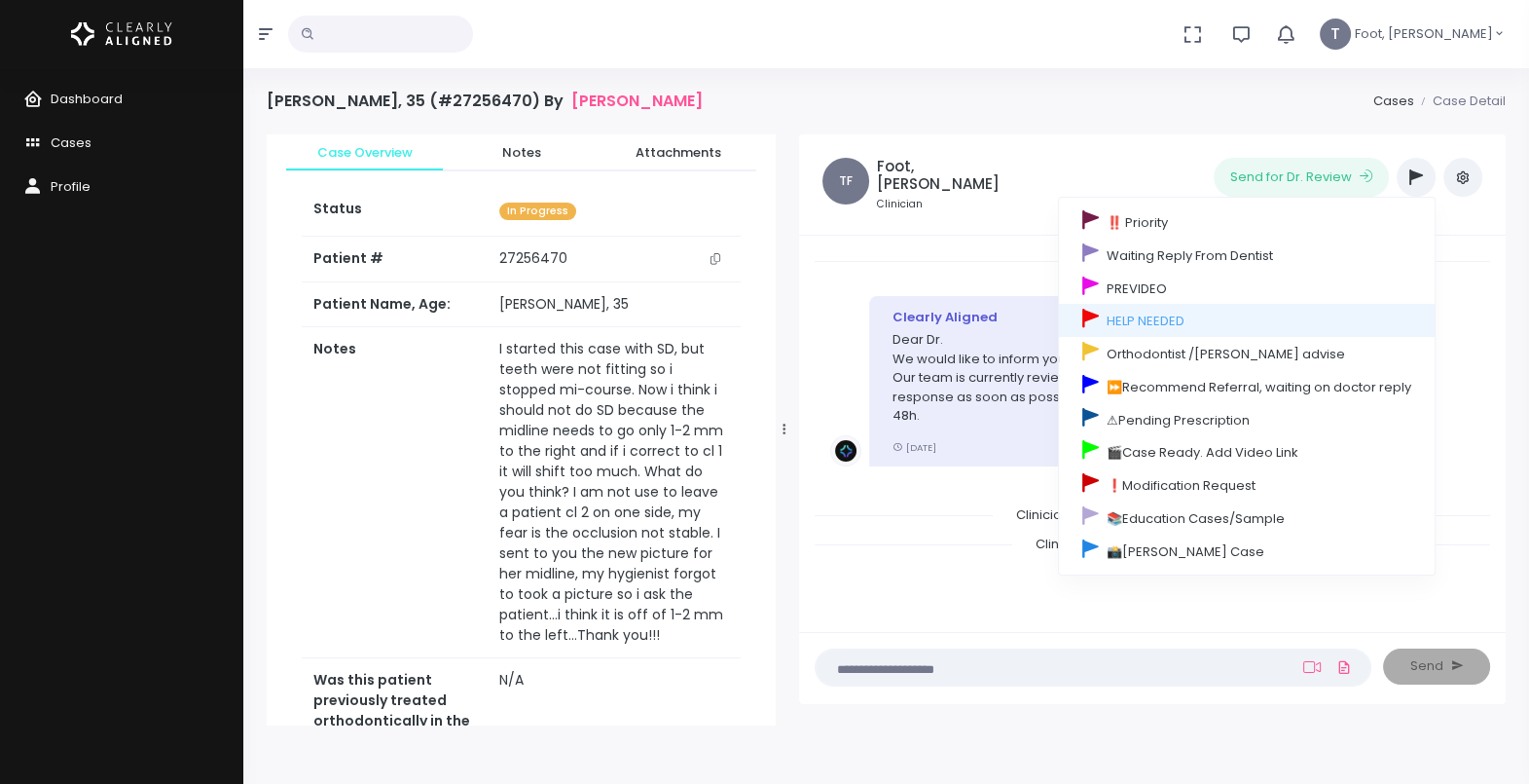
click at [852, 95] on div "[PERSON_NAME], 35 (#27256470) By [PERSON_NAME], Frédérique Cases Case Detail" at bounding box center [886, 113] width 1239 height 43
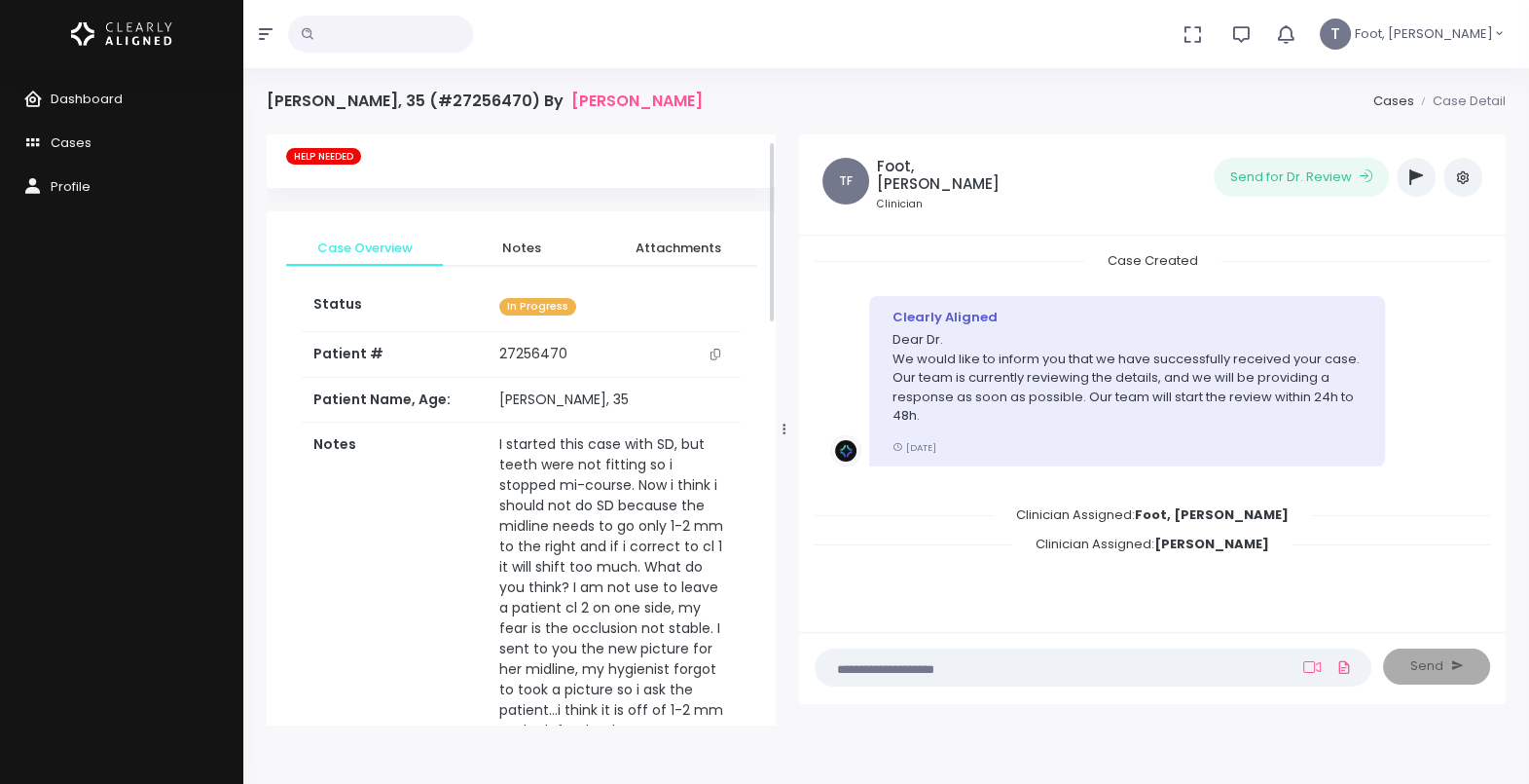
scroll to position [0, 0]
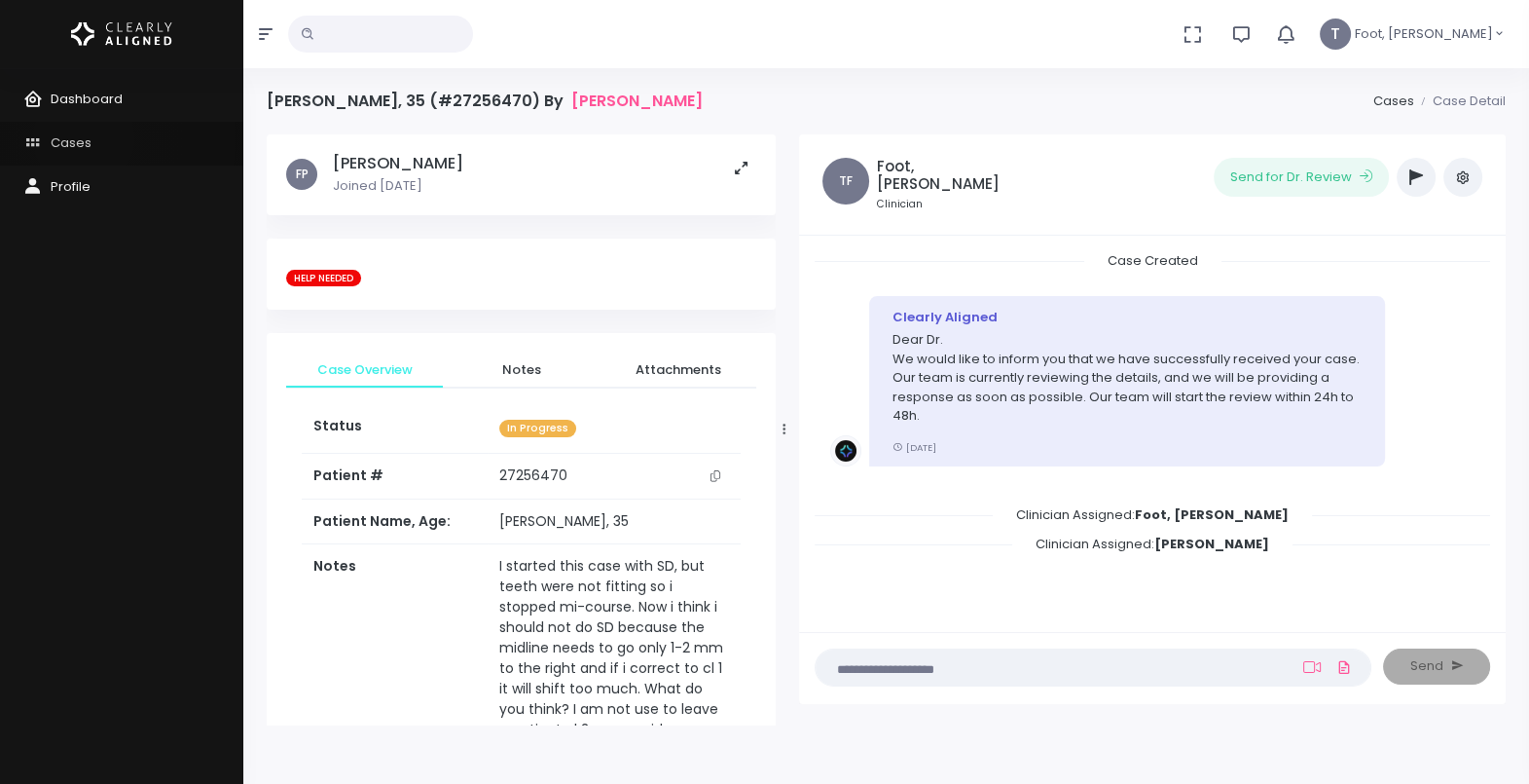
click at [84, 138] on span "Cases" at bounding box center [71, 142] width 41 height 19
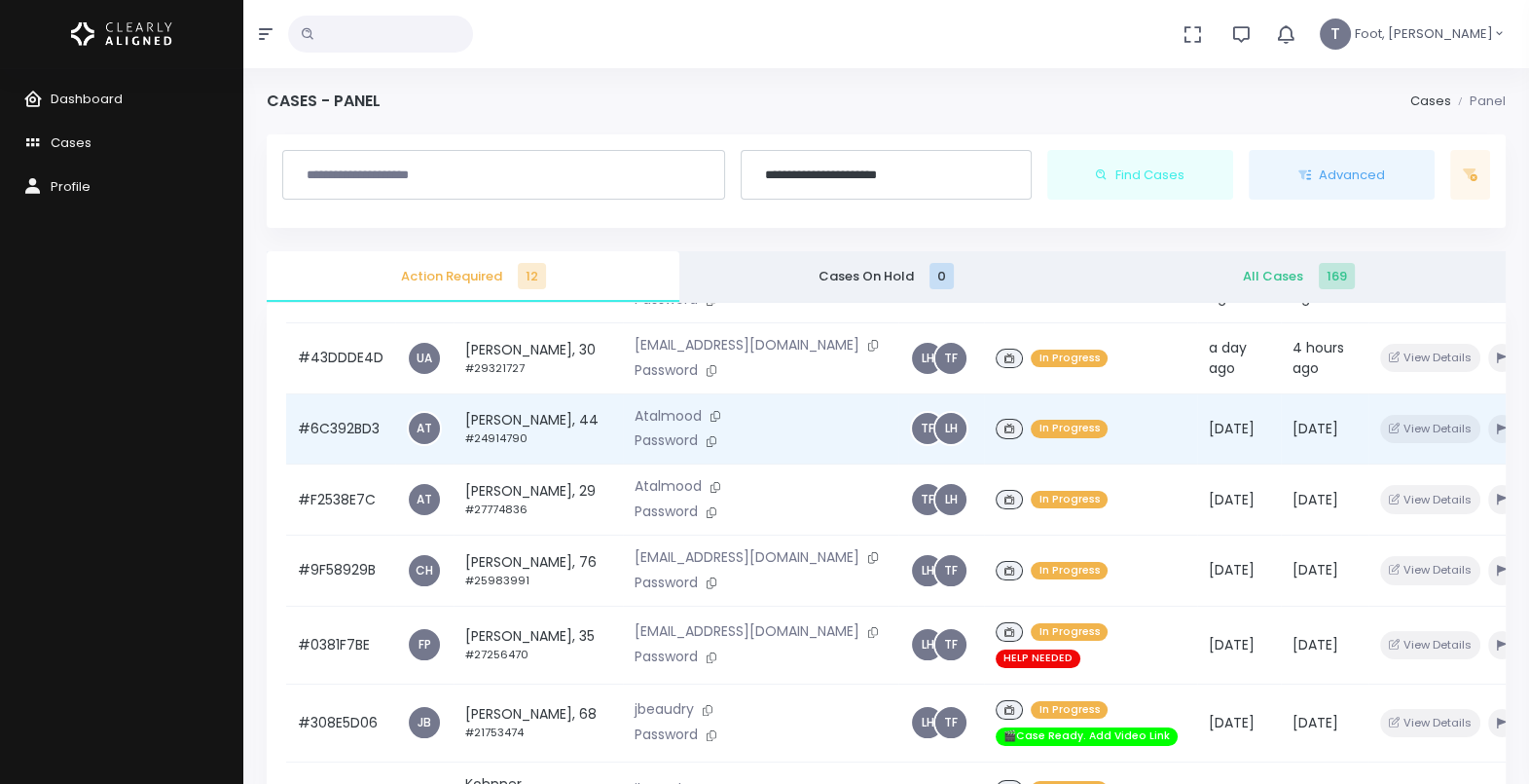
scroll to position [243, 0]
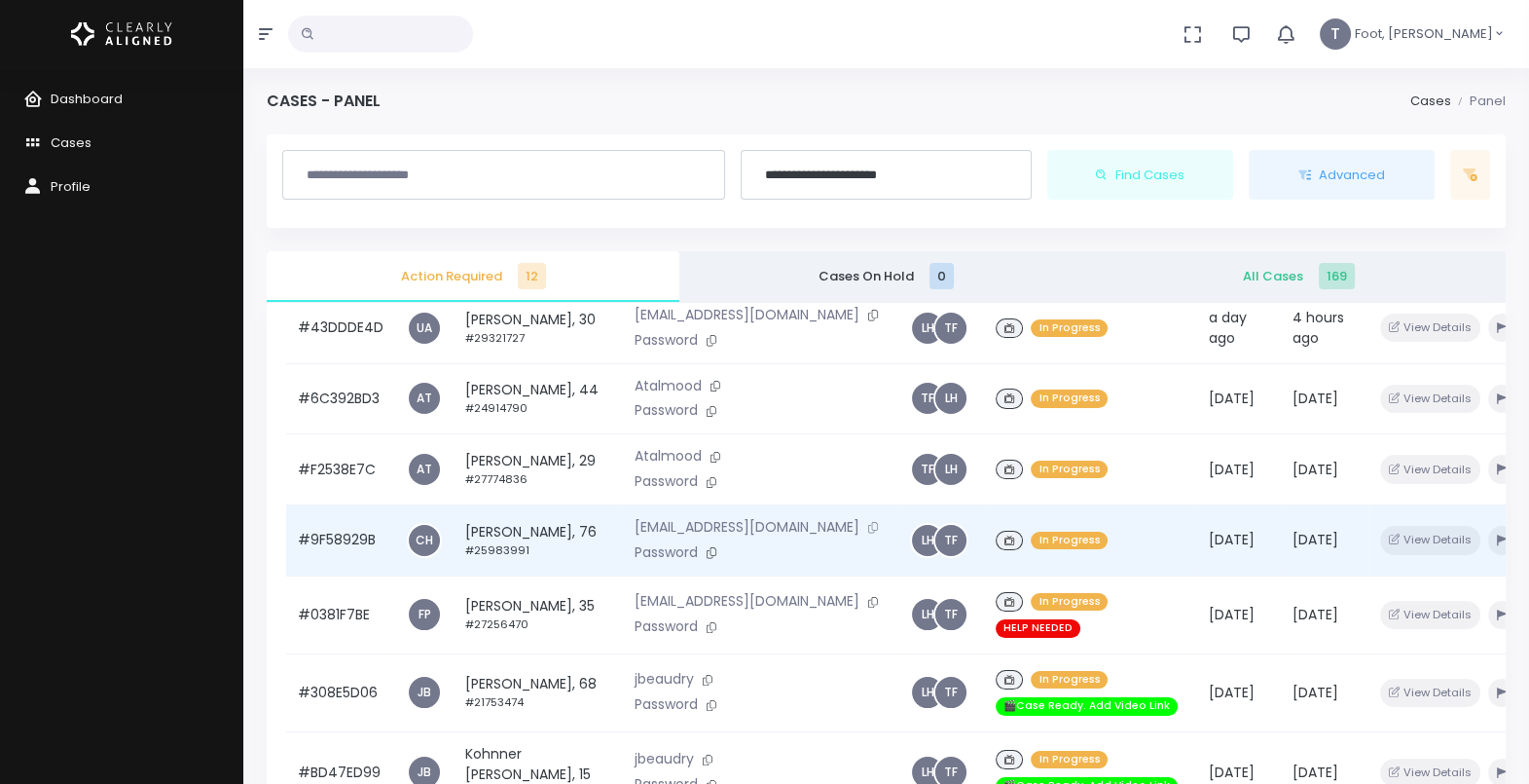
click at [869, 532] on icon at bounding box center [874, 527] width 10 height 11
click at [1488, 554] on button "button" at bounding box center [1502, 539] width 27 height 28
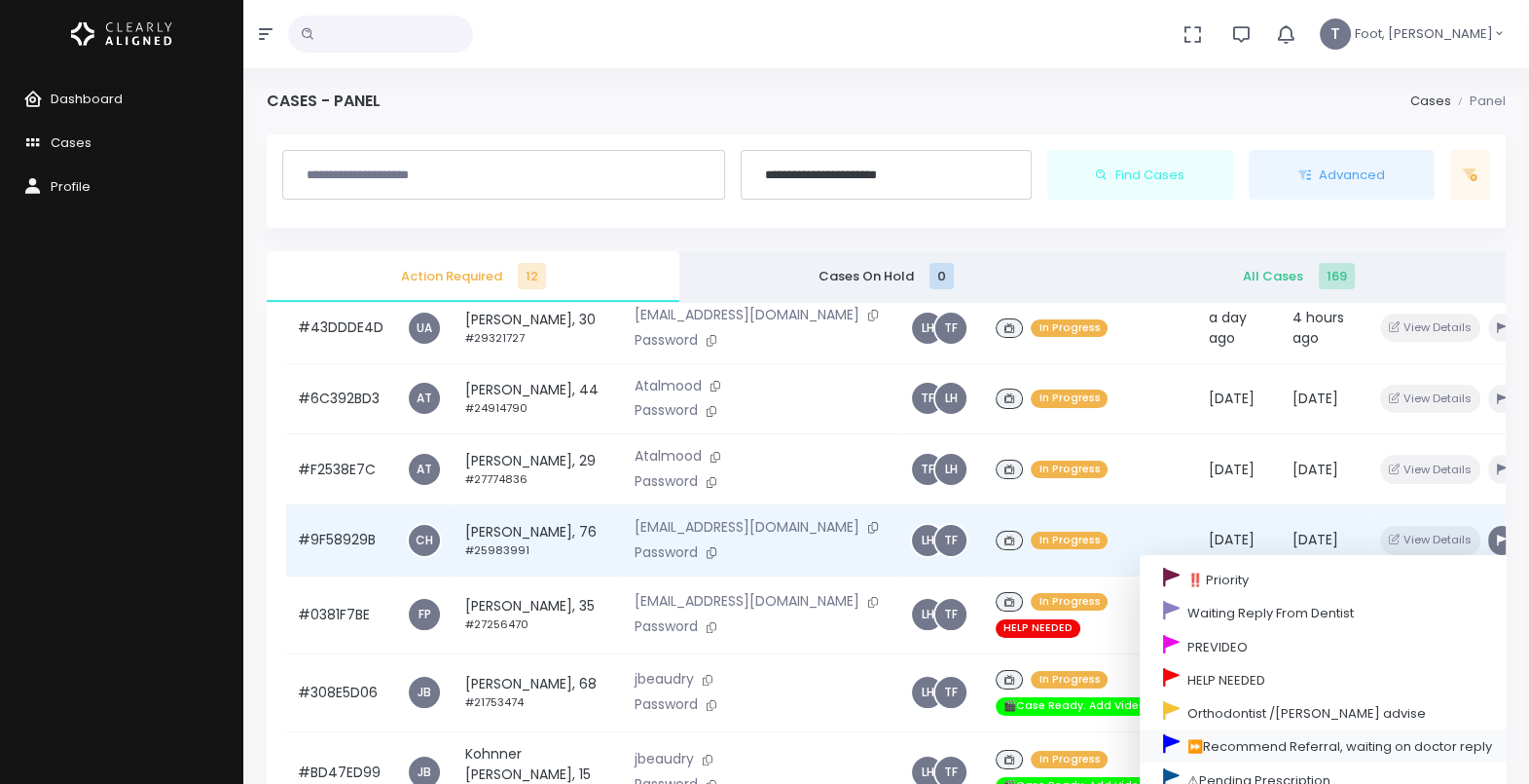
scroll to position [390, 0]
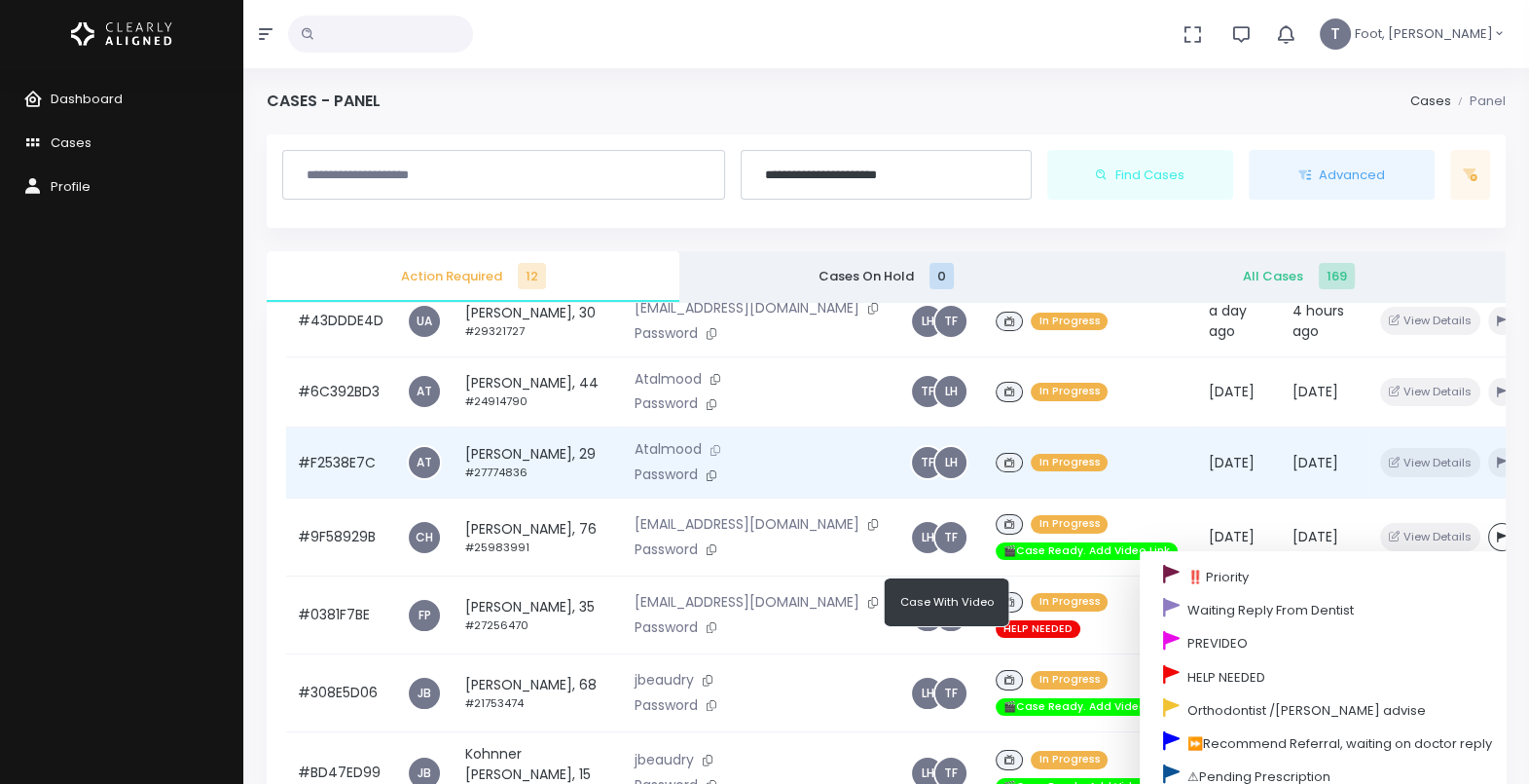
click at [711, 445] on icon at bounding box center [716, 450] width 10 height 11
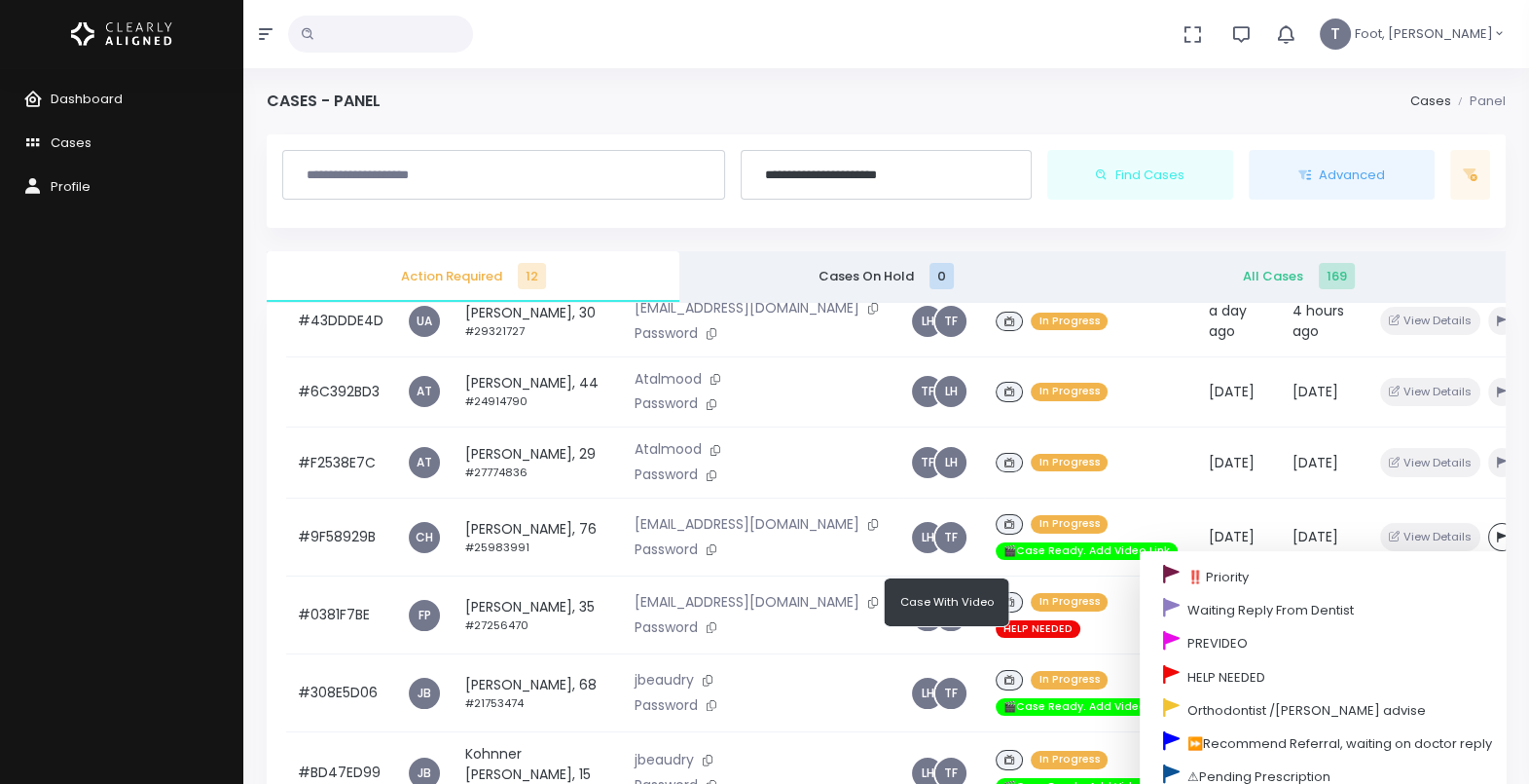
click at [755, 29] on div "No data found, change terms and search again... Notifications No new notificati…" at bounding box center [764, 34] width 1529 height 68
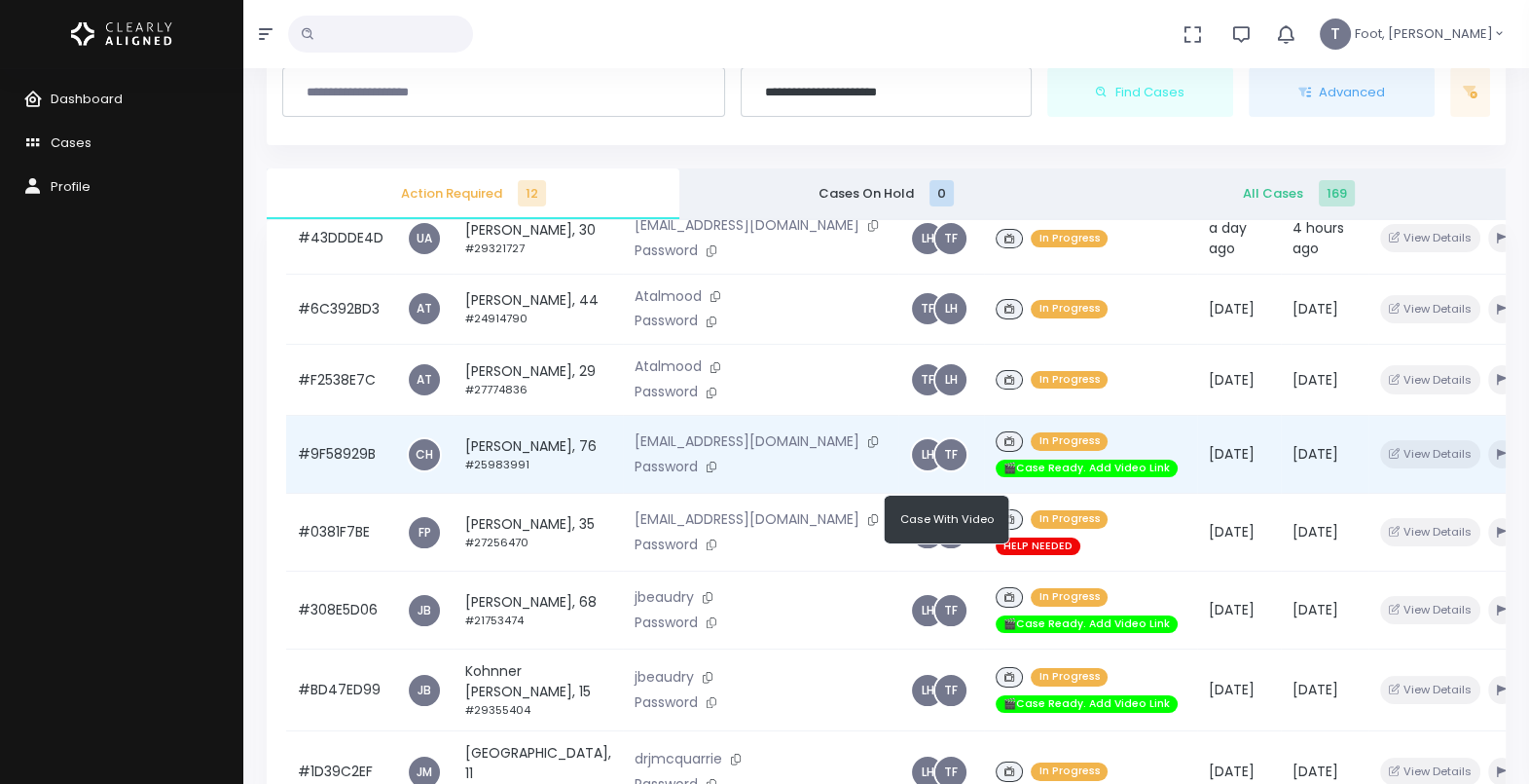
scroll to position [121, 0]
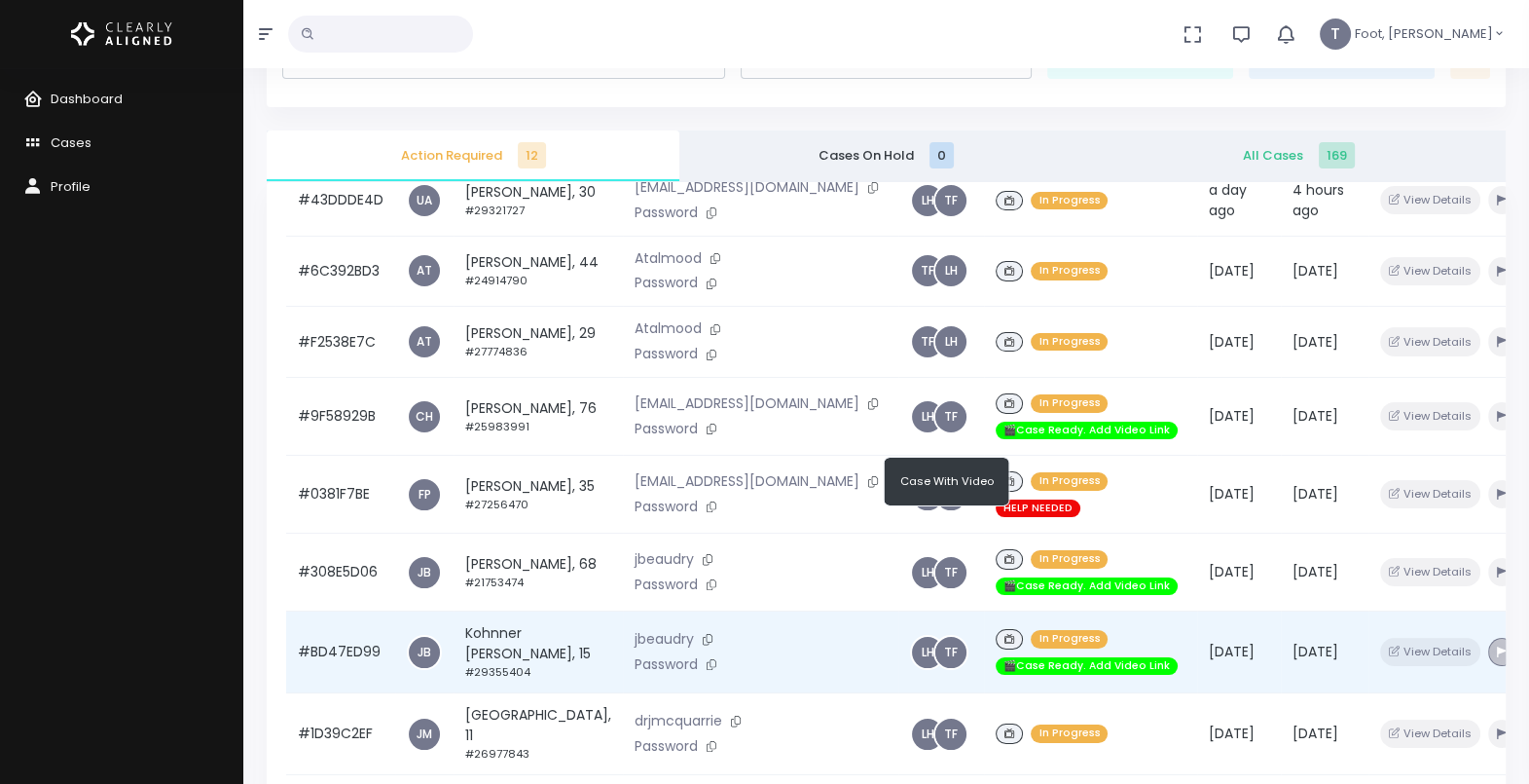
click at [1488, 638] on button "button" at bounding box center [1502, 651] width 27 height 28
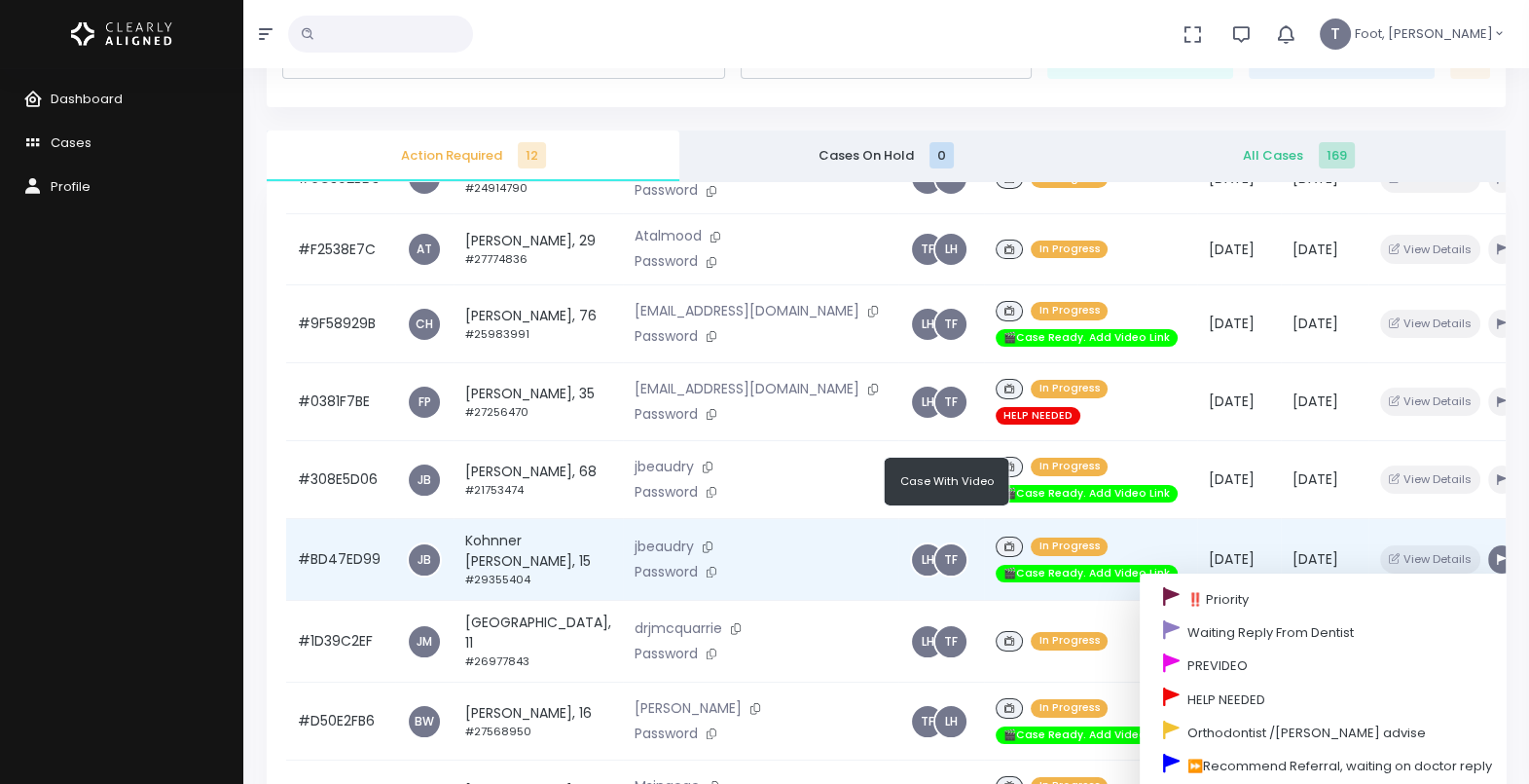
scroll to position [390, 0]
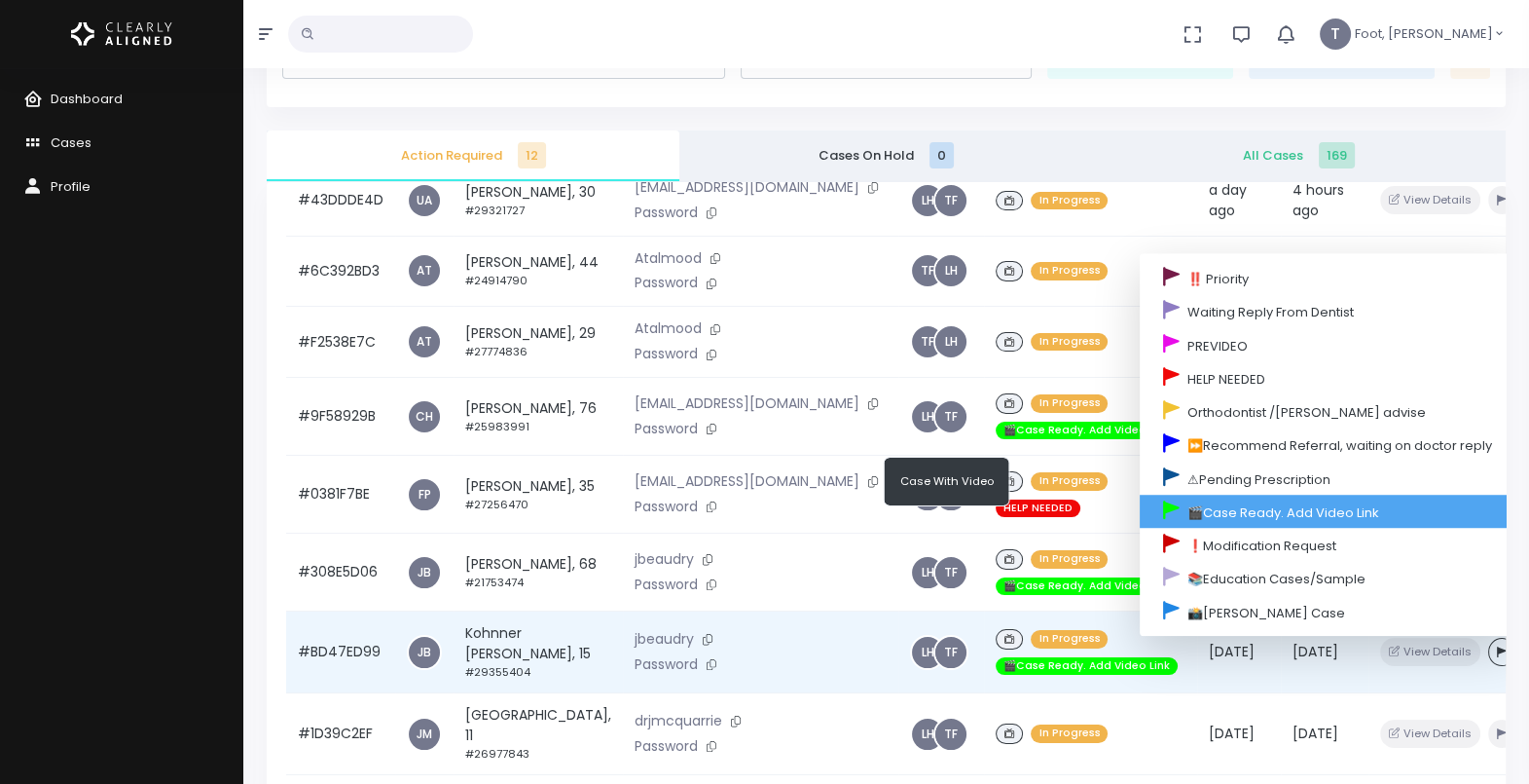
click at [1161, 494] on link "🎬Case Ready. Add Video Link" at bounding box center [1327, 511] width 375 height 33
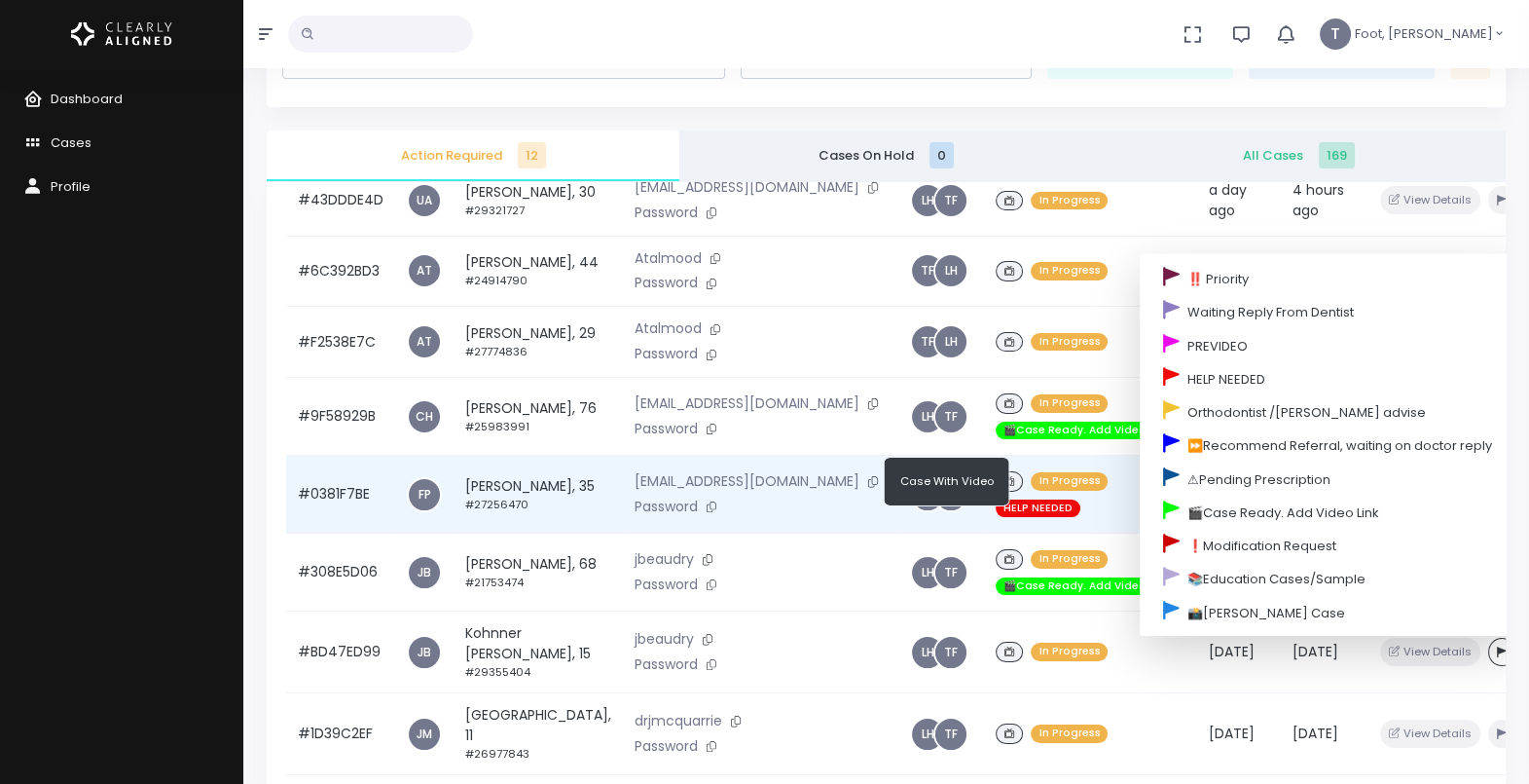
click at [647, 471] on p "[EMAIL_ADDRESS][DOMAIN_NAME]" at bounding box center [761, 482] width 253 height 21
click at [492, 455] on td "[PERSON_NAME], 35 #27256470" at bounding box center [538, 494] width 170 height 78
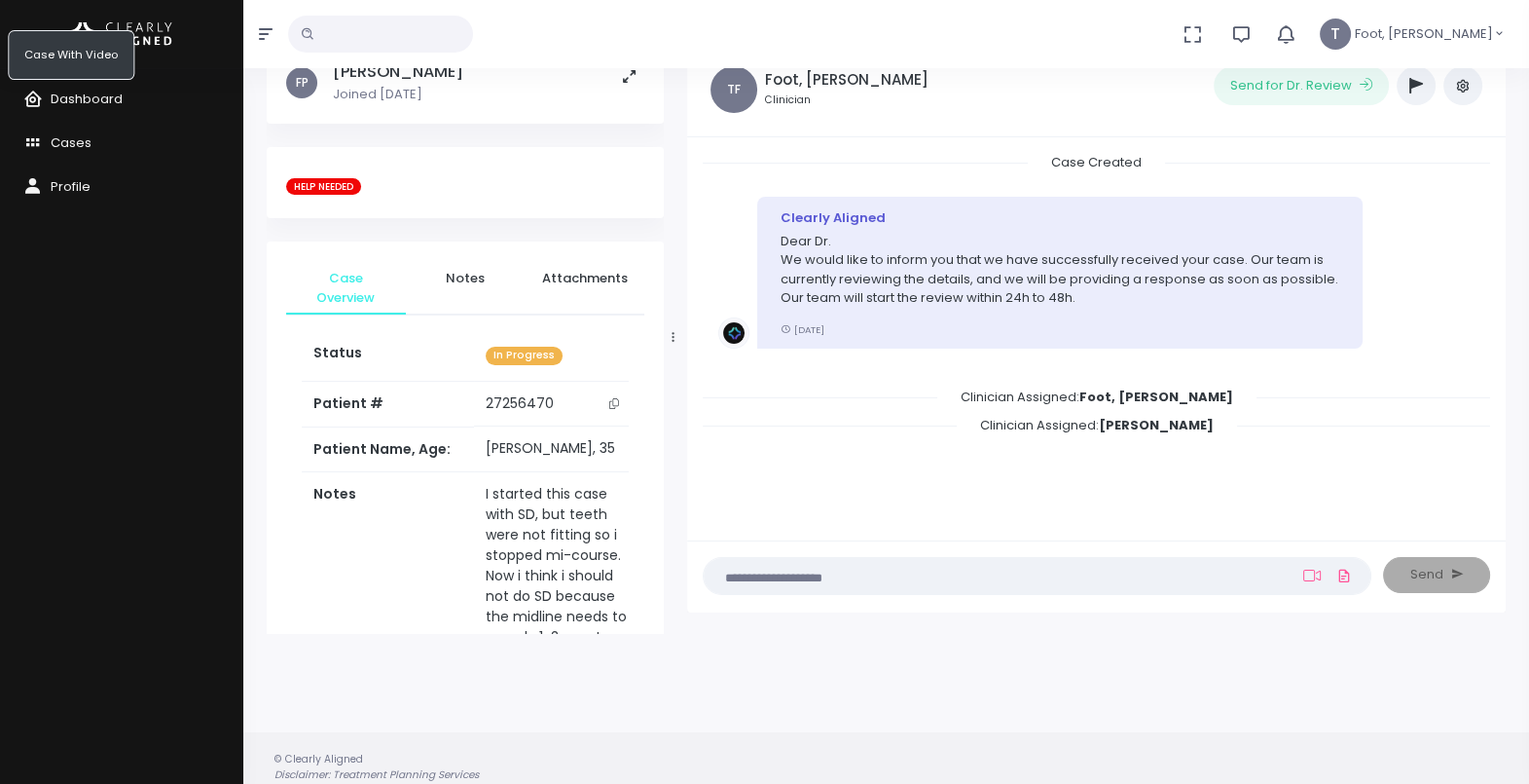
scroll to position [121, 0]
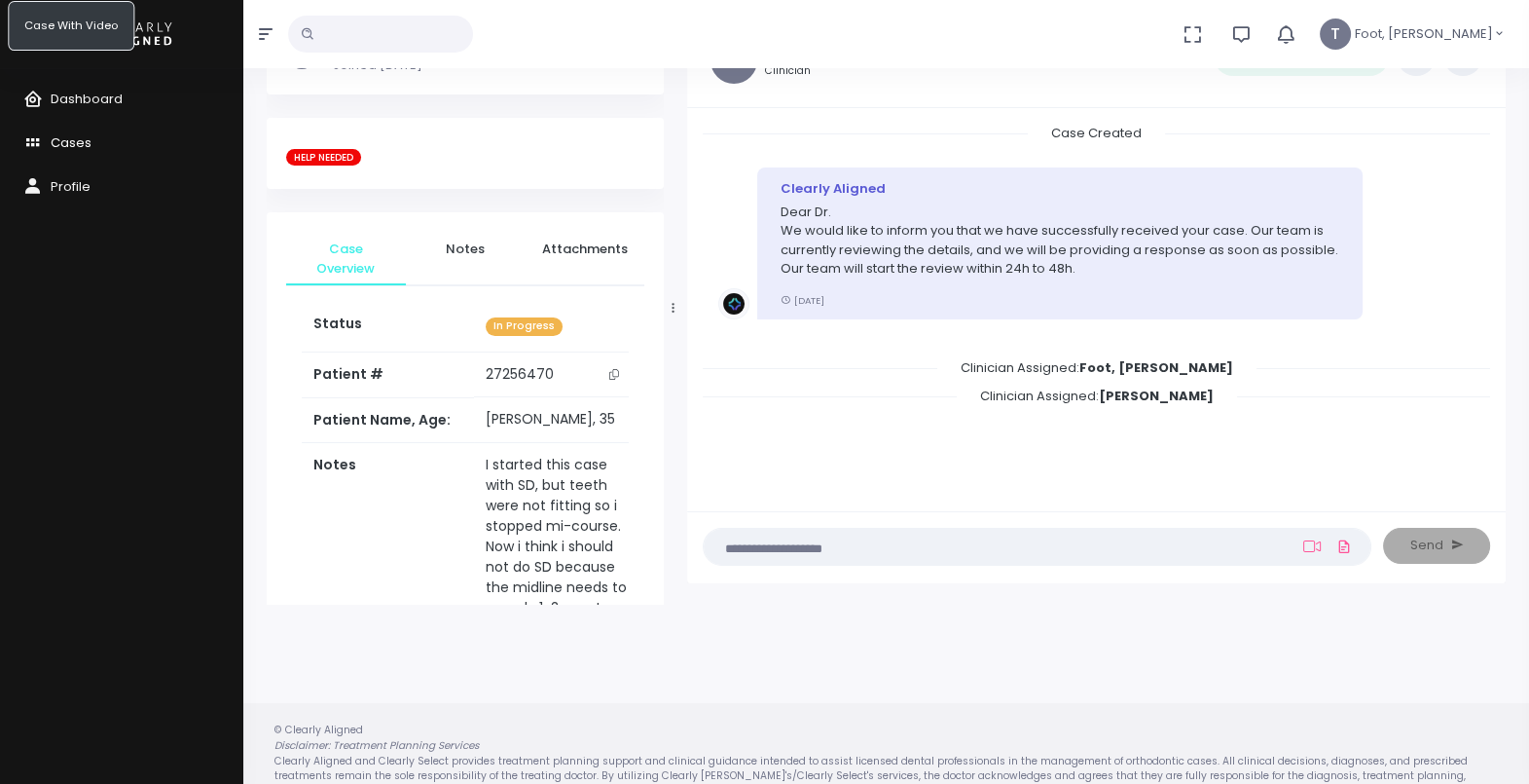
click at [64, 137] on span "Cases" at bounding box center [71, 142] width 41 height 19
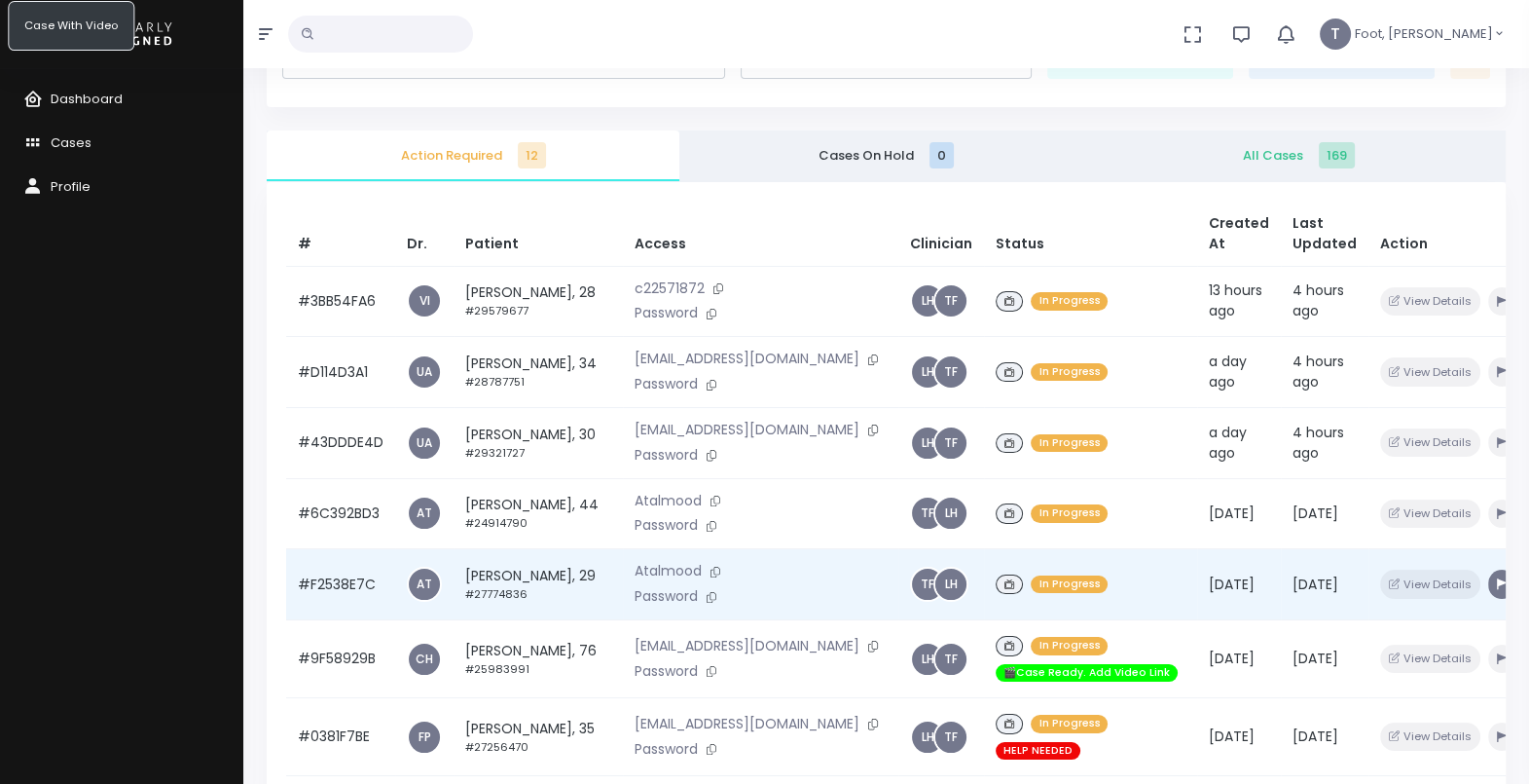
click at [1497, 589] on icon "button" at bounding box center [1502, 583] width 10 height 11
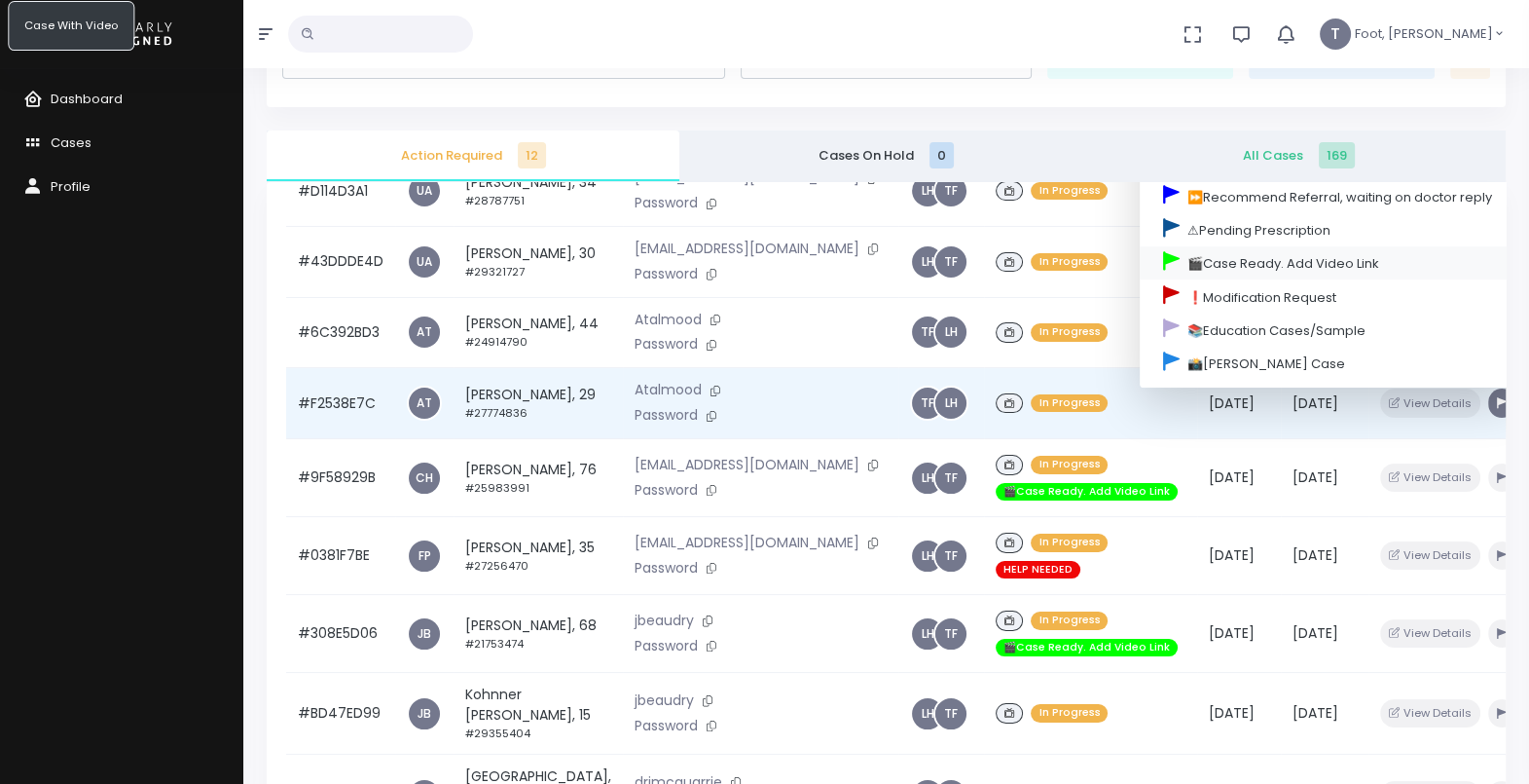
scroll to position [243, 0]
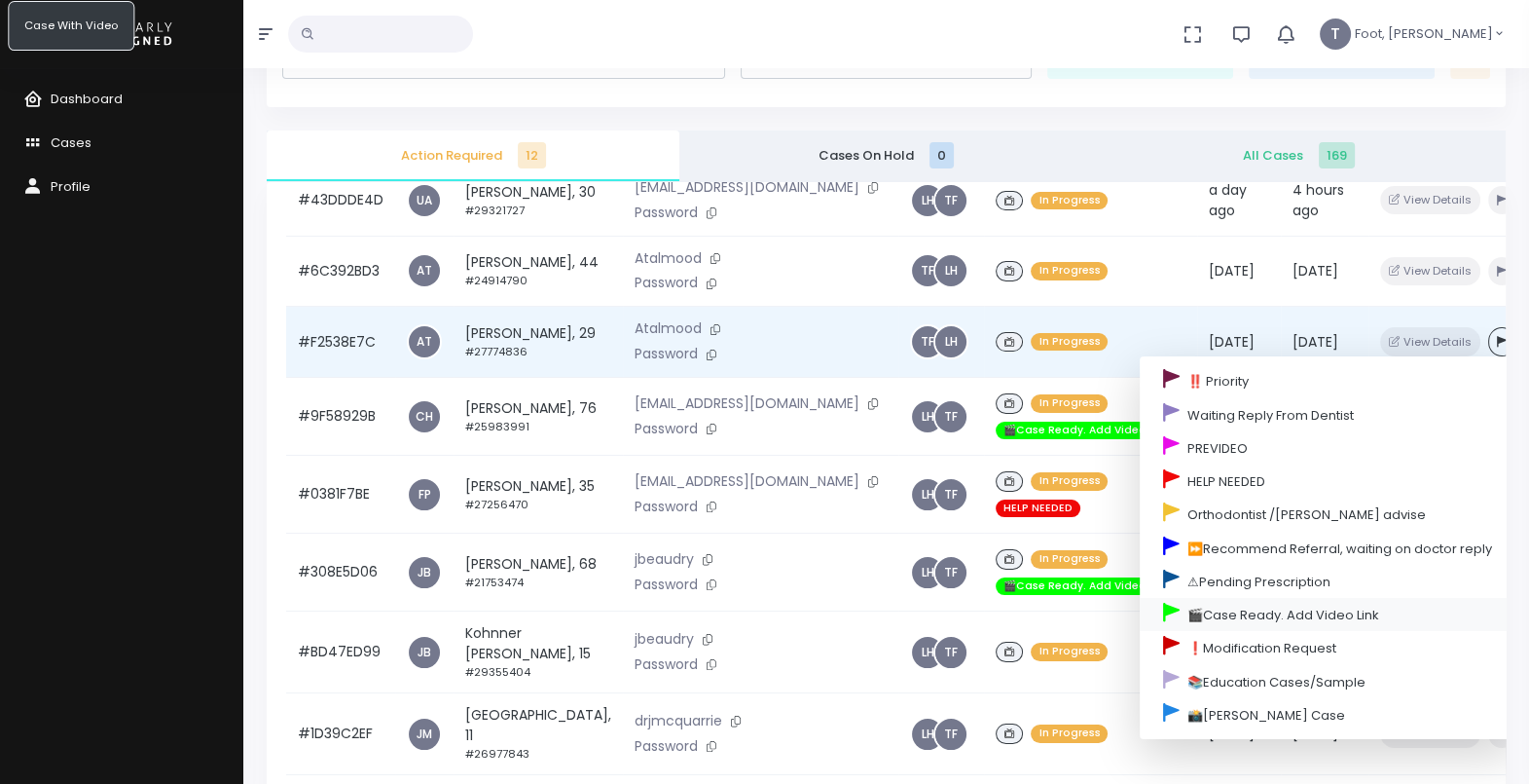
click at [1215, 631] on link "🎬Case Ready. Add Video Link" at bounding box center [1327, 614] width 375 height 33
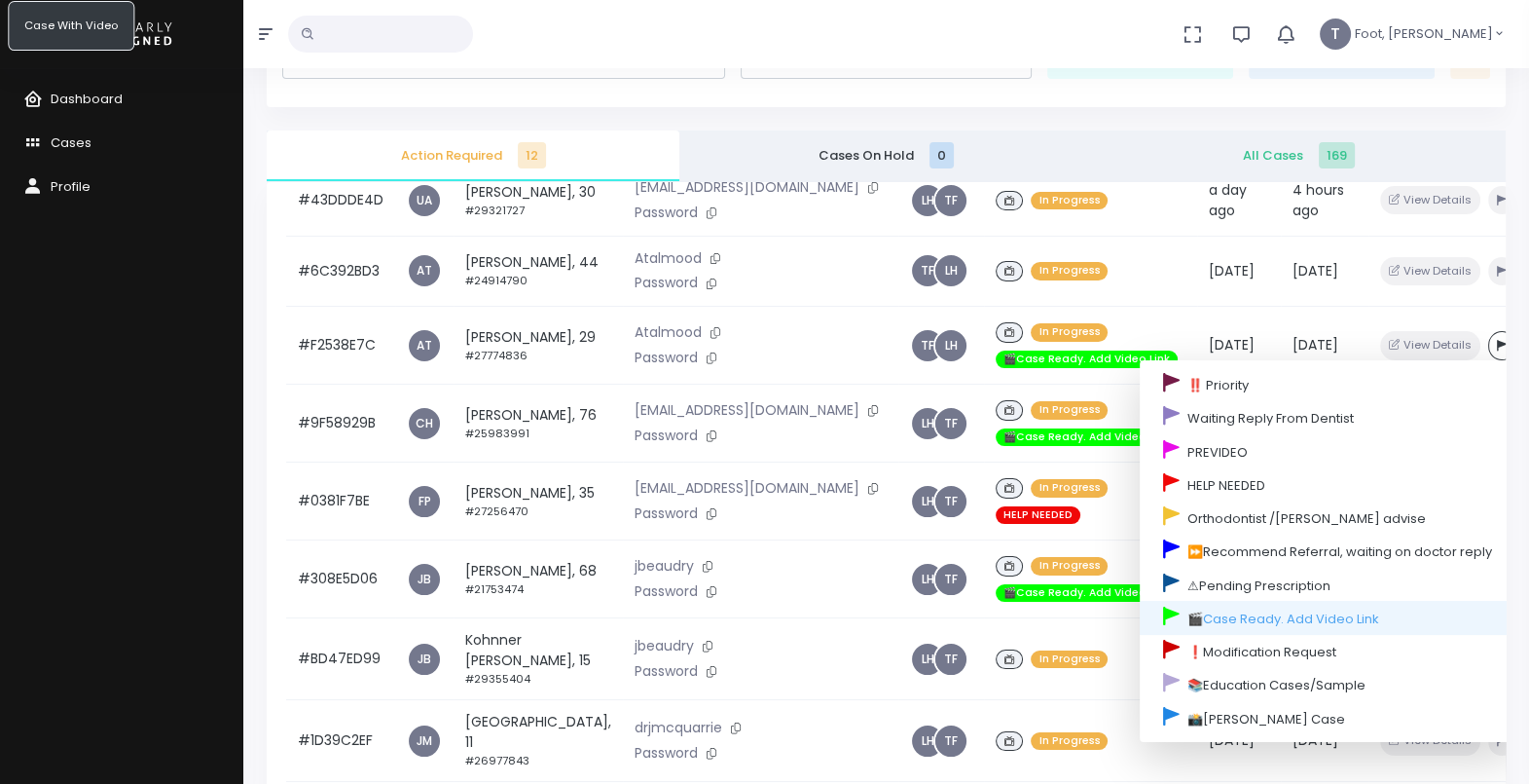
click at [149, 395] on div "Dashboard Cases Profile" at bounding box center [122, 426] width 244 height 716
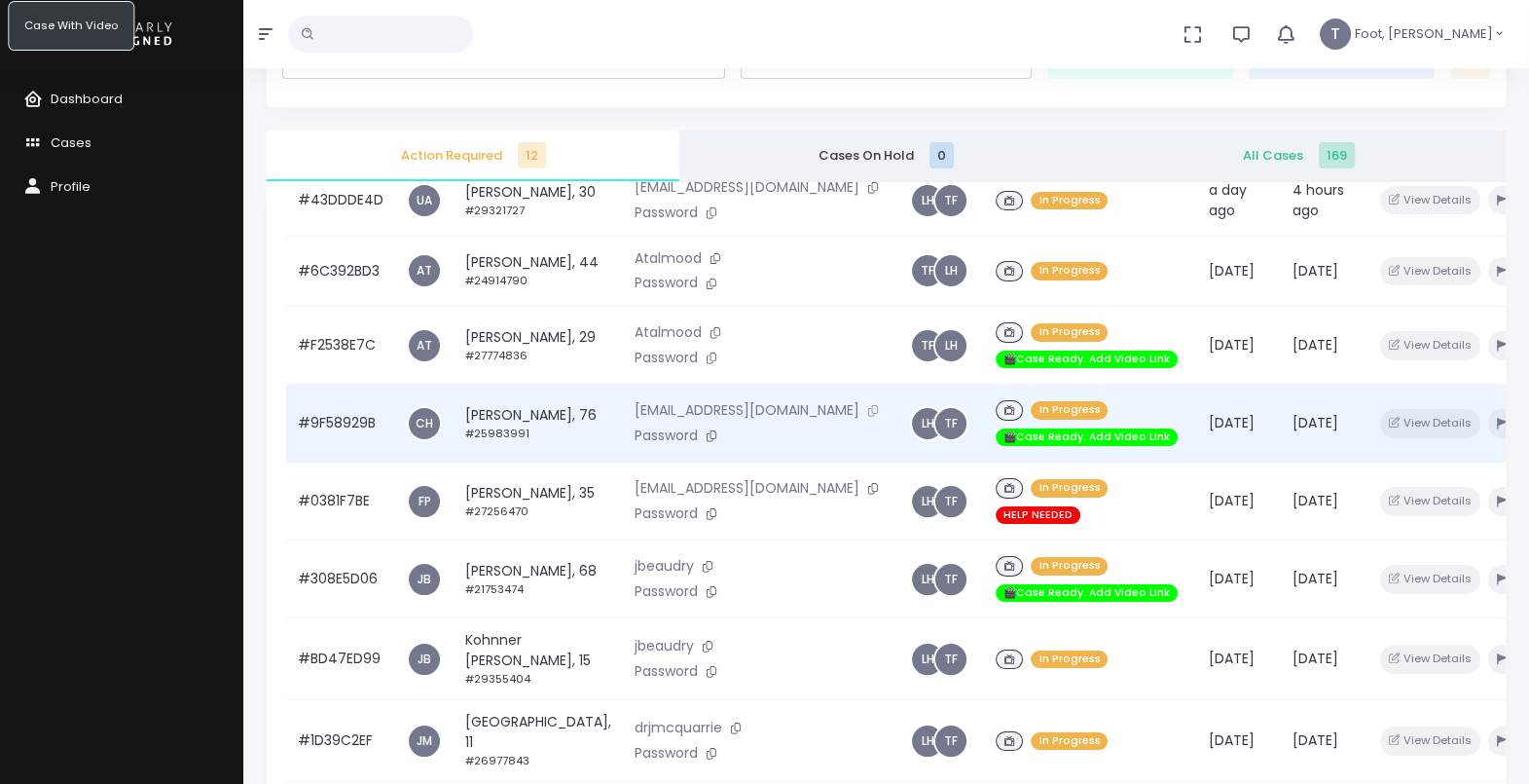
click at [869, 415] on icon at bounding box center [874, 410] width 10 height 11
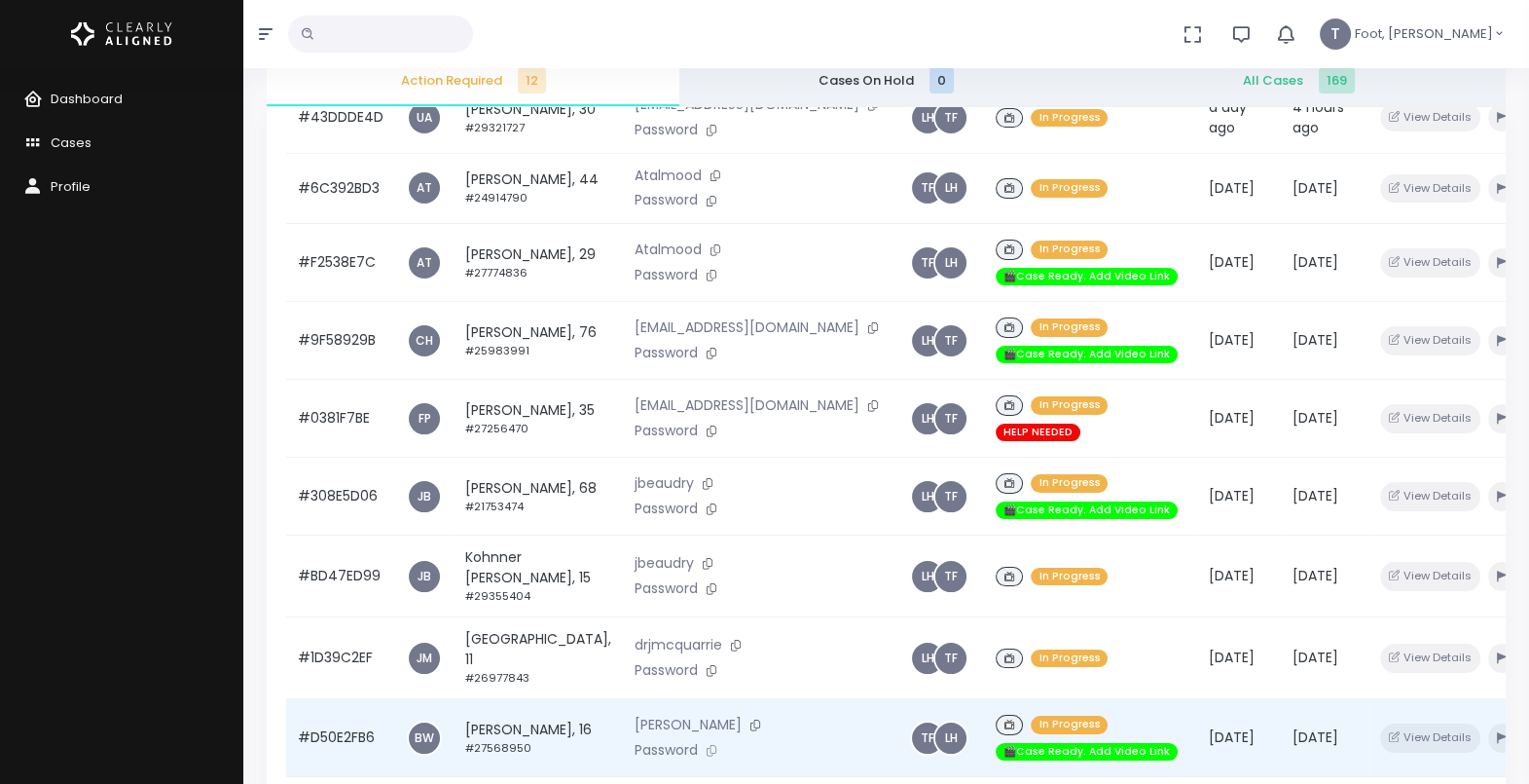
scroll to position [365, 0]
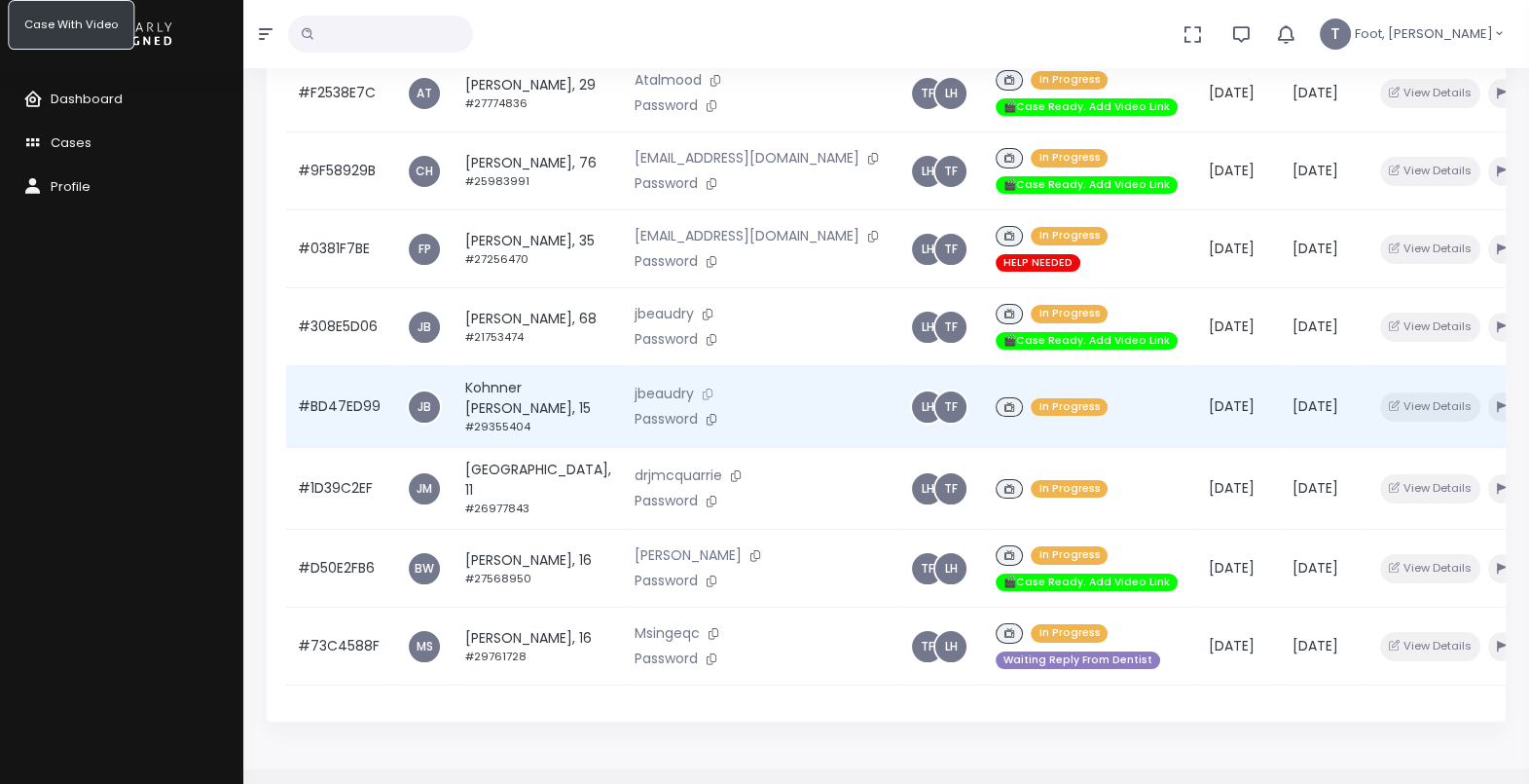
click at [694, 383] on button at bounding box center [708, 393] width 27 height 20
click at [485, 366] on td "Kohnner [PERSON_NAME], 15 #29355404" at bounding box center [538, 407] width 170 height 82
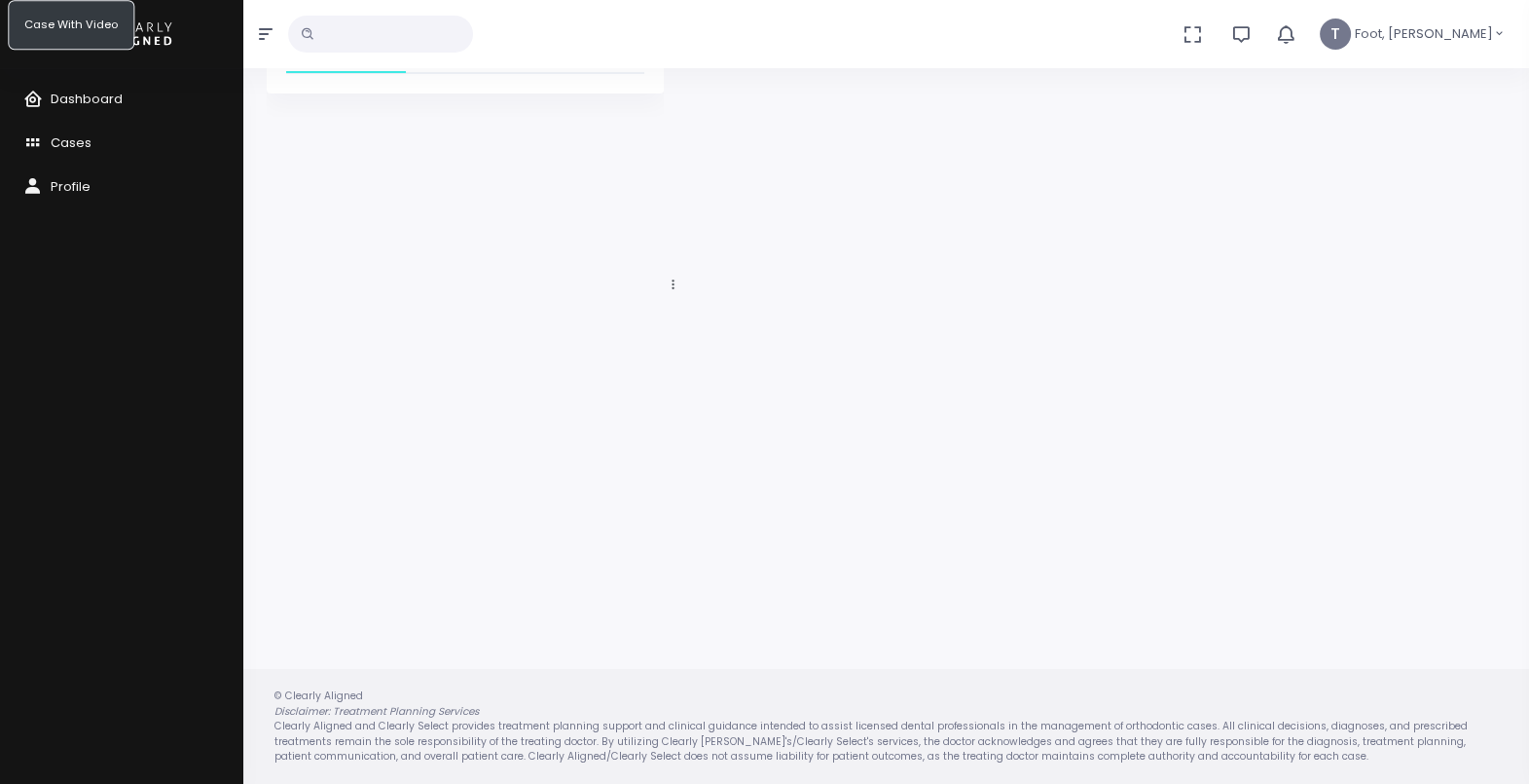
scroll to position [155, 0]
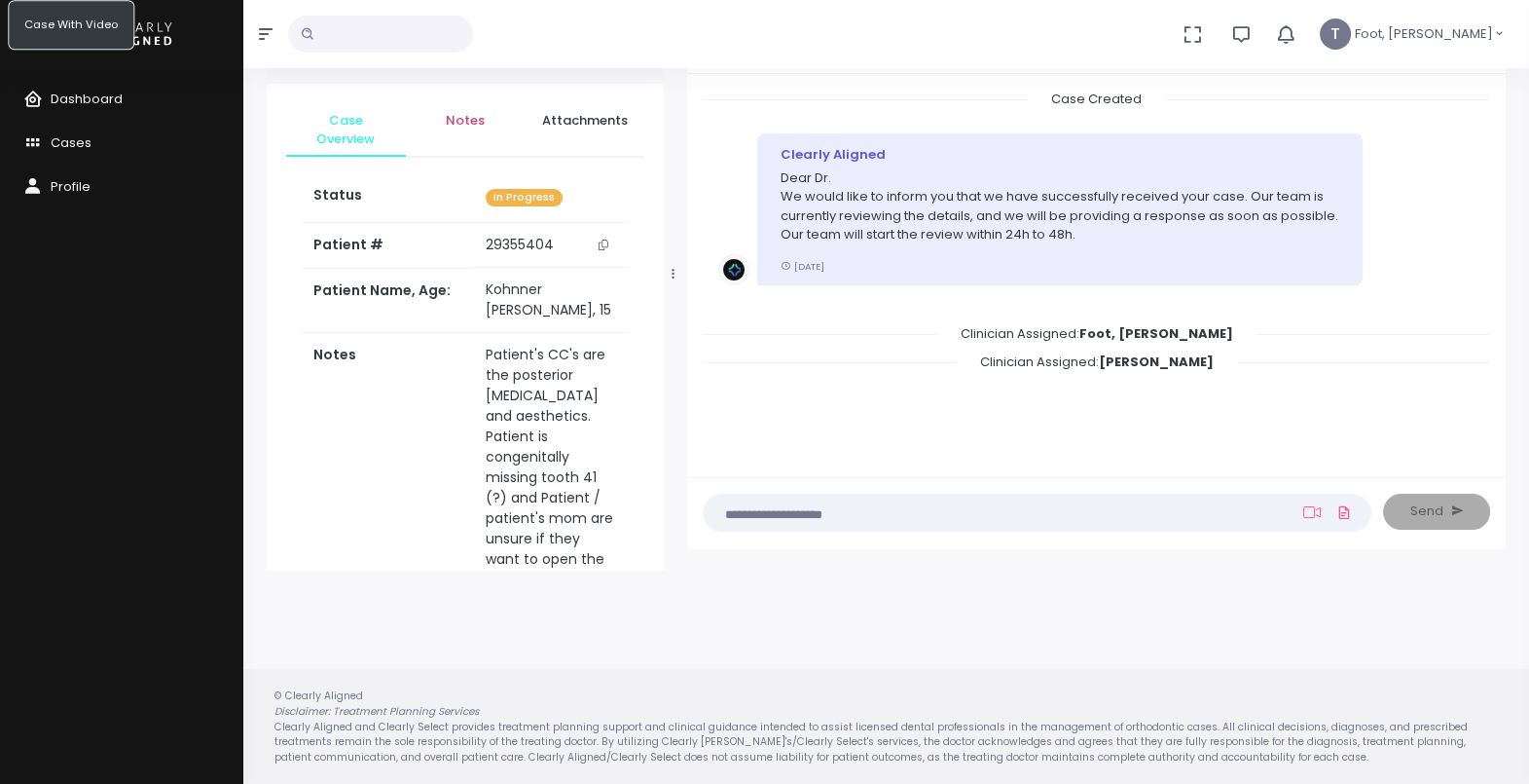
click at [463, 115] on span "Notes" at bounding box center [465, 121] width 89 height 20
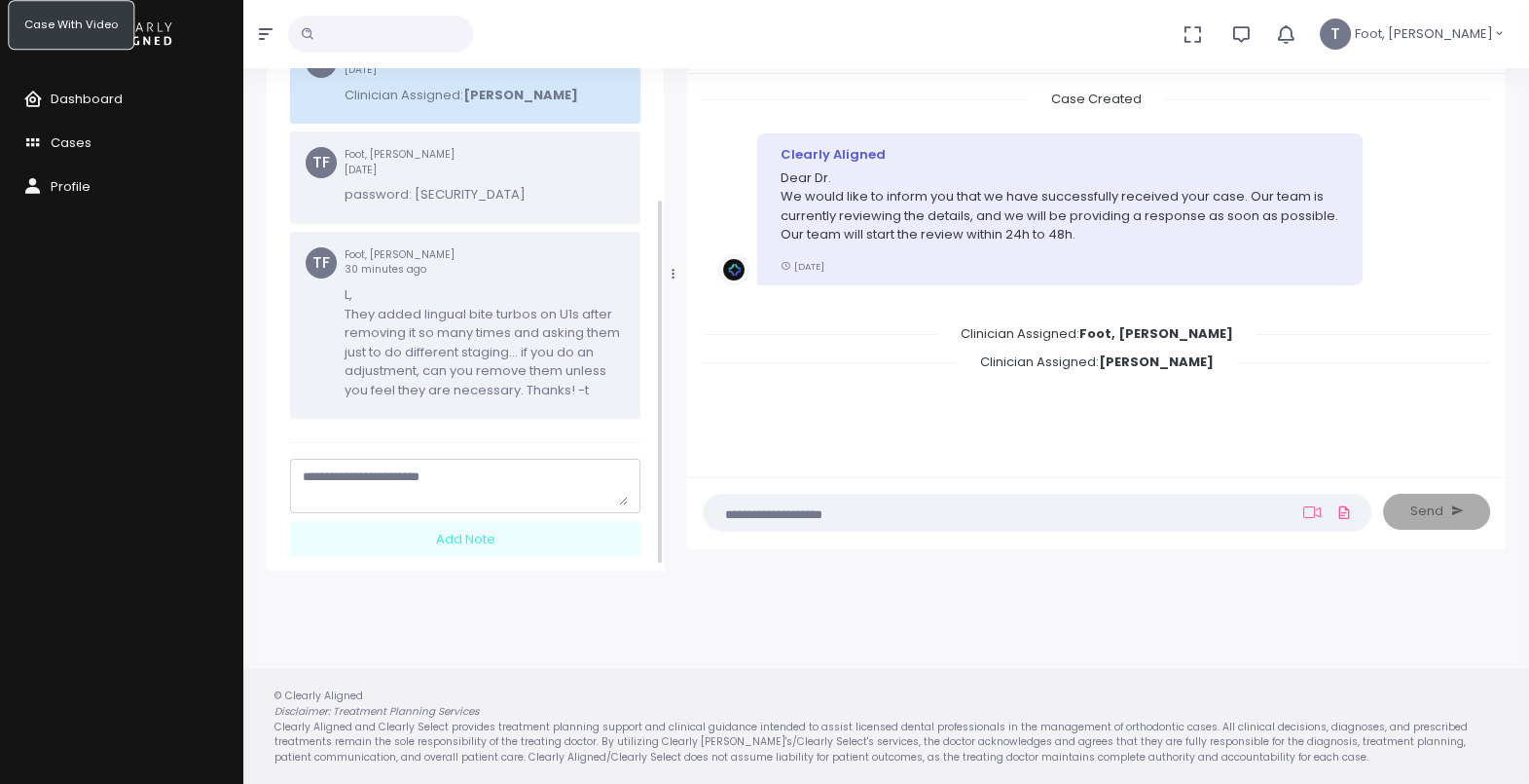
scroll to position [361, 0]
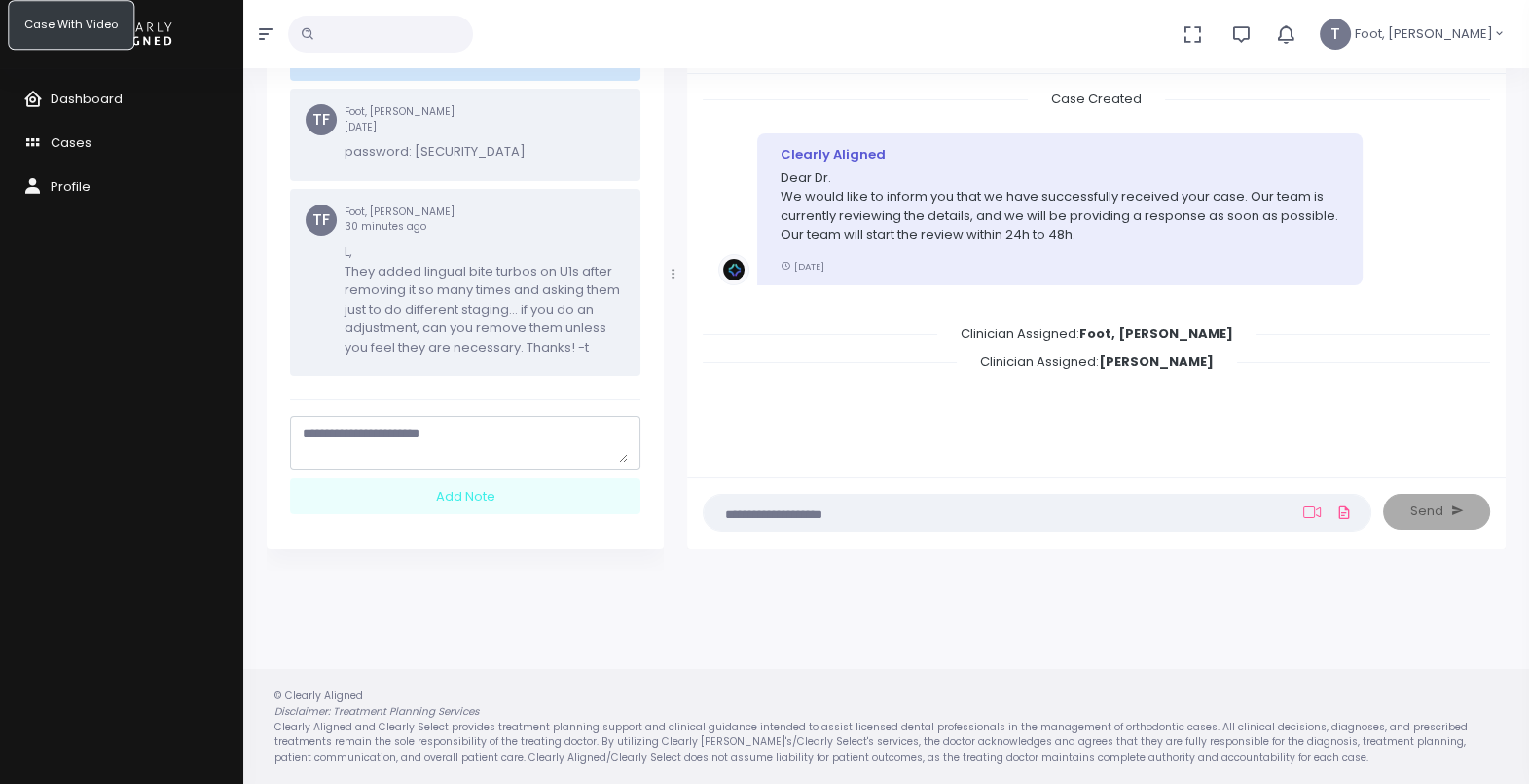
click at [396, 449] on textarea "scrollable content" at bounding box center [464, 443] width 325 height 38
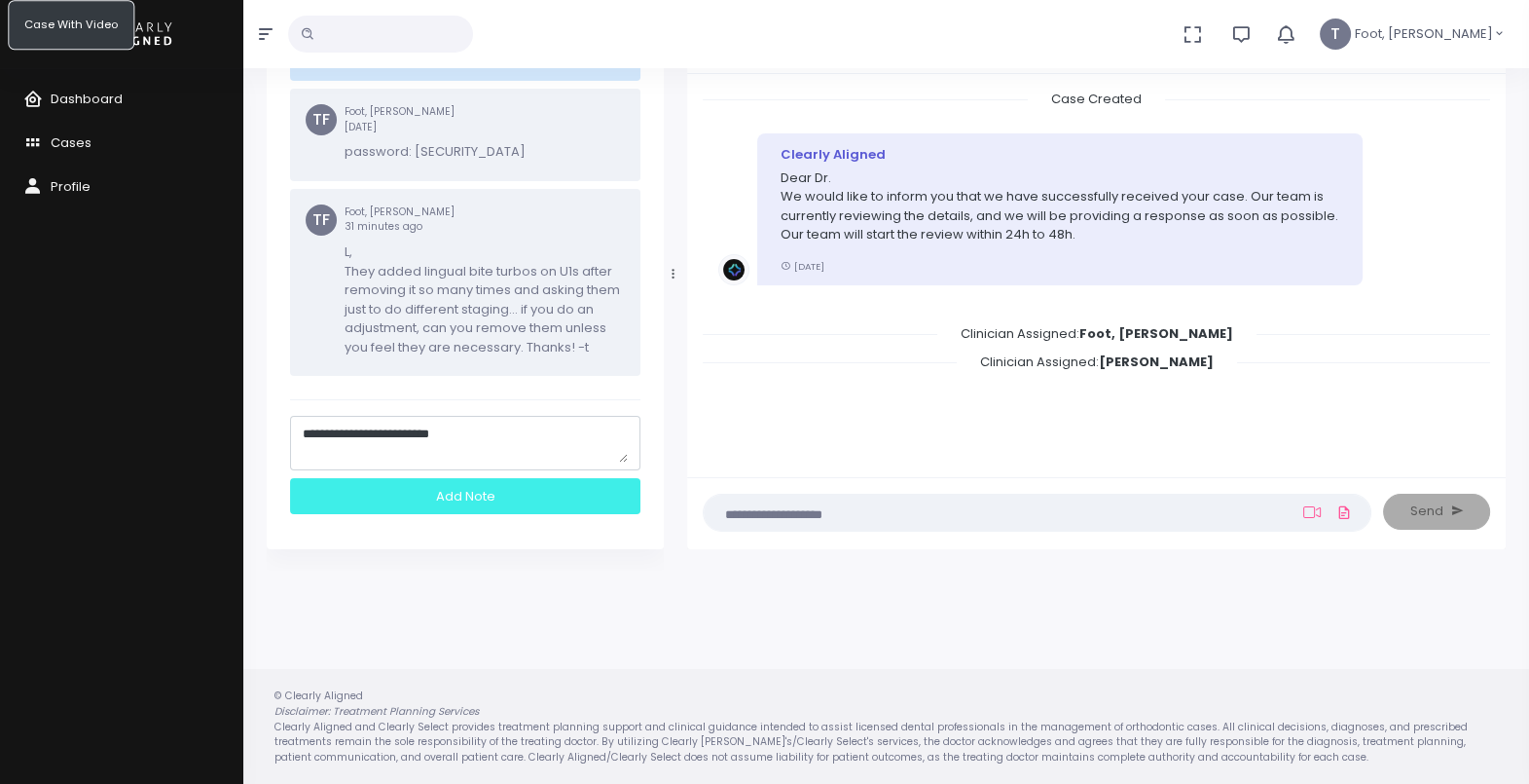
type textarea "**********"
click at [472, 487] on div "Add Note" at bounding box center [465, 495] width 350 height 36
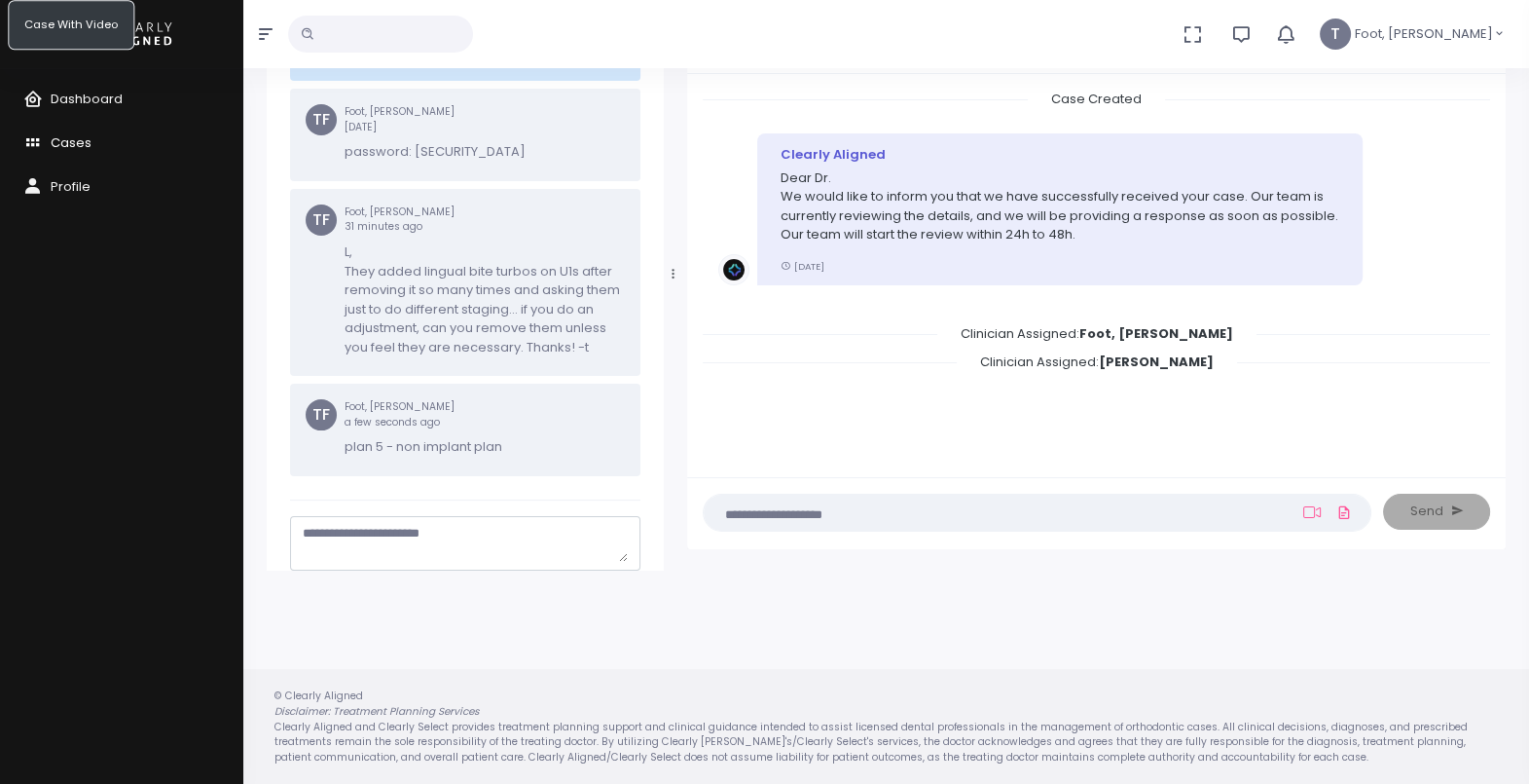
click at [56, 149] on span "Cases" at bounding box center [71, 142] width 41 height 19
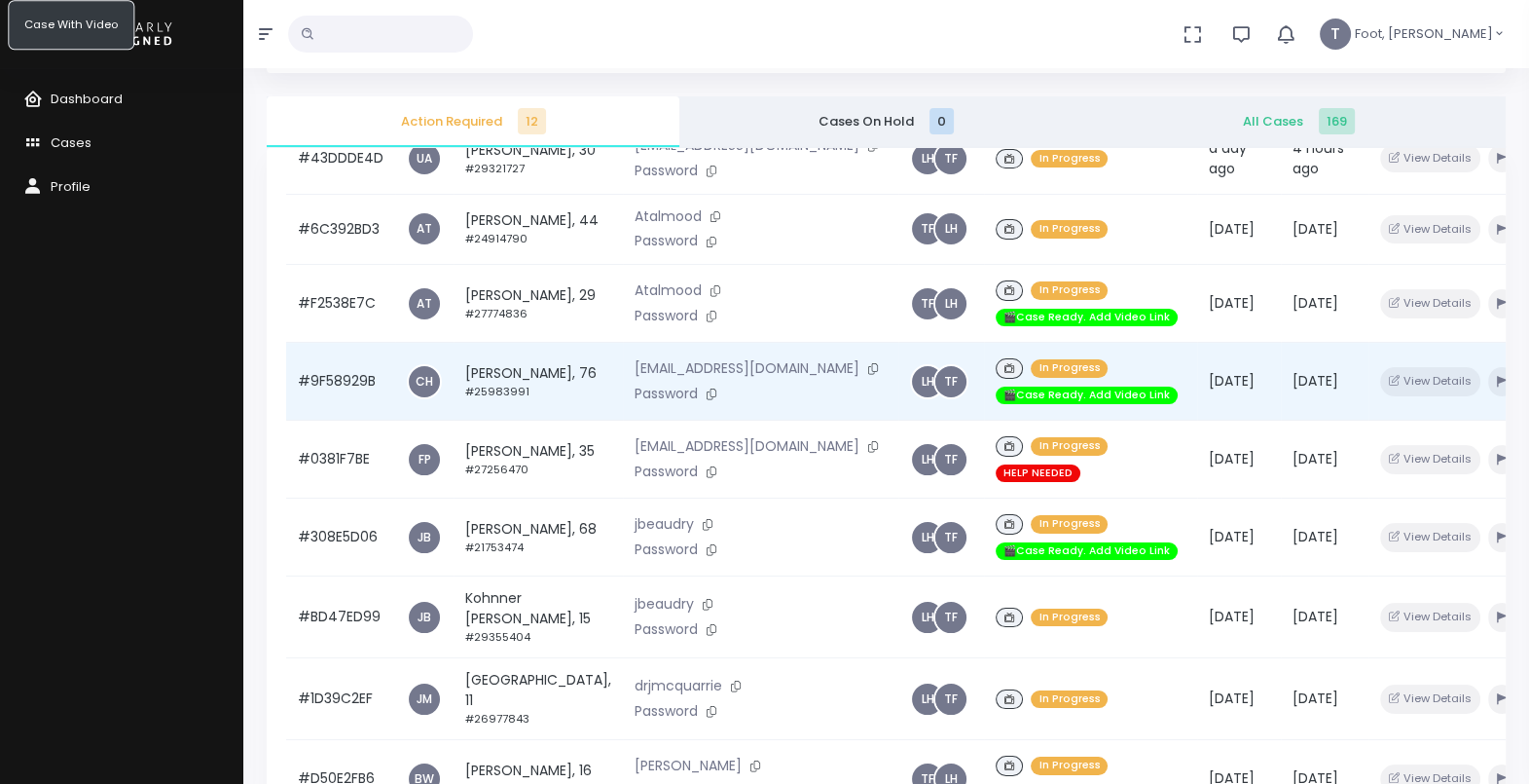
scroll to position [269, 0]
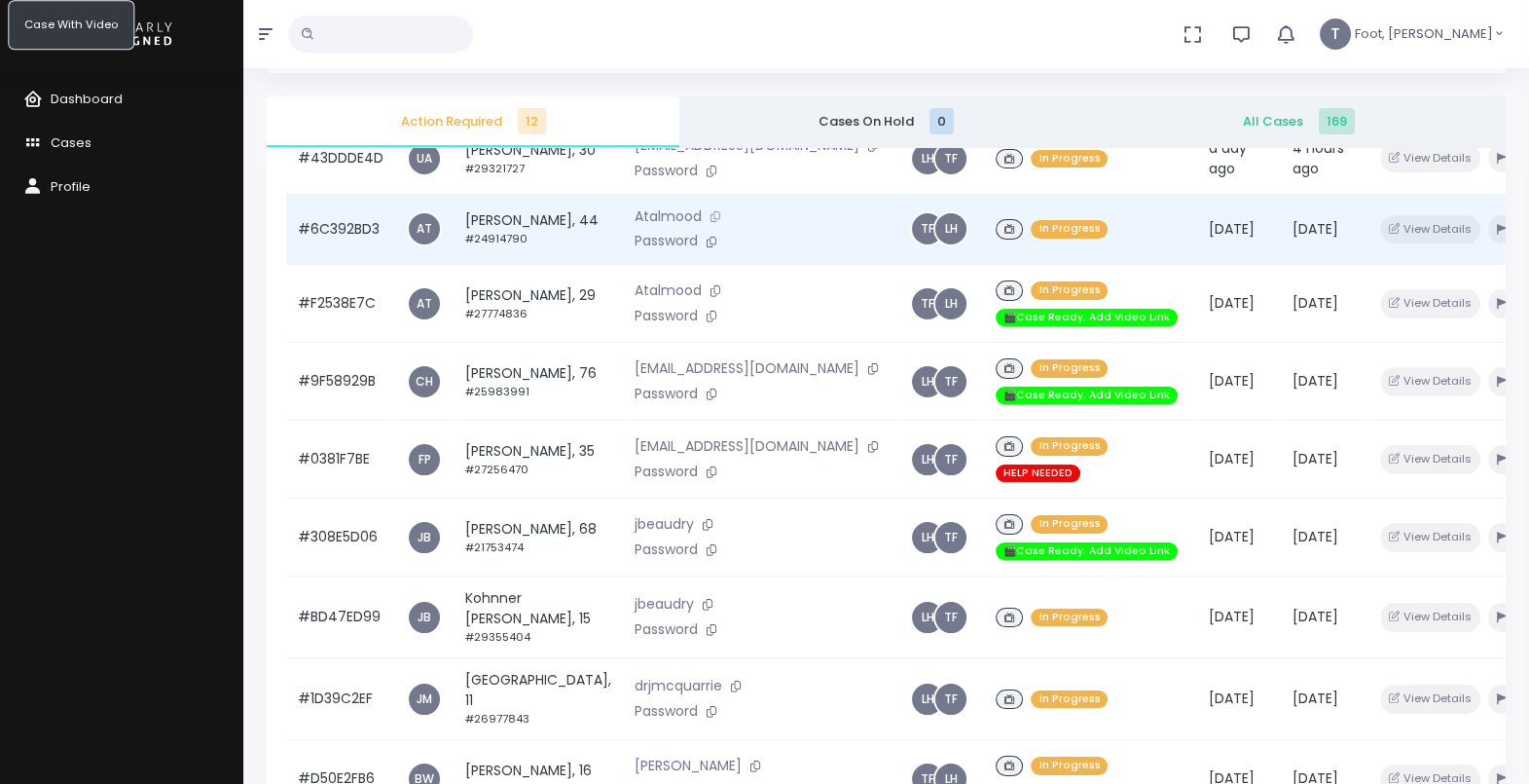
click at [711, 222] on icon at bounding box center [716, 216] width 10 height 11
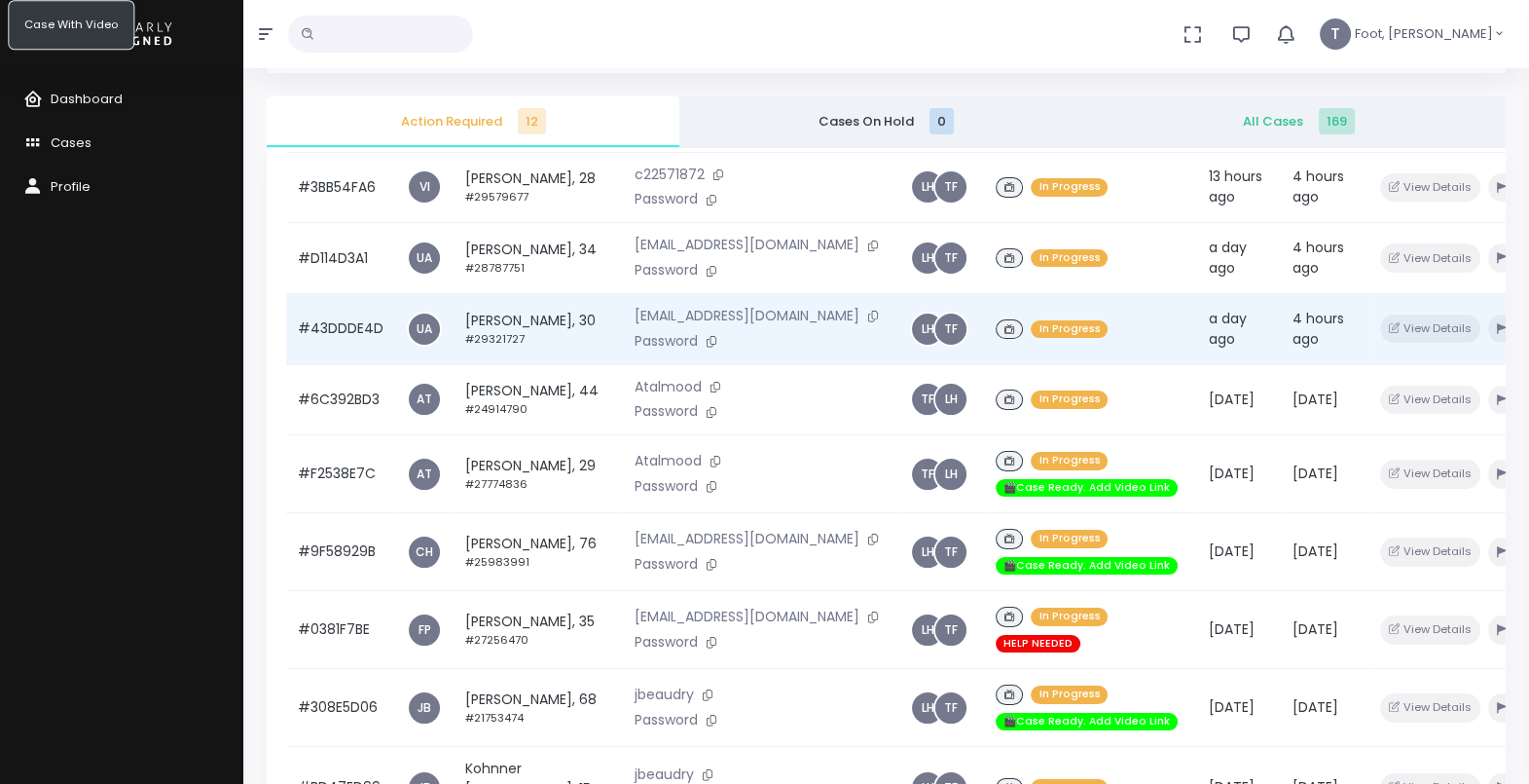
scroll to position [25, 0]
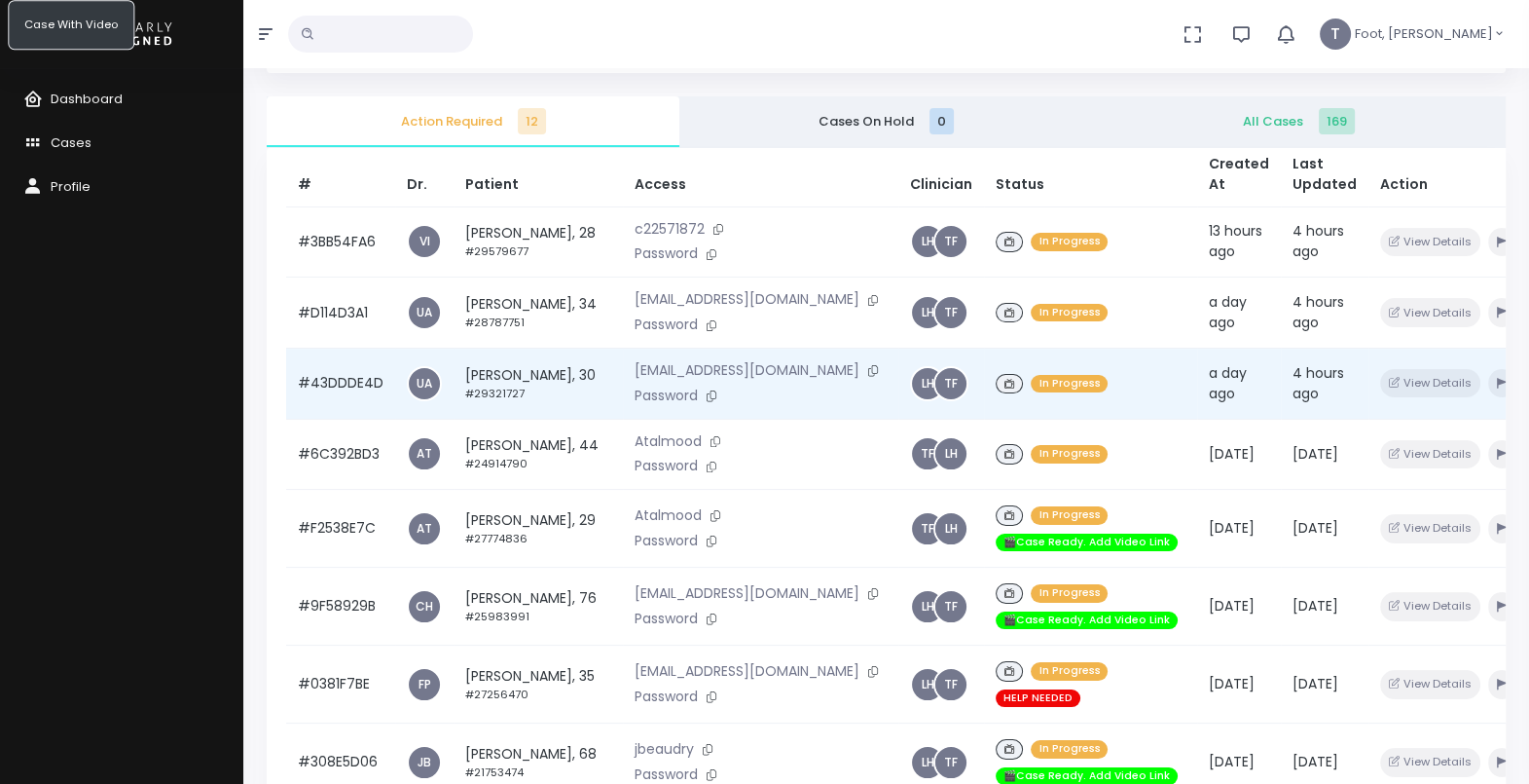
click at [471, 418] on td "[PERSON_NAME], 30 #29321727" at bounding box center [538, 382] width 170 height 71
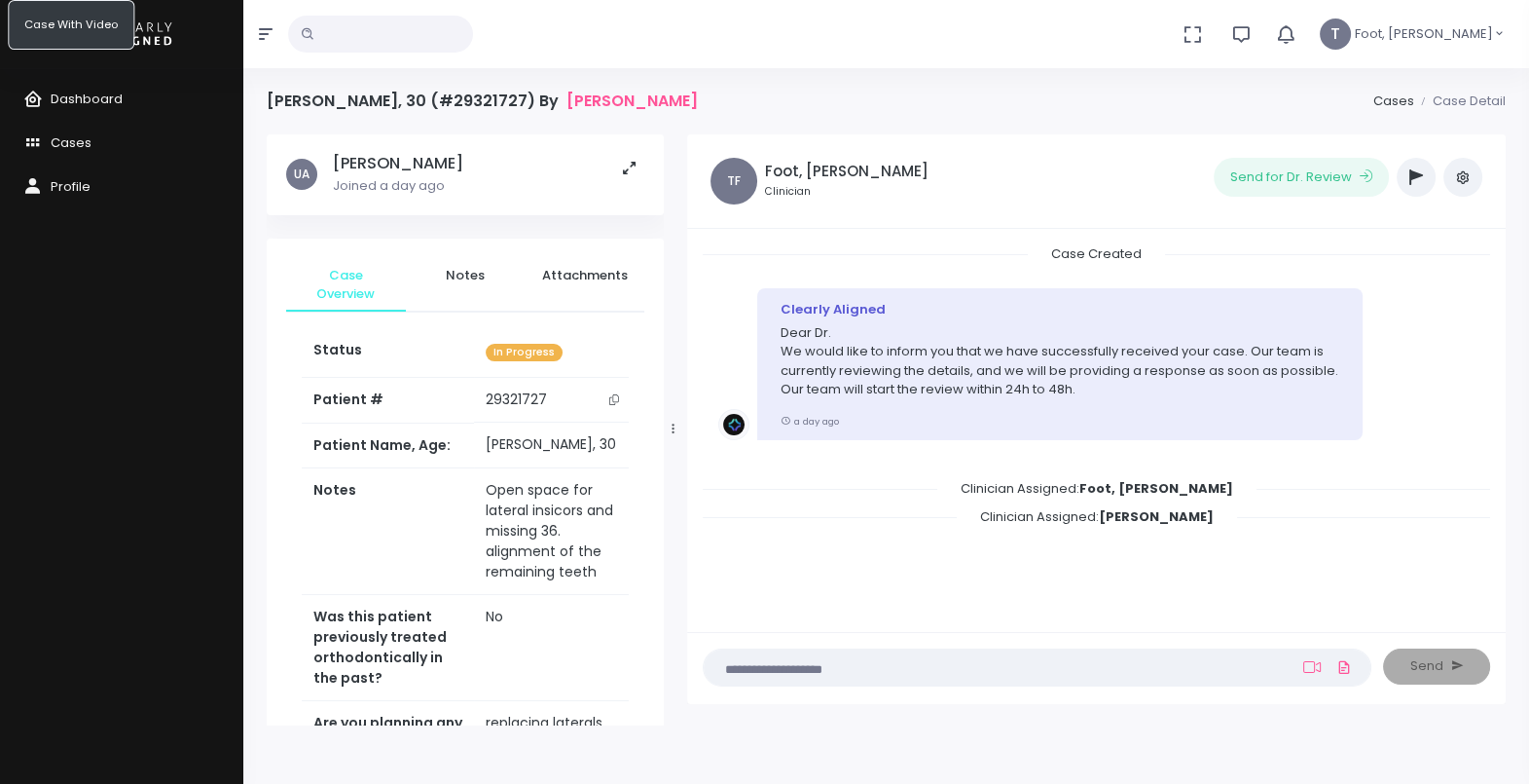
click at [619, 398] on icon "scrollable content" at bounding box center [614, 399] width 10 height 11
click at [53, 138] on span "Cases" at bounding box center [71, 142] width 41 height 19
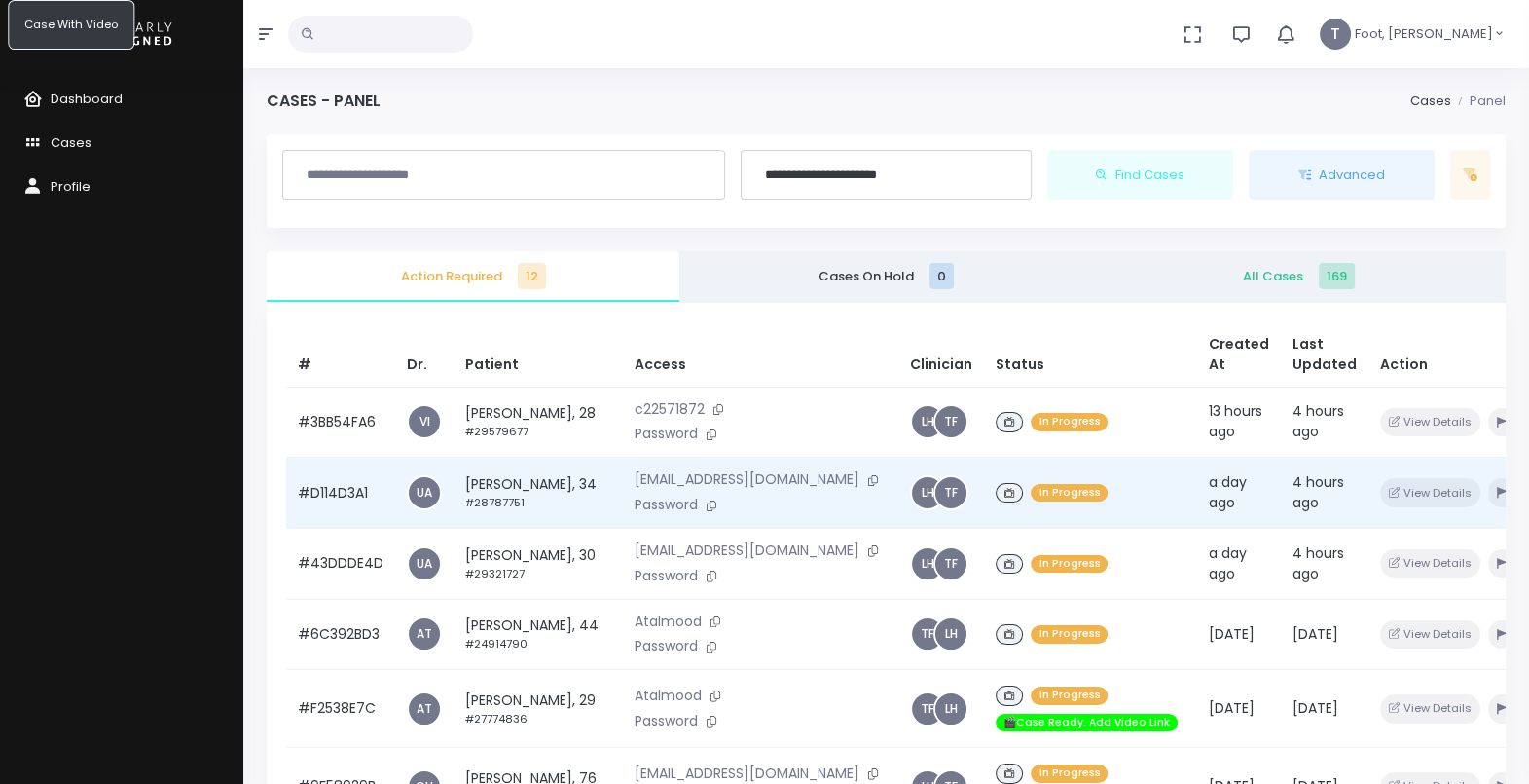
click at [501, 516] on td "[PERSON_NAME], 34 #28787751" at bounding box center [538, 492] width 170 height 71
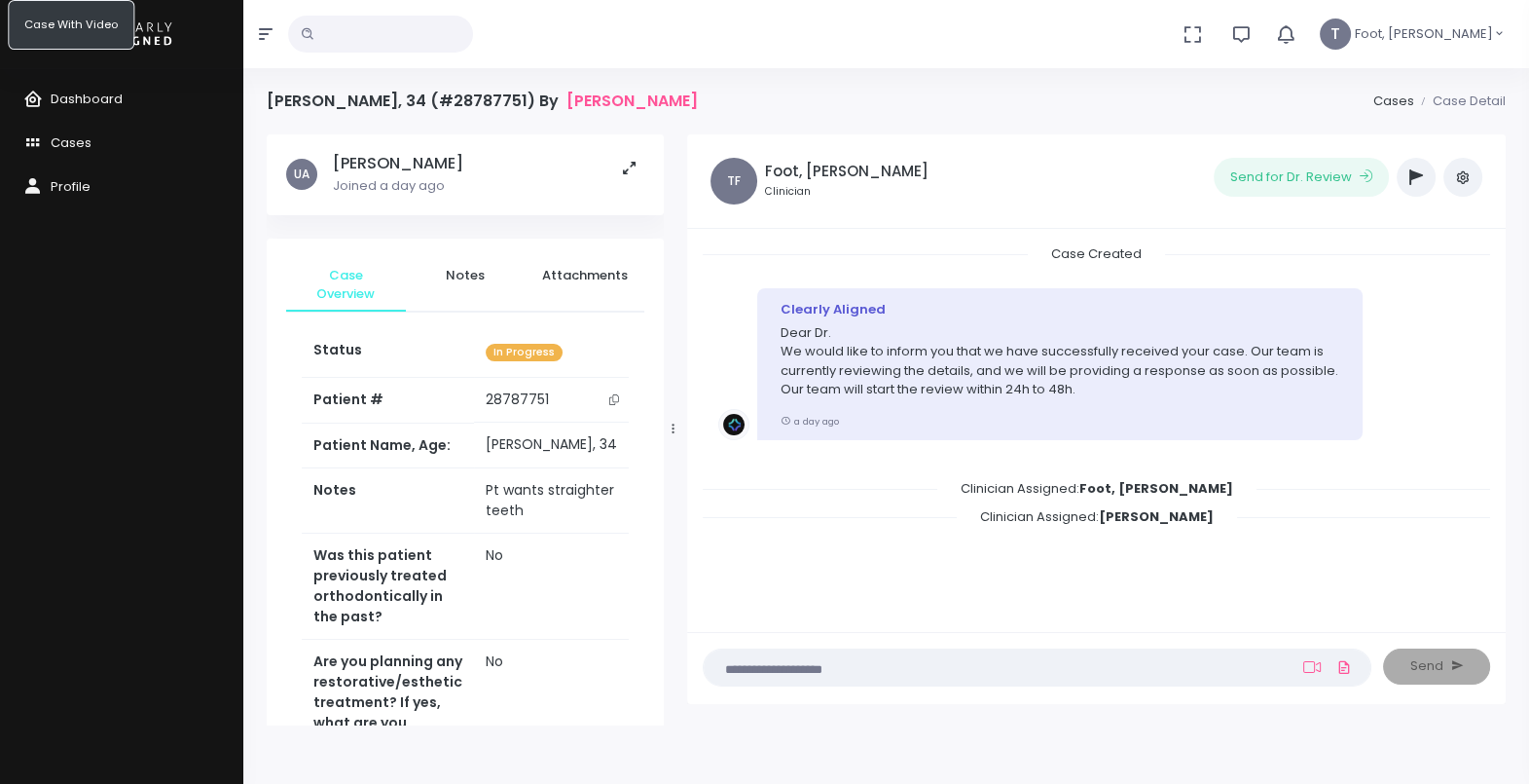
click at [619, 399] on icon "scrollable content" at bounding box center [614, 399] width 10 height 11
click at [73, 135] on span "Cases" at bounding box center [71, 142] width 41 height 19
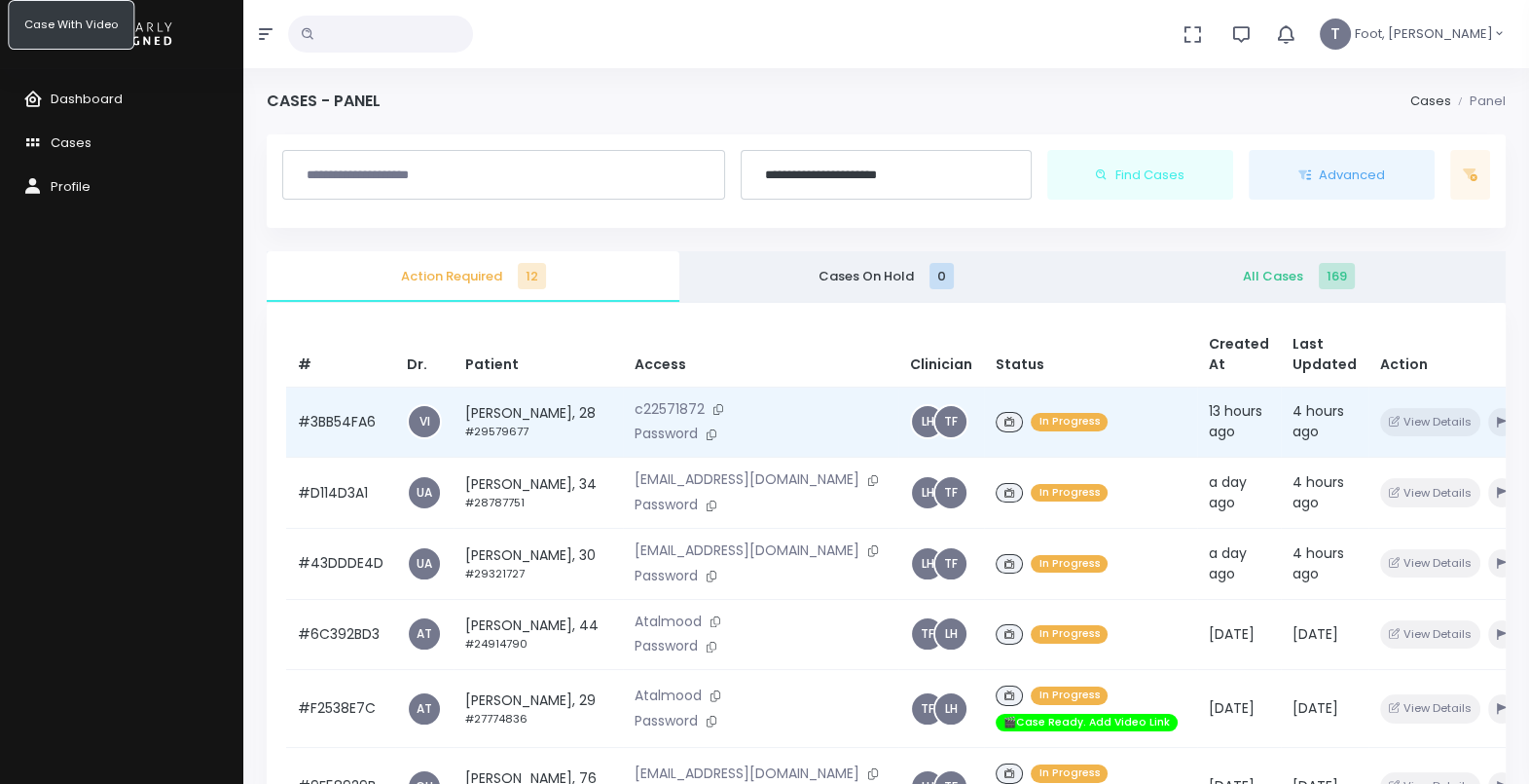
click at [477, 424] on td "[PERSON_NAME], 28 #29579677" at bounding box center [538, 421] width 170 height 71
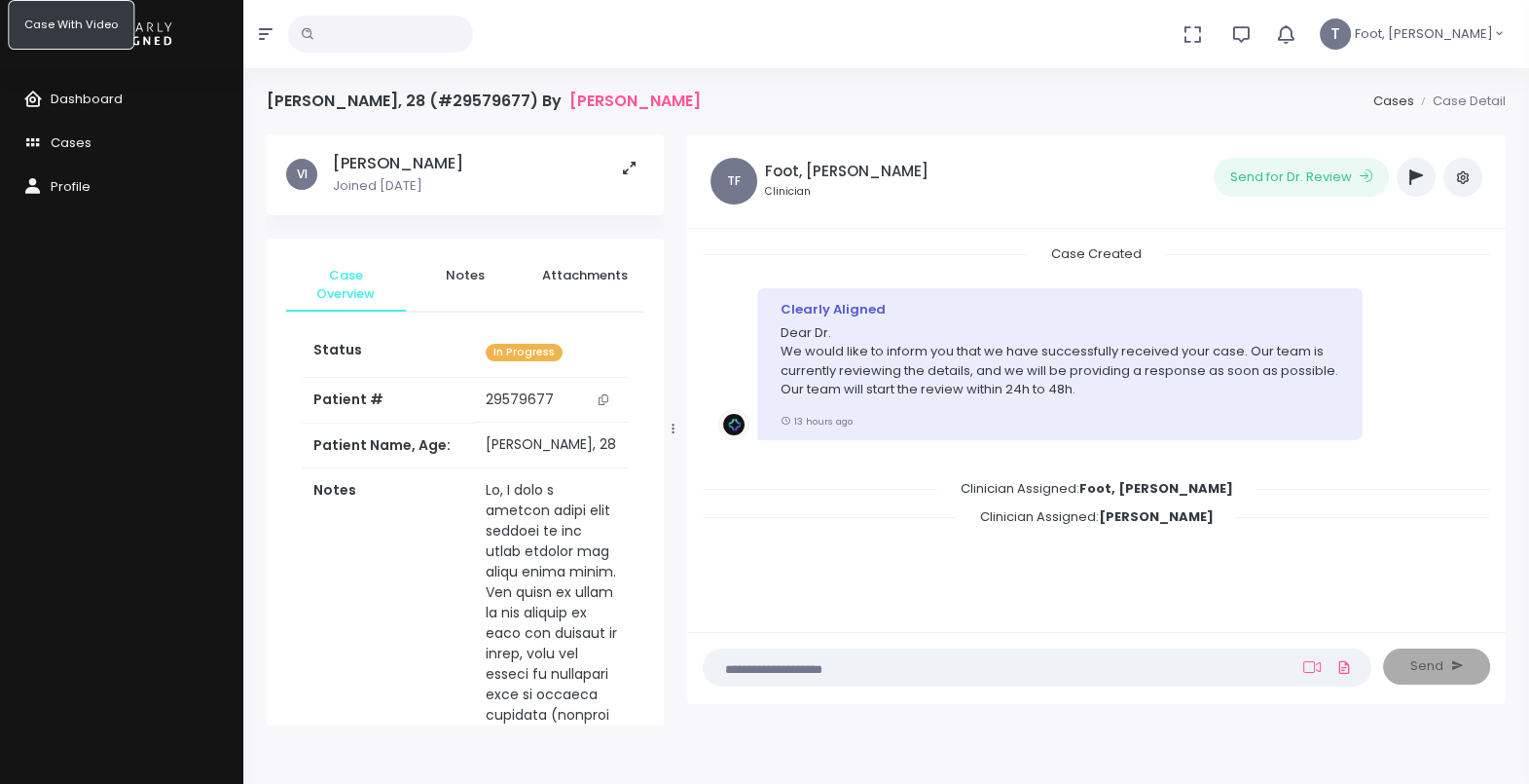
click at [604, 404] on icon "scrollable content" at bounding box center [604, 399] width 10 height 11
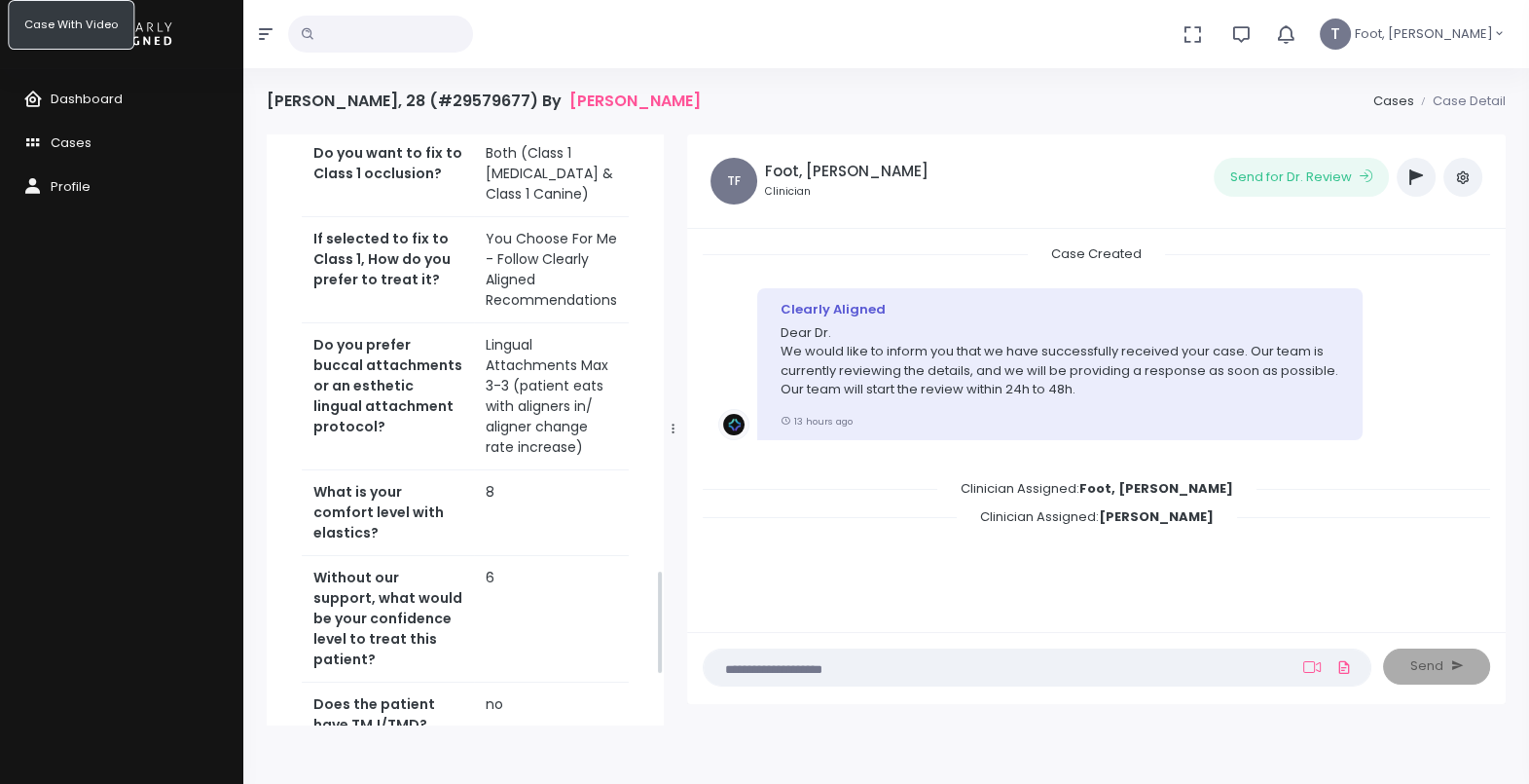
scroll to position [2556, 0]
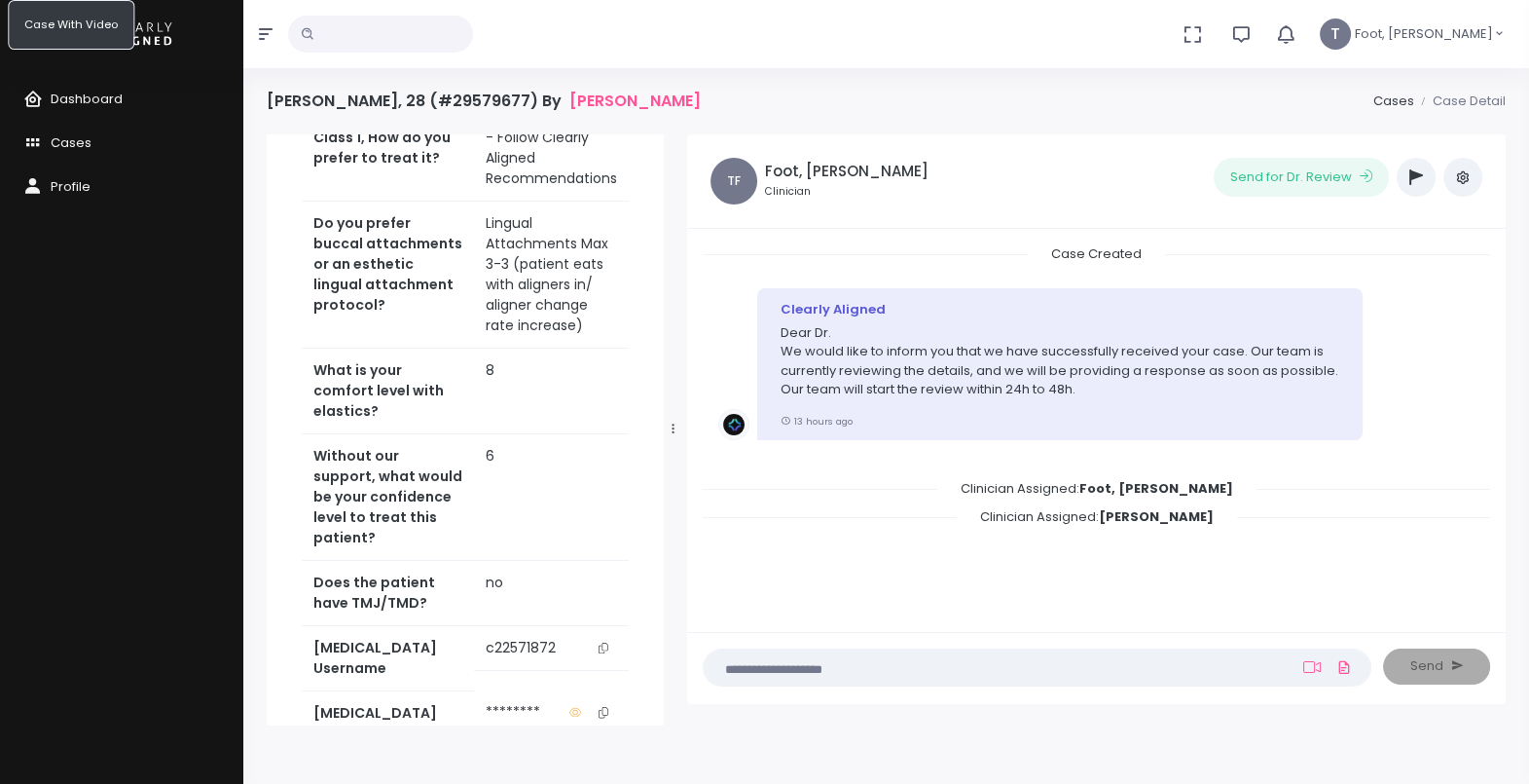
click at [608, 638] on button "scrollable content" at bounding box center [604, 647] width 27 height 20
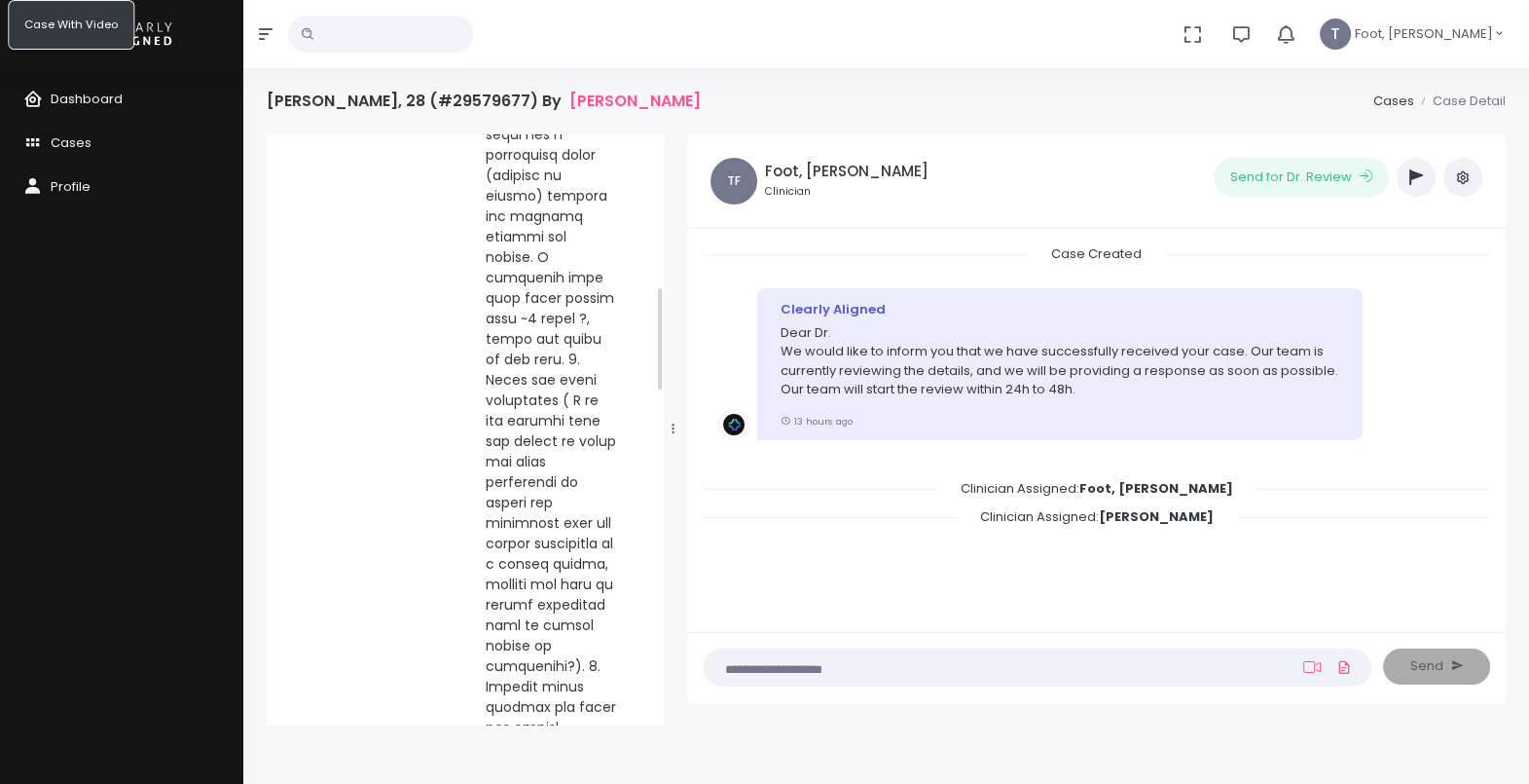
scroll to position [851, 0]
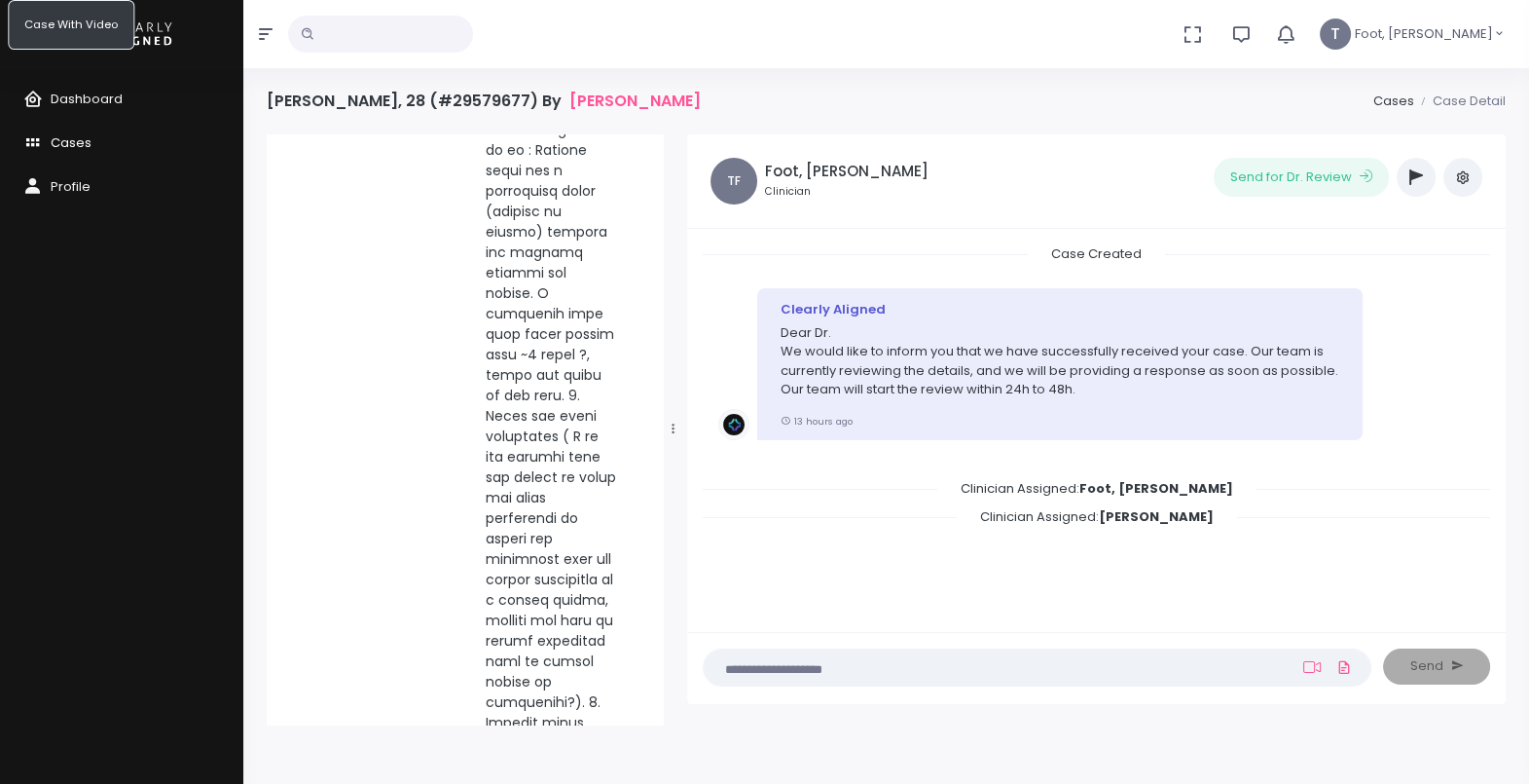
click at [101, 139] on link "Cases" at bounding box center [122, 143] width 244 height 44
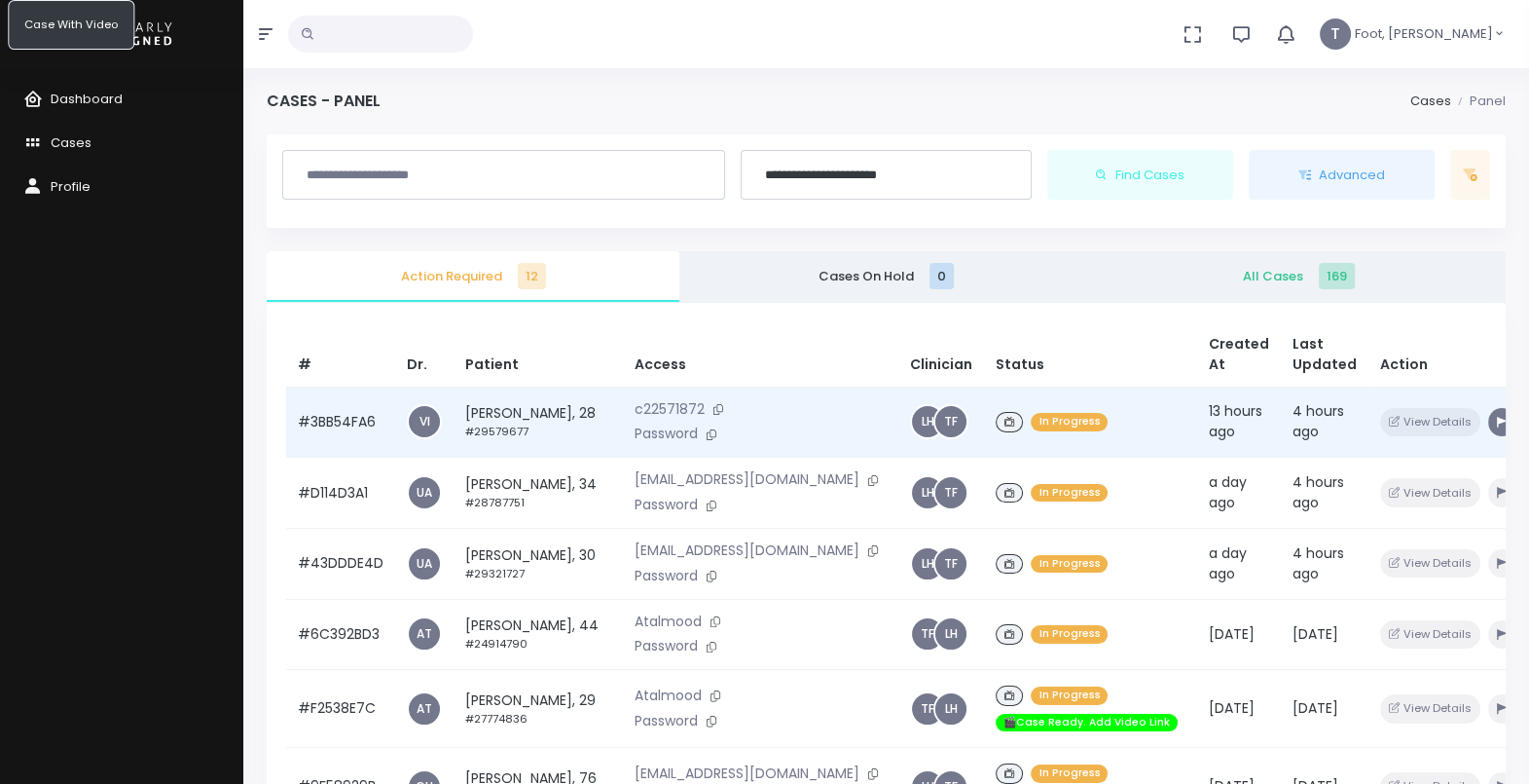
click at [1497, 427] on icon "button" at bounding box center [1502, 421] width 10 height 11
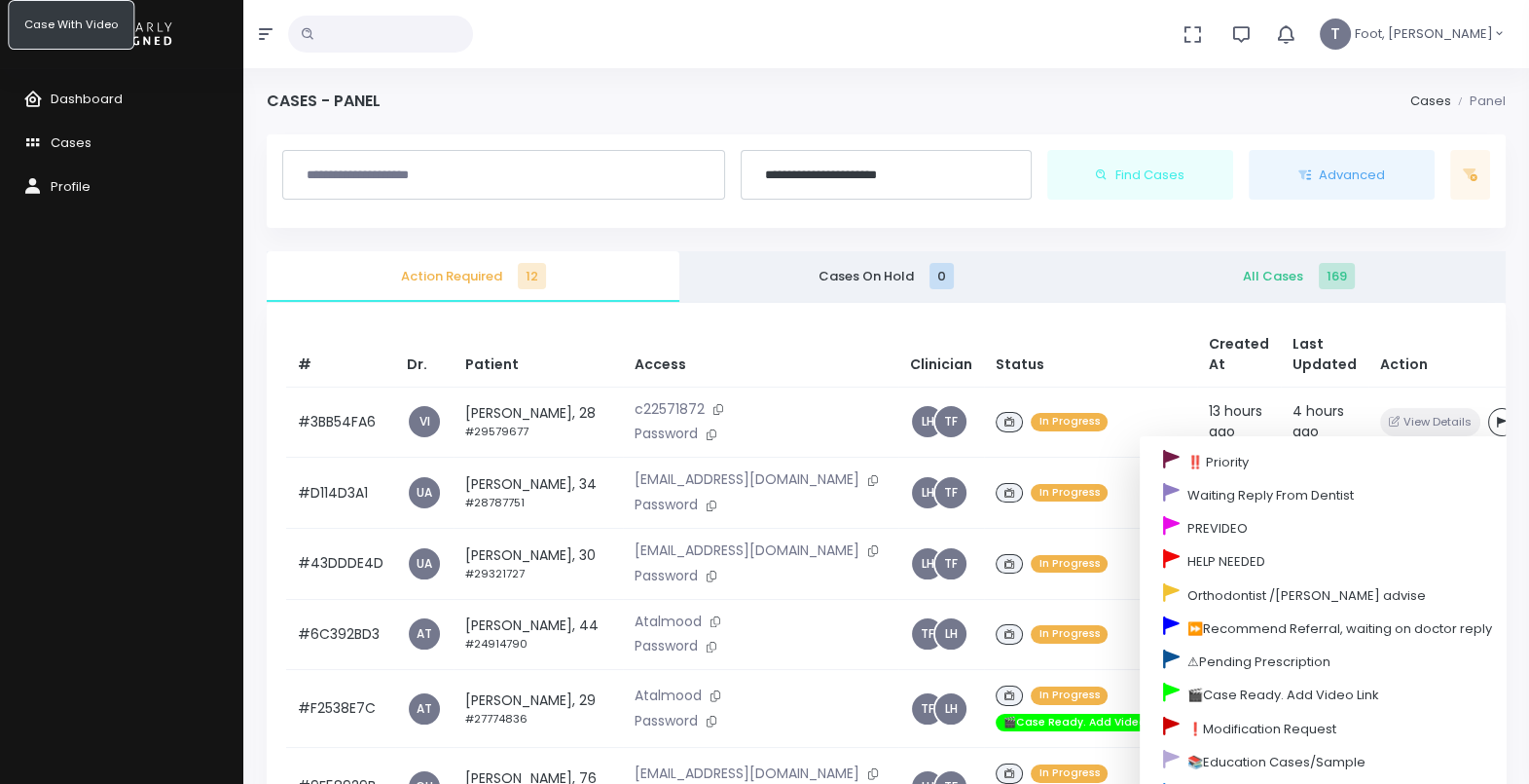
click at [750, 354] on th "Access" at bounding box center [761, 354] width 276 height 65
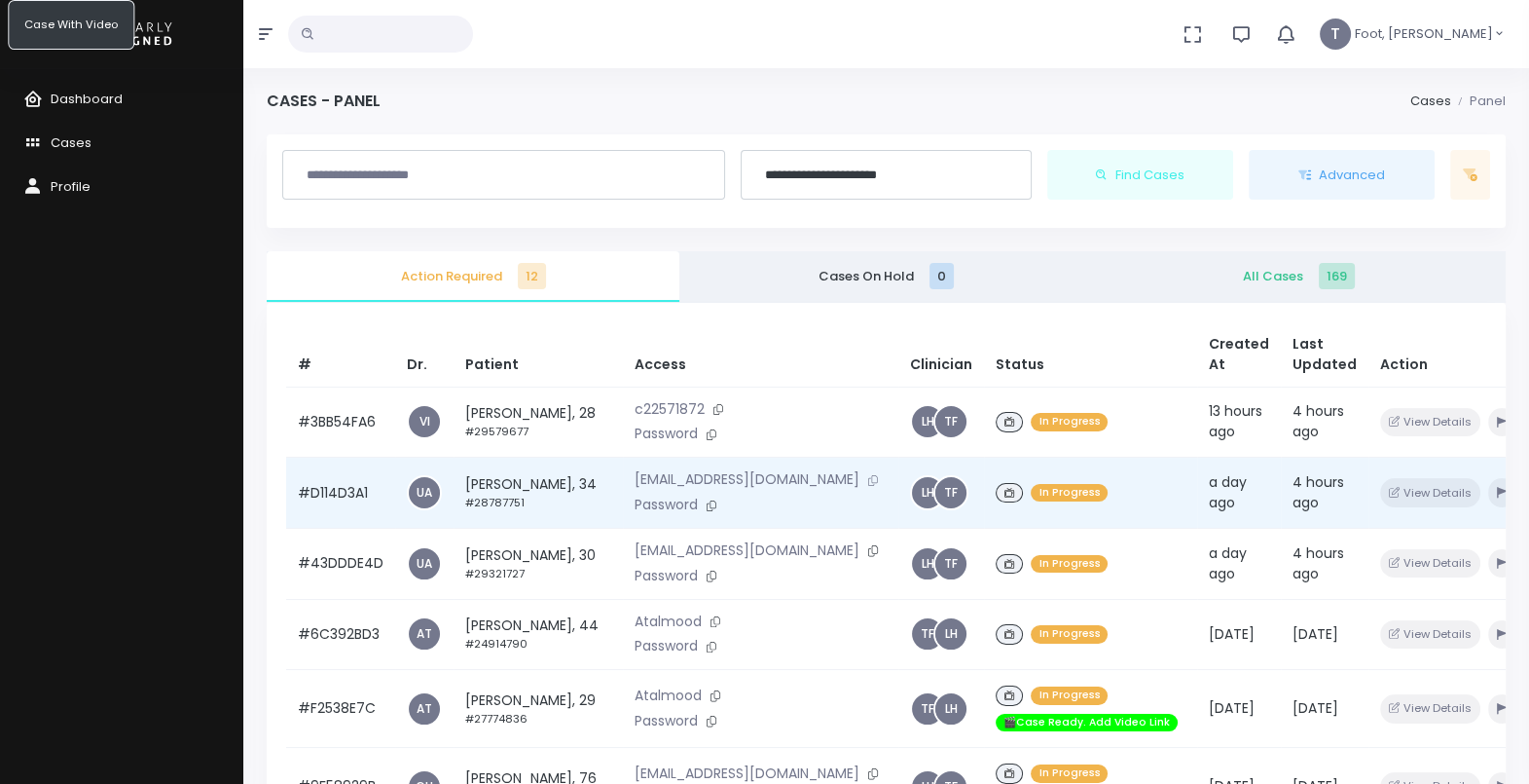
click at [869, 486] on icon at bounding box center [874, 480] width 10 height 11
click at [707, 511] on icon at bounding box center [712, 505] width 10 height 11
click at [520, 516] on td "[PERSON_NAME], 34 #28787751" at bounding box center [538, 492] width 170 height 71
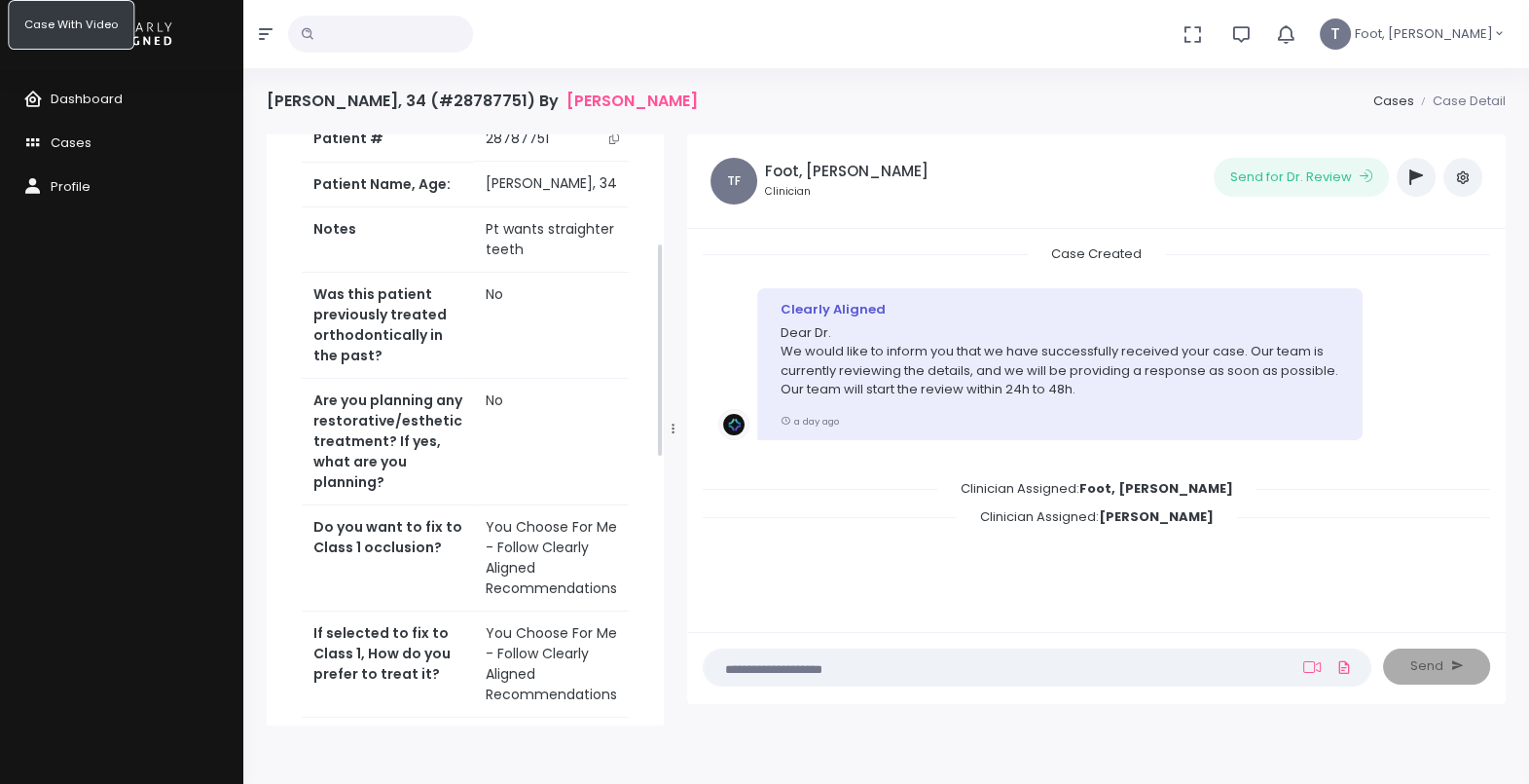
scroll to position [297, 0]
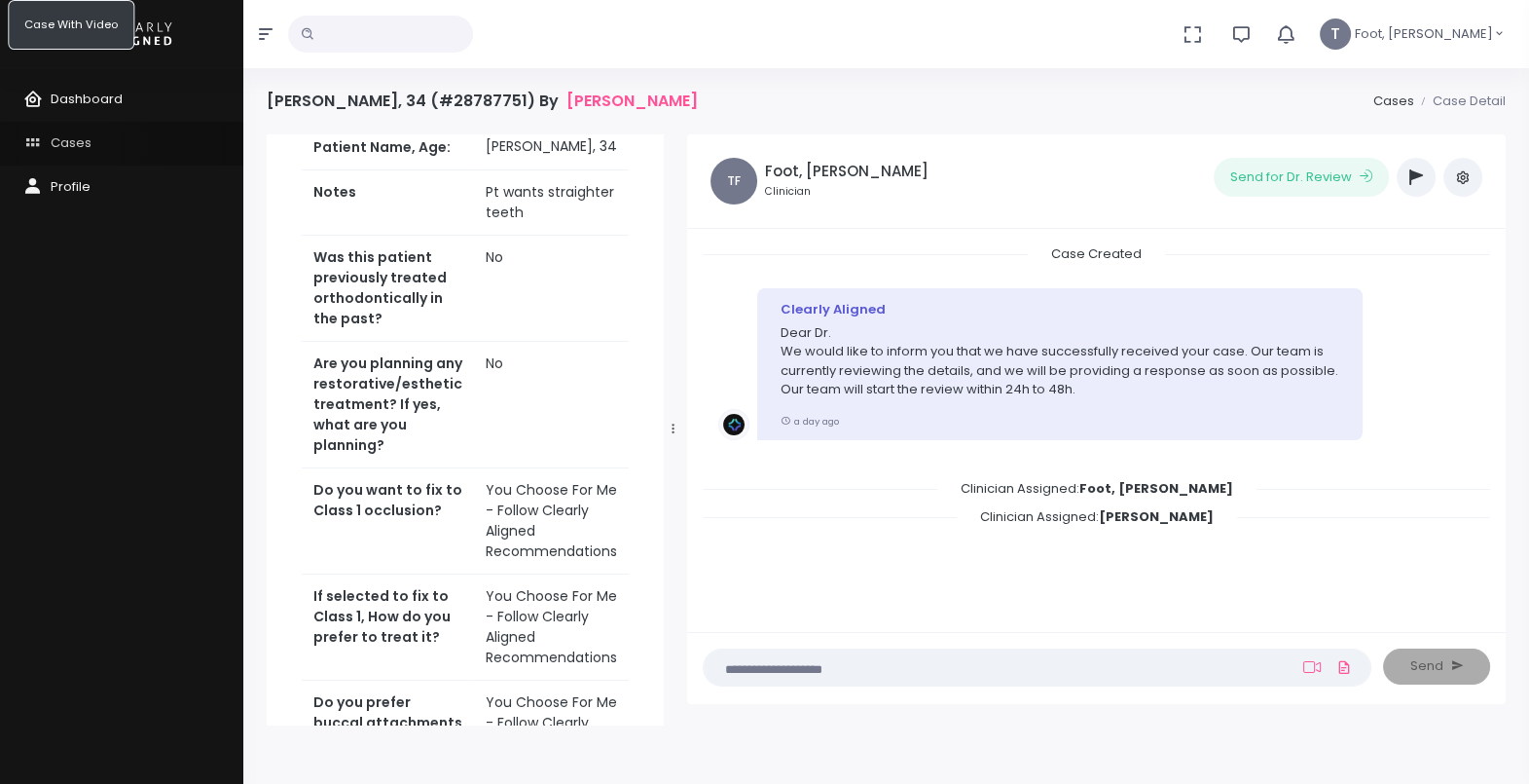
click at [69, 146] on span "Cases" at bounding box center [71, 142] width 41 height 19
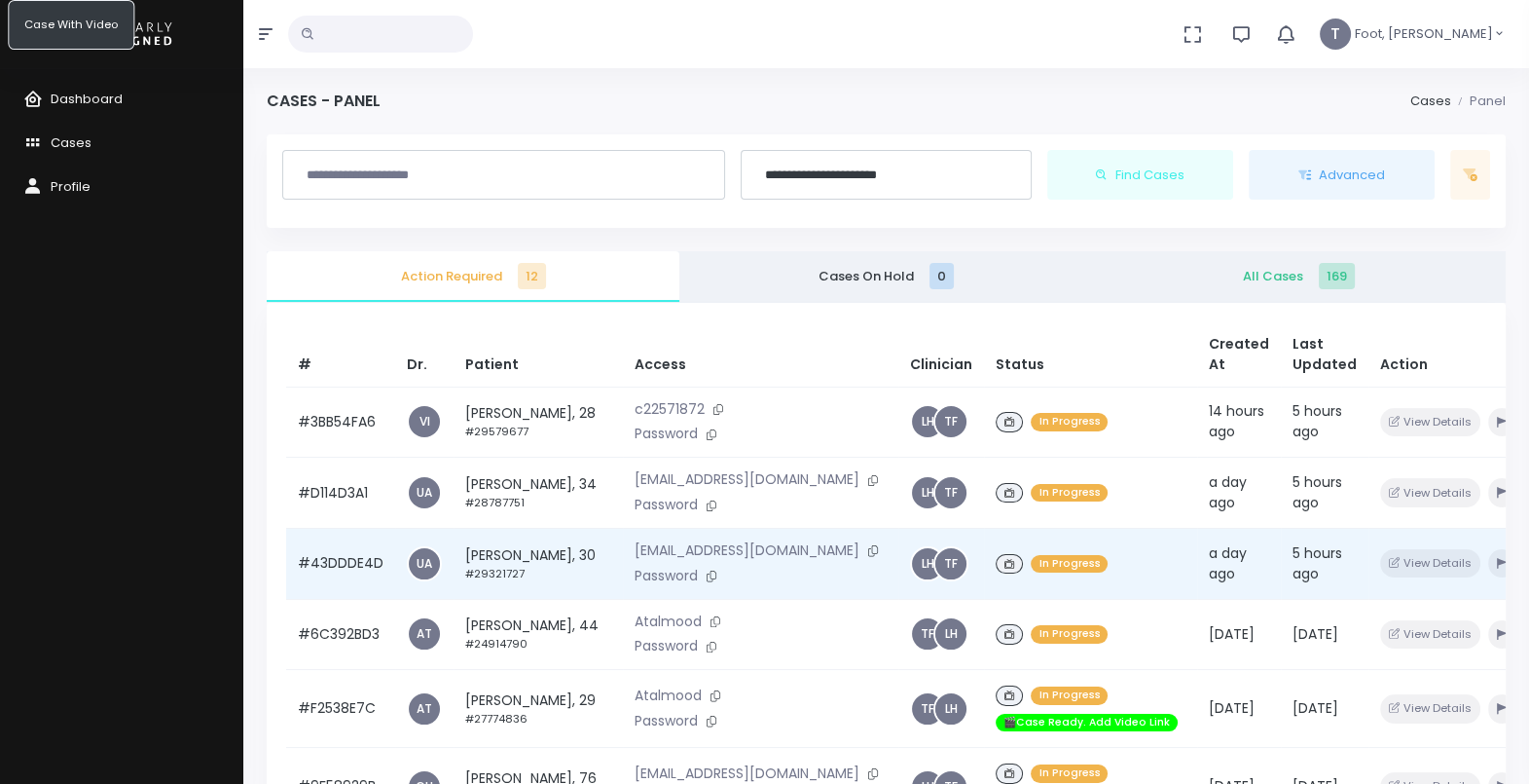
click at [499, 599] on td "[PERSON_NAME], 30 #29321727" at bounding box center [538, 563] width 170 height 71
